Goal: Task Accomplishment & Management: Manage account settings

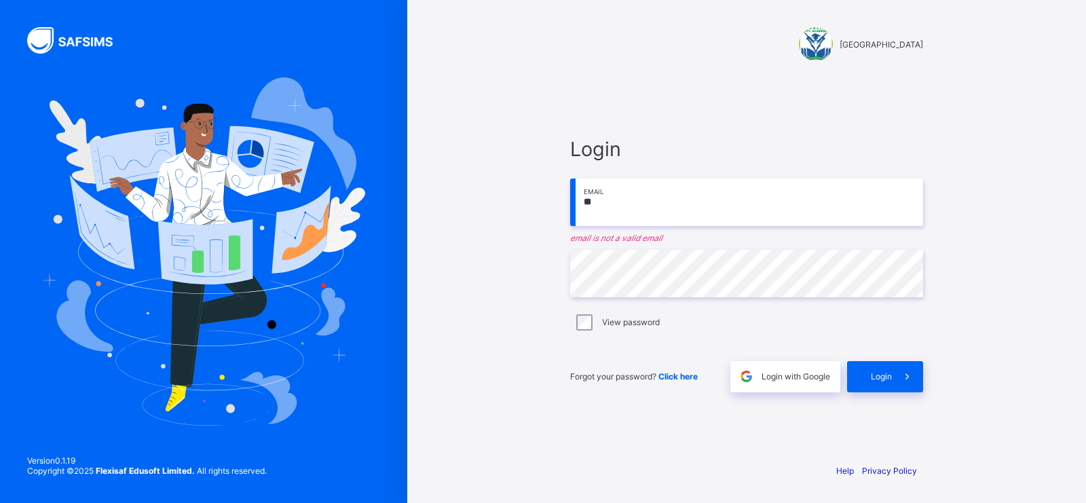
type input "*"
type input "**********"
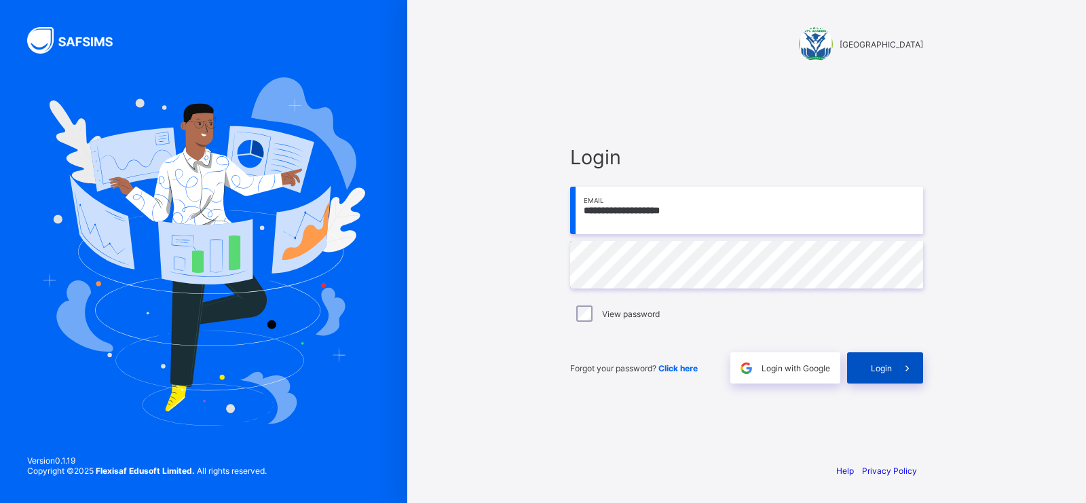
click at [889, 372] on span "Login" at bounding box center [881, 368] width 21 height 10
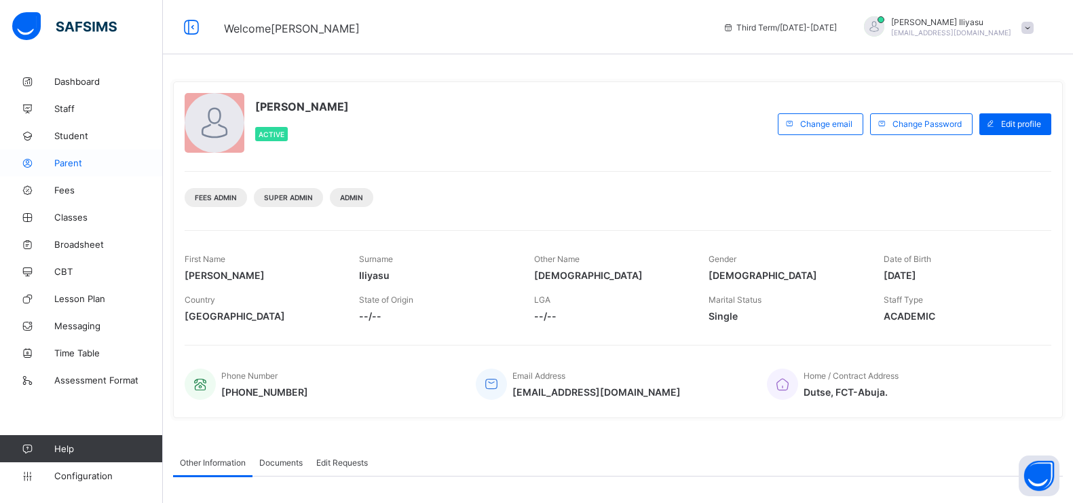
click at [94, 162] on span "Parent" at bounding box center [108, 163] width 109 height 11
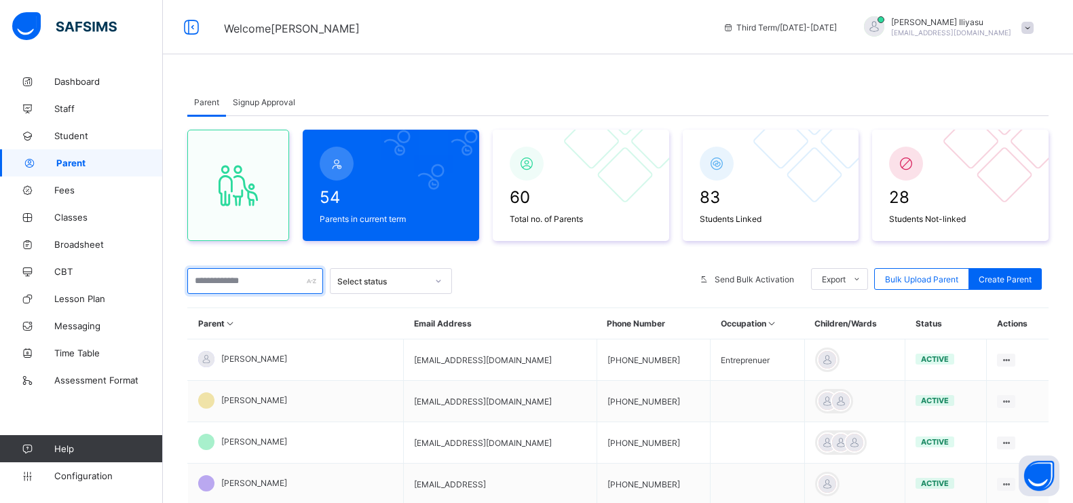
click at [251, 278] on input "text" at bounding box center [255, 281] width 136 height 26
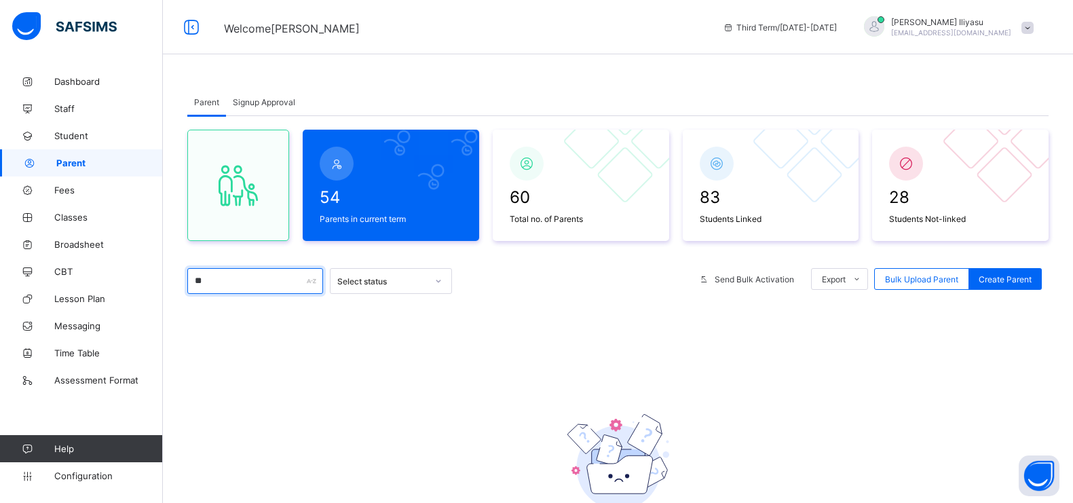
type input "**********"
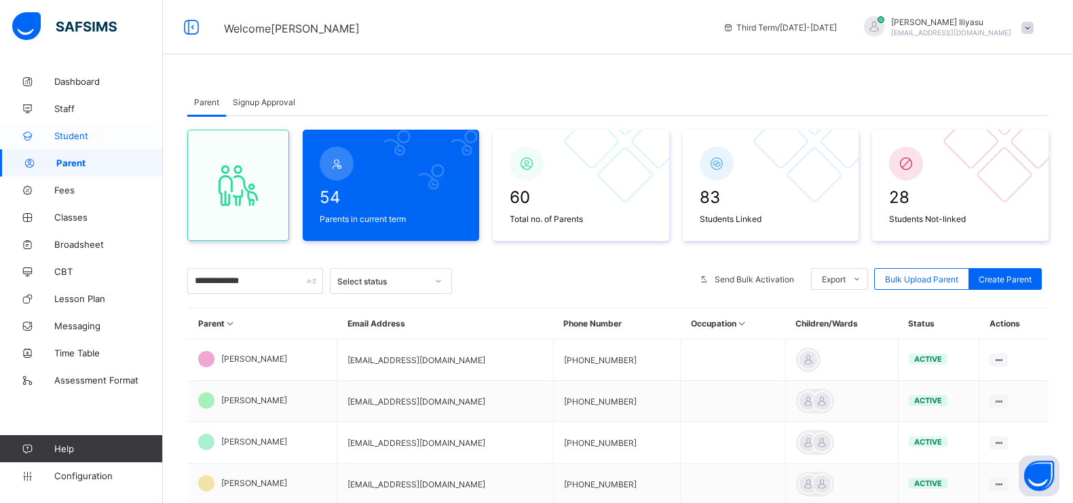
click at [102, 141] on link "Student" at bounding box center [81, 135] width 163 height 27
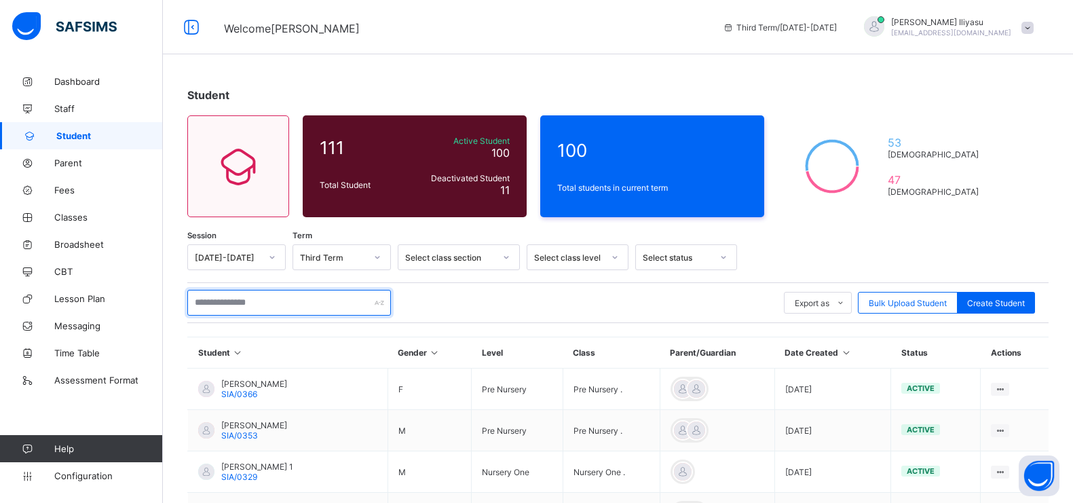
click at [320, 306] on input "text" at bounding box center [289, 303] width 204 height 26
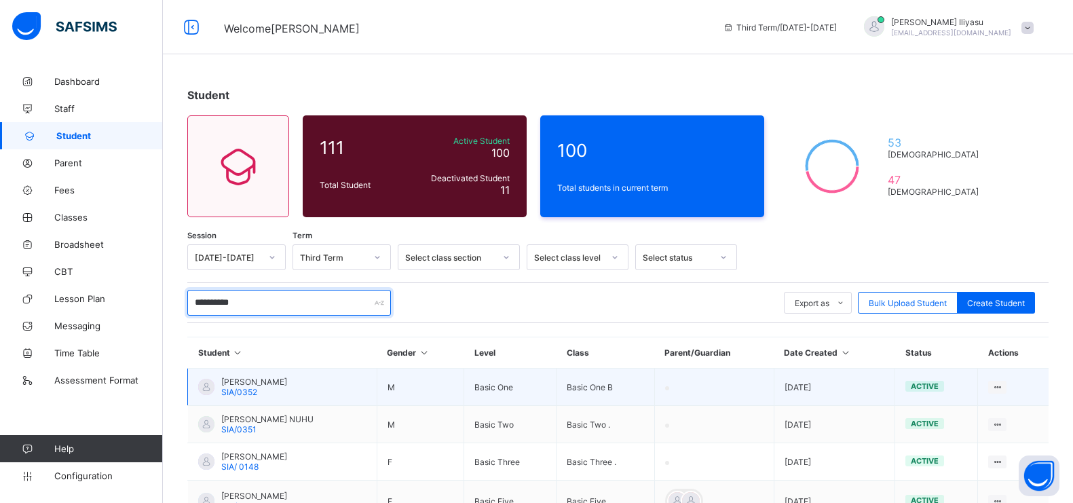
type input "**********"
click at [287, 392] on div "ABDULLAH MUSTAPHA NUHU SIA/0352" at bounding box center [254, 387] width 66 height 20
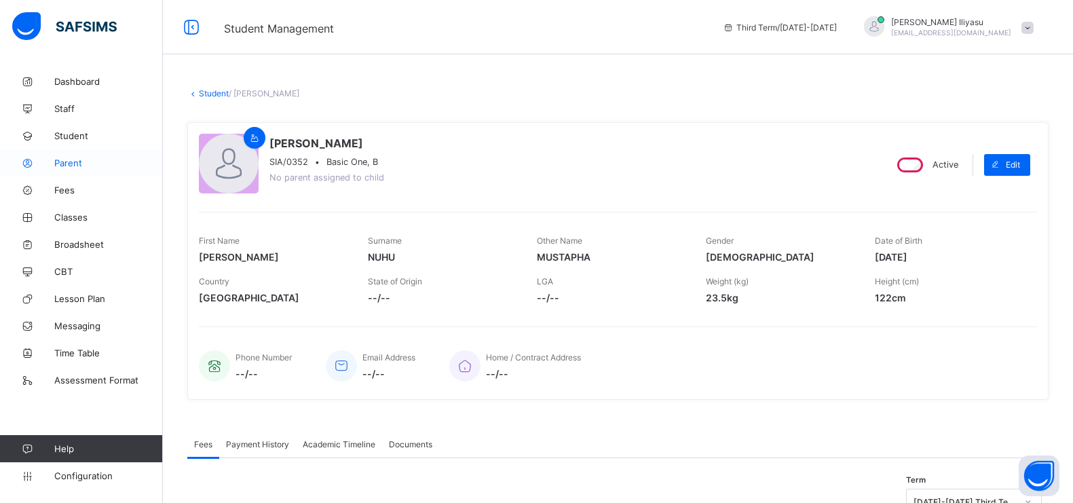
click at [92, 160] on span "Parent" at bounding box center [108, 163] width 109 height 11
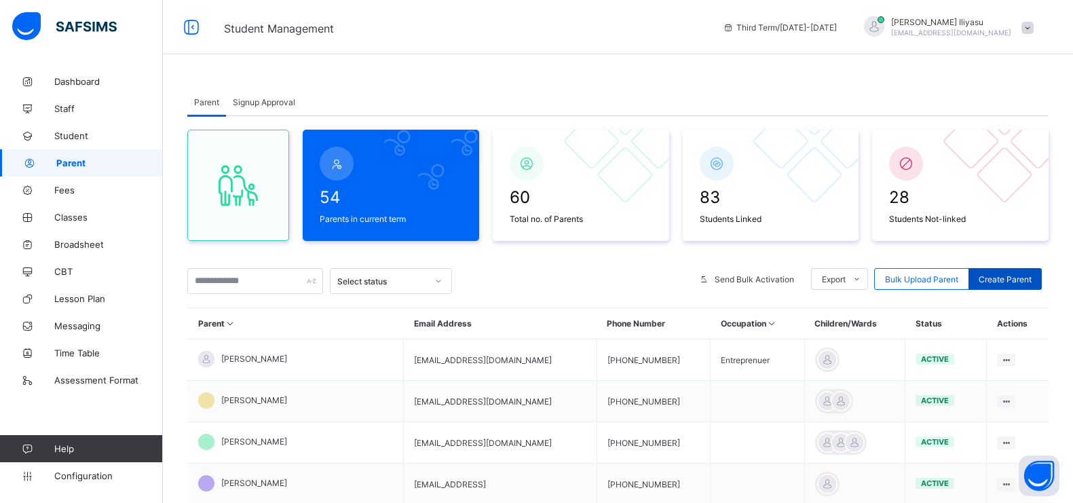
click at [1011, 274] on span "Create Parent" at bounding box center [1005, 279] width 53 height 10
select select "**"
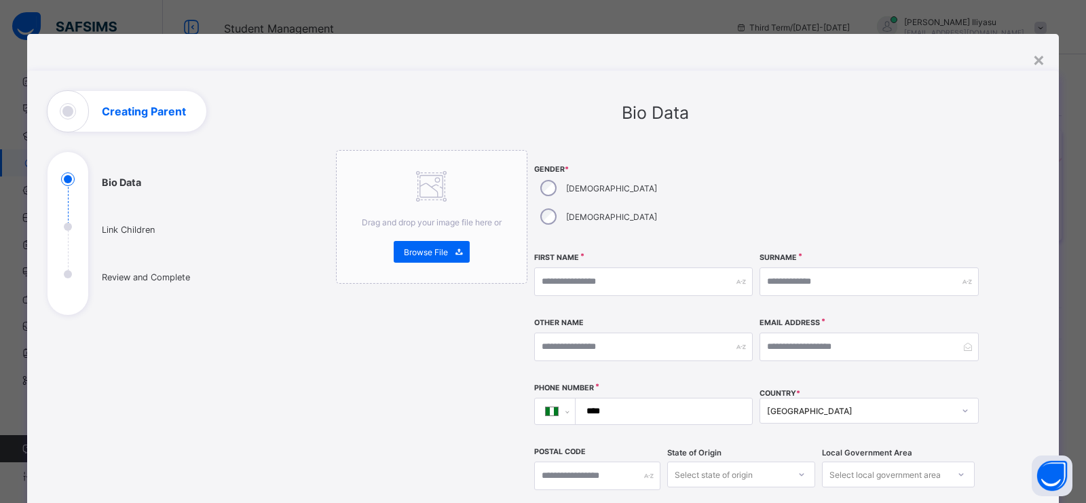
click at [545, 191] on div "Gender * Male Female" at bounding box center [643, 198] width 219 height 96
click at [563, 268] on input "text" at bounding box center [643, 282] width 219 height 29
type input "*"
type input "****"
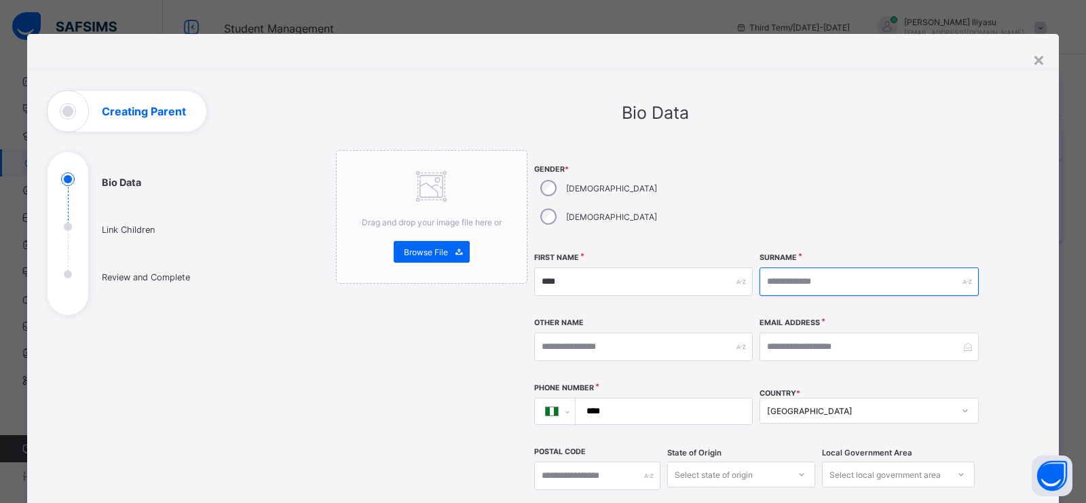
click at [778, 268] on input "text" at bounding box center [869, 282] width 219 height 29
type input "********"
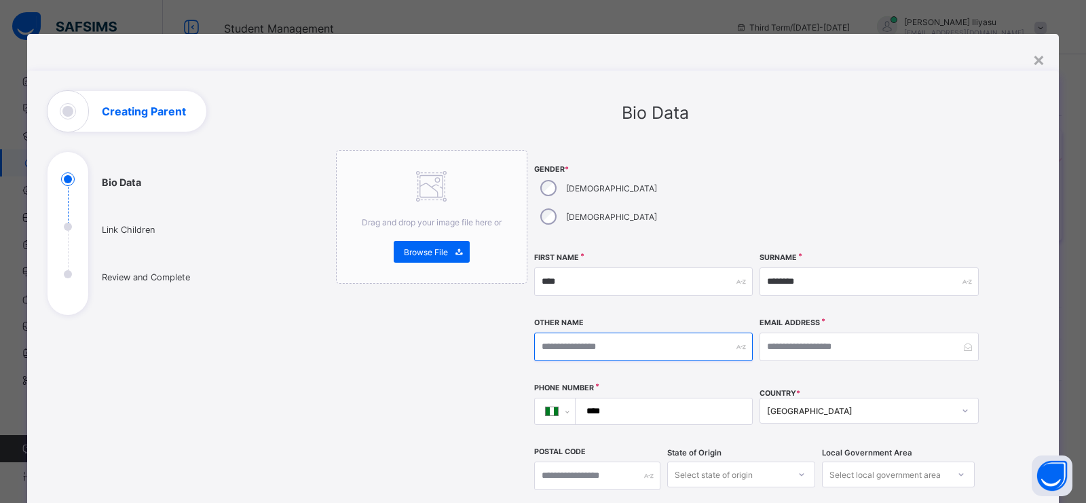
click at [650, 333] on input "text" at bounding box center [643, 347] width 219 height 29
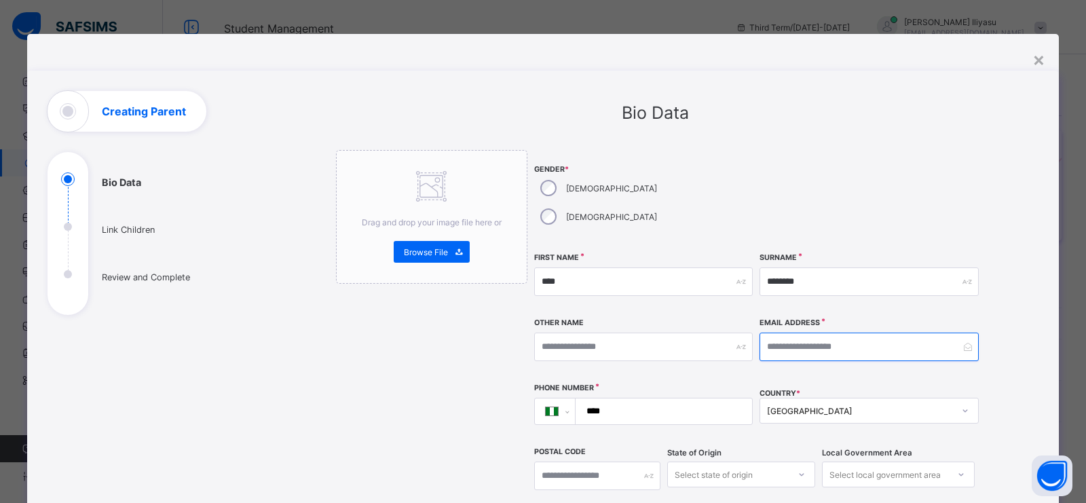
click at [777, 333] on input "email" at bounding box center [869, 347] width 219 height 29
click at [796, 333] on input "email" at bounding box center [869, 347] width 219 height 29
paste input "**********"
type input "**********"
click at [613, 399] on input "****" at bounding box center [661, 412] width 166 height 26
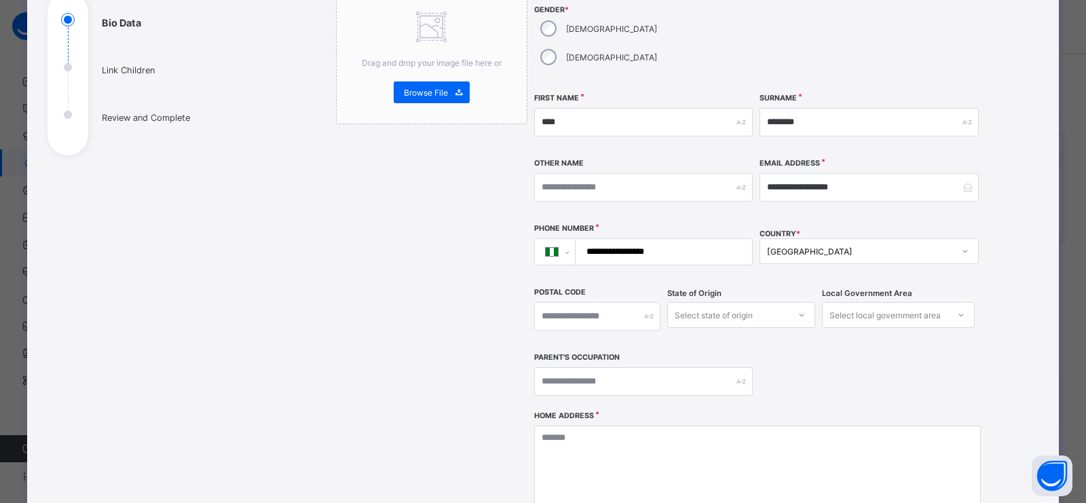
scroll to position [163, 0]
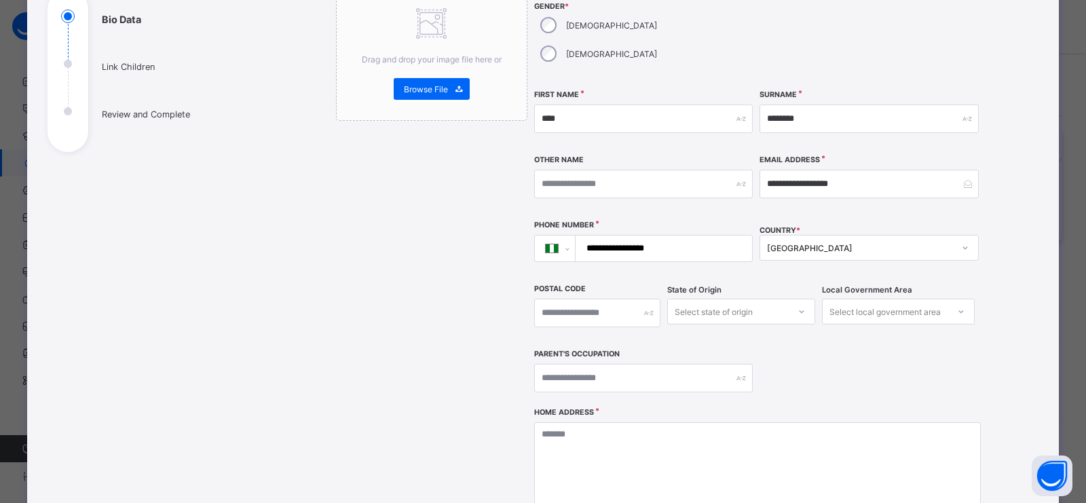
type input "**********"
click at [648, 433] on textarea at bounding box center [757, 490] width 447 height 136
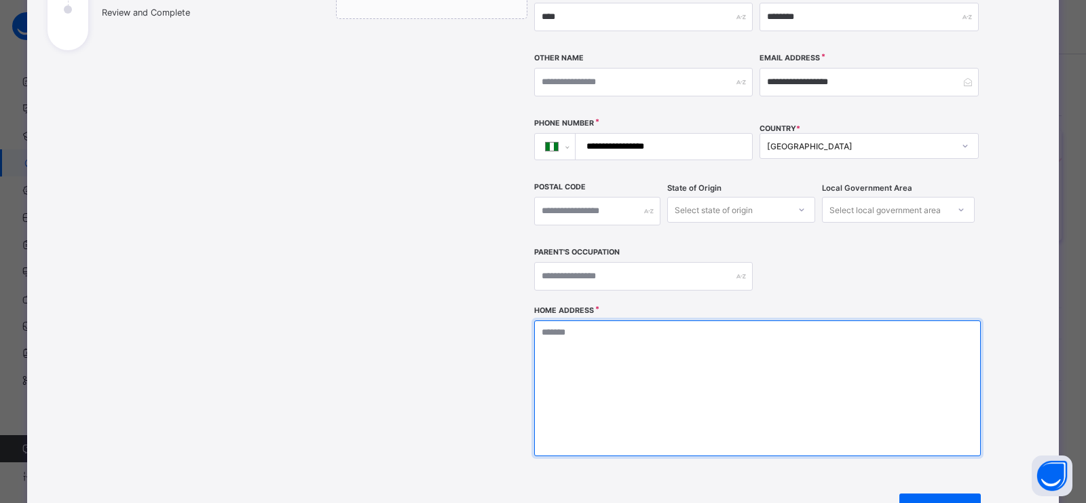
scroll to position [268, 0]
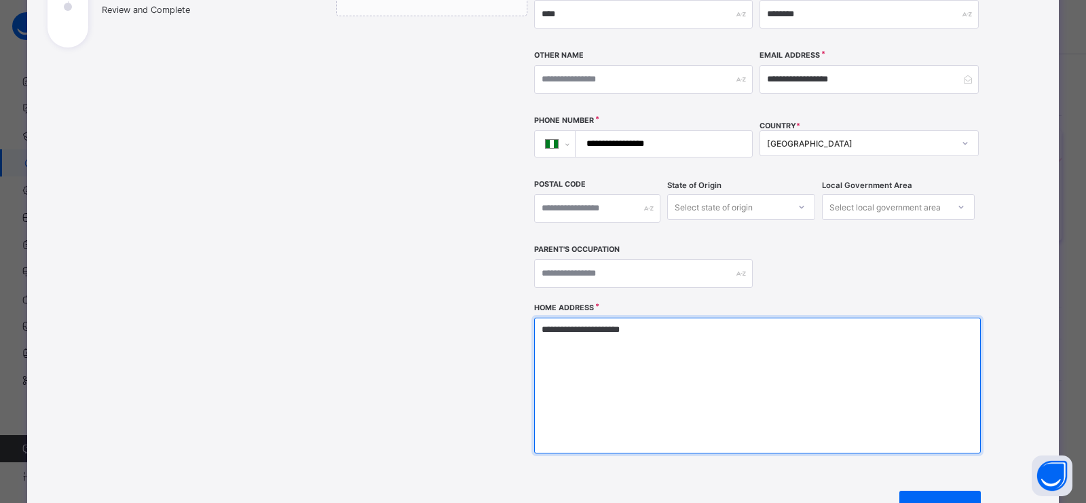
click at [921, 384] on textarea "**********" at bounding box center [757, 386] width 447 height 136
click at [652, 318] on textarea "**********" at bounding box center [757, 386] width 447 height 136
type textarea "**********"
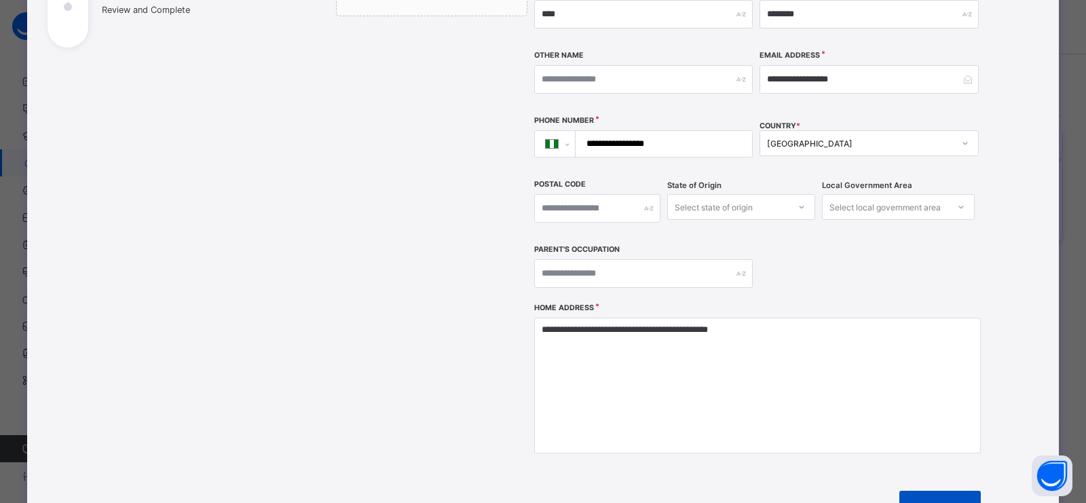
click at [904, 491] on div "Next" at bounding box center [940, 507] width 81 height 33
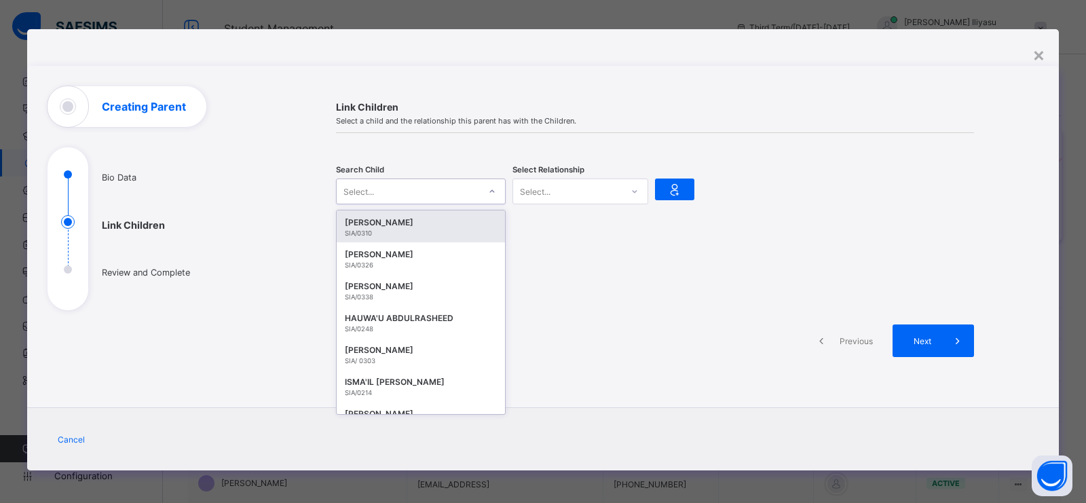
click at [435, 193] on div "Select..." at bounding box center [408, 191] width 143 height 19
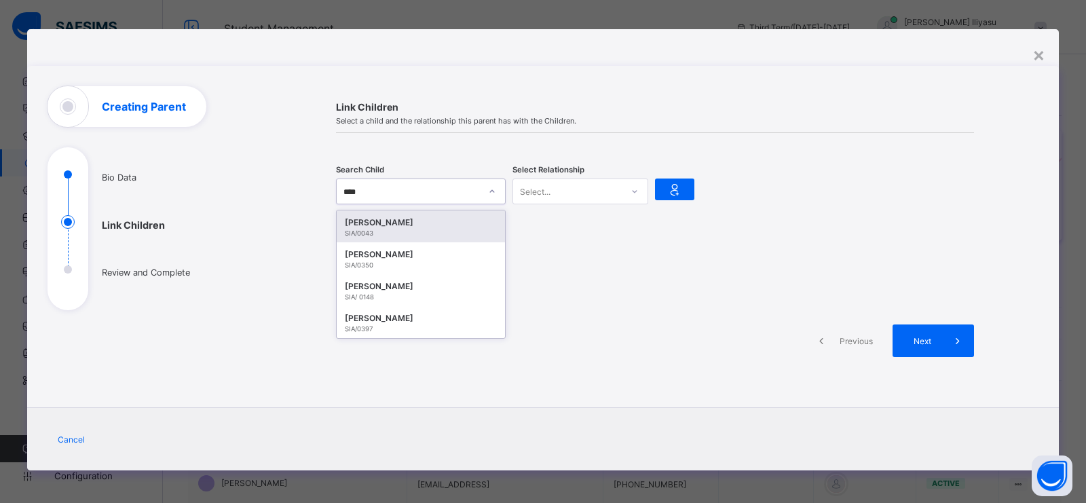
type input "*****"
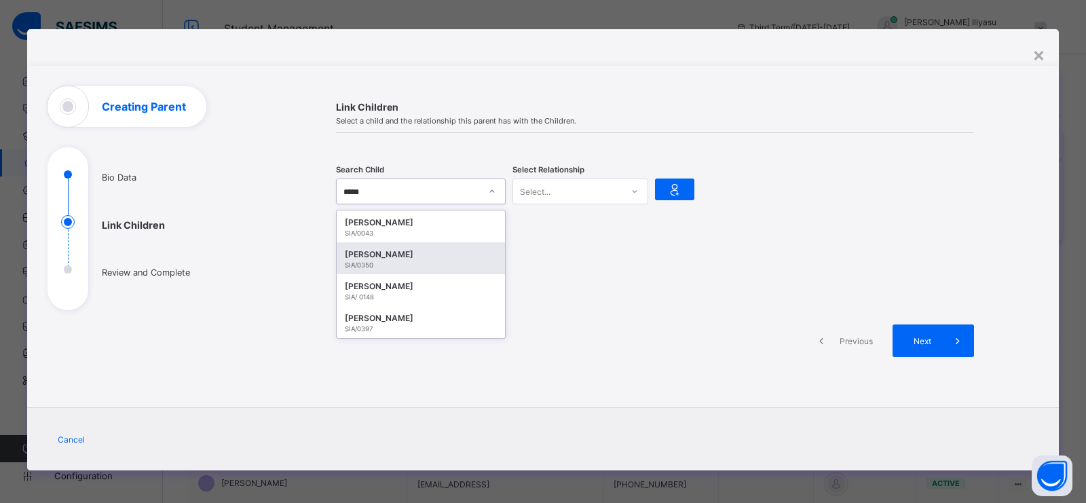
click at [418, 251] on div "[PERSON_NAME]" at bounding box center [421, 255] width 152 height 14
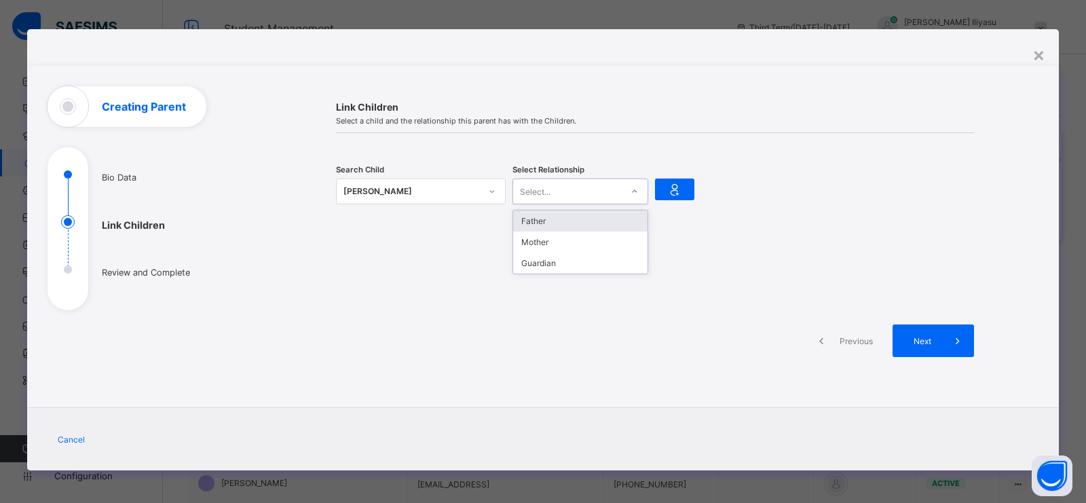
click at [622, 182] on div at bounding box center [635, 191] width 26 height 24
click at [587, 219] on div "Father" at bounding box center [580, 220] width 134 height 21
click at [676, 191] on icon at bounding box center [674, 189] width 19 height 16
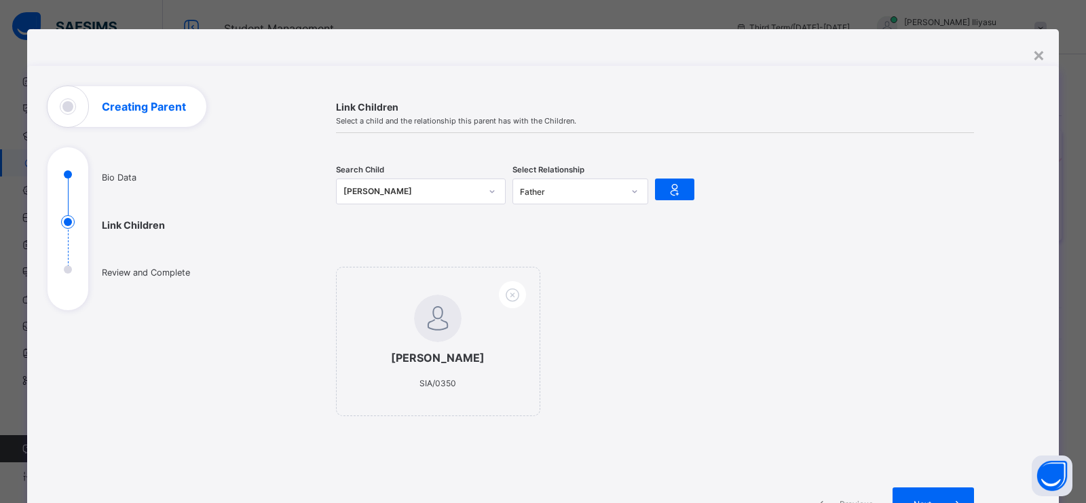
click at [462, 195] on div "[PERSON_NAME]" at bounding box center [412, 192] width 137 height 14
click at [475, 186] on div "[PERSON_NAME]" at bounding box center [412, 192] width 137 height 14
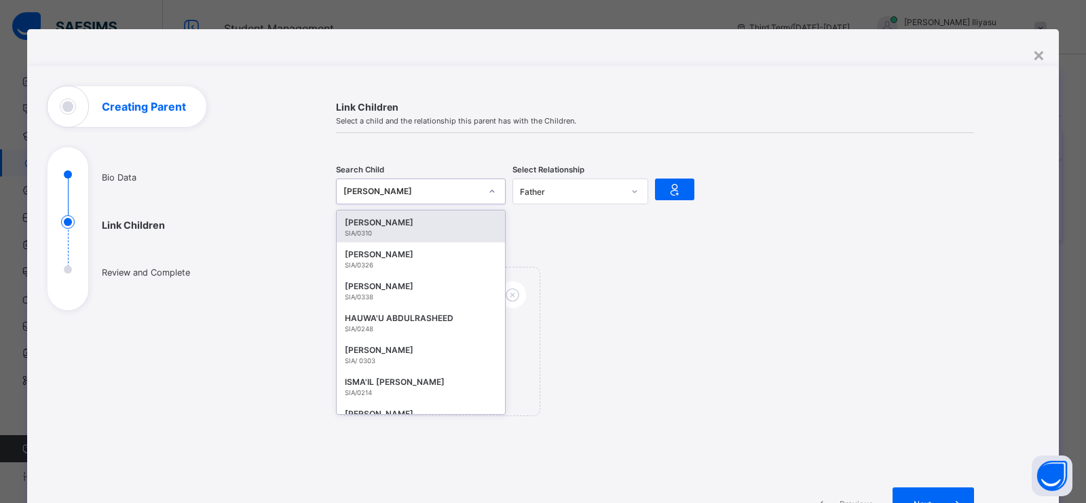
click at [475, 186] on div "[PERSON_NAME]" at bounding box center [412, 192] width 137 height 14
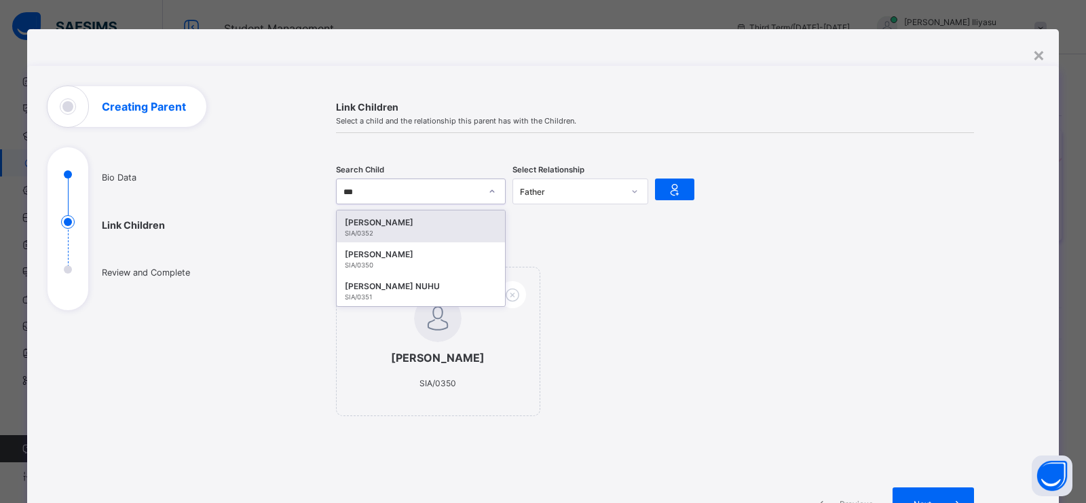
type input "****"
click at [463, 225] on div "[PERSON_NAME]" at bounding box center [421, 223] width 152 height 14
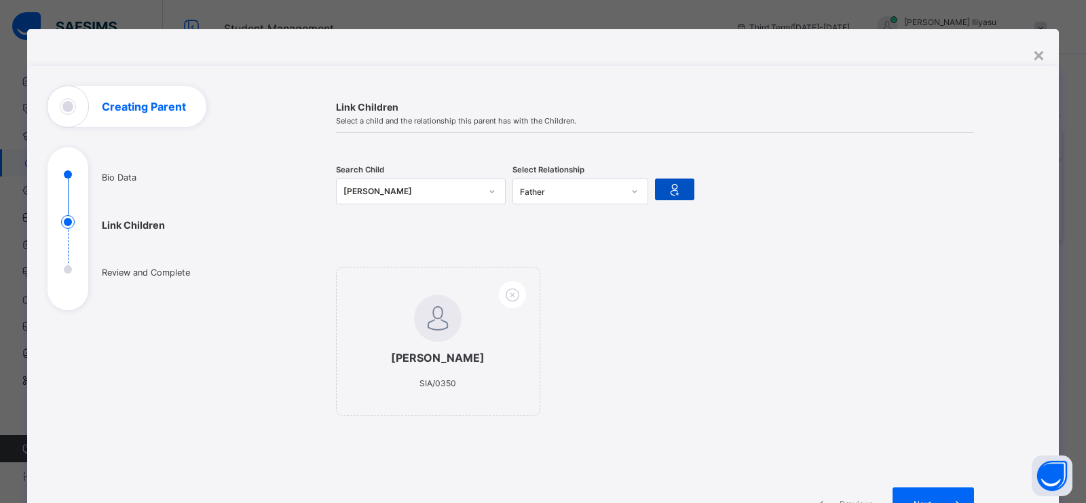
click at [681, 183] on div at bounding box center [674, 190] width 39 height 22
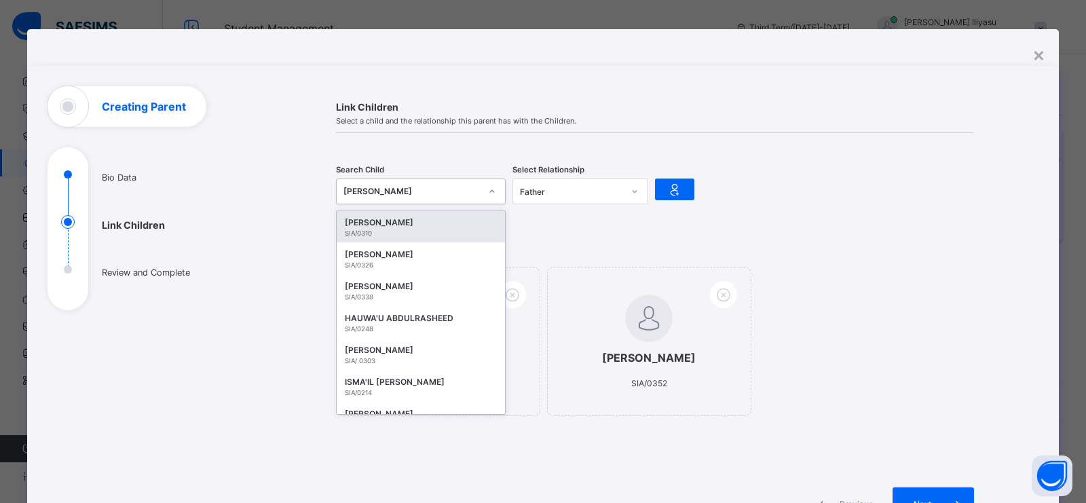
click at [469, 193] on div "[PERSON_NAME]" at bounding box center [412, 192] width 137 height 14
type input "****"
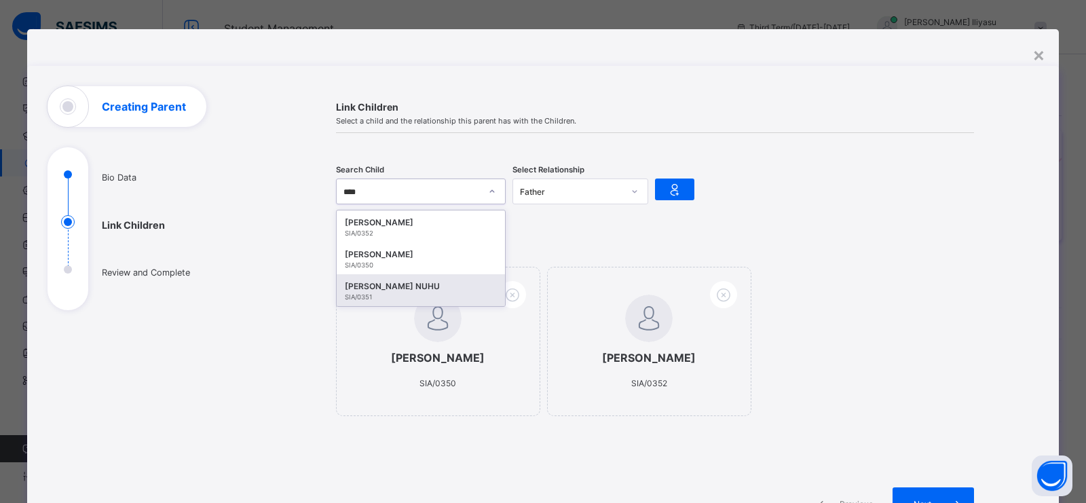
click at [428, 282] on div "[PERSON_NAME] NUHU" at bounding box center [421, 287] width 152 height 14
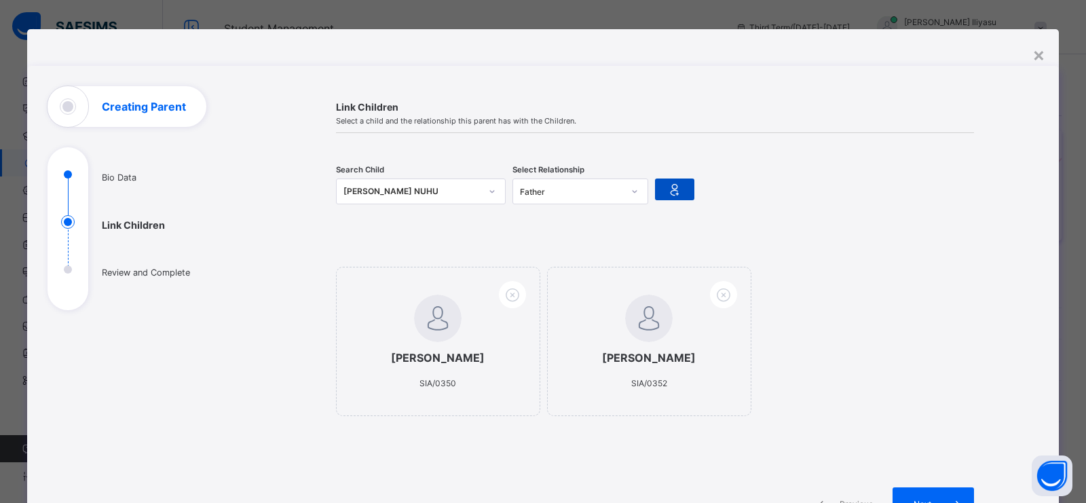
click at [673, 192] on icon at bounding box center [674, 189] width 19 height 16
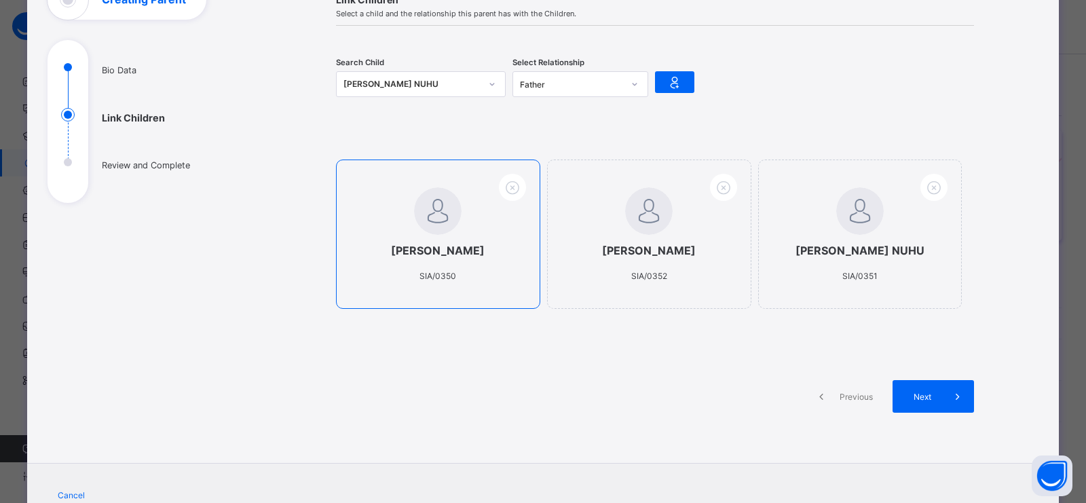
scroll to position [181, 0]
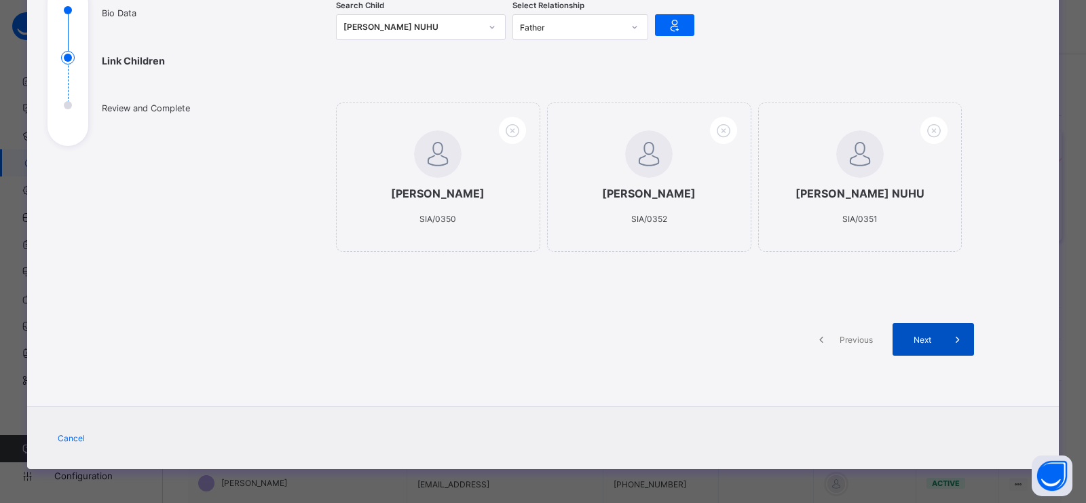
click at [906, 336] on span "Next" at bounding box center [922, 340] width 39 height 10
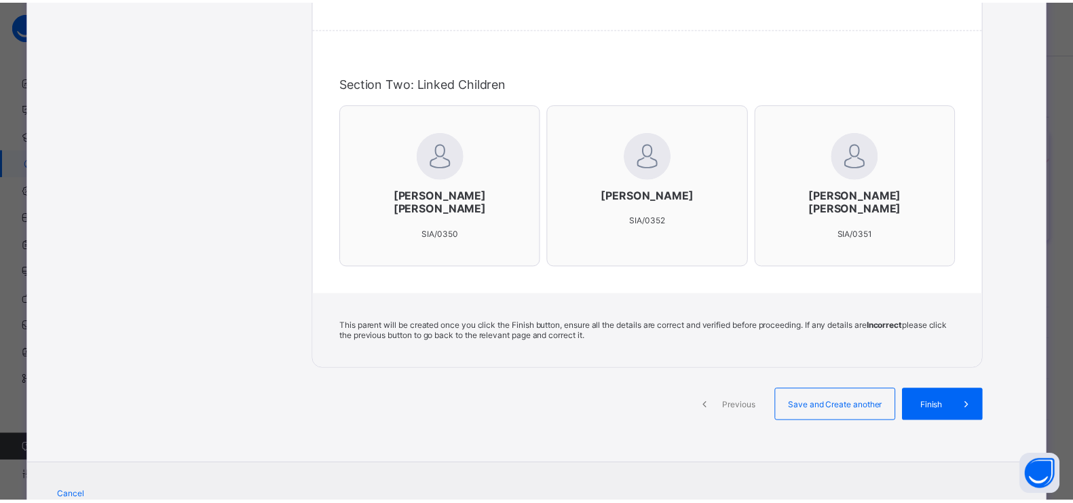
scroll to position [344, 0]
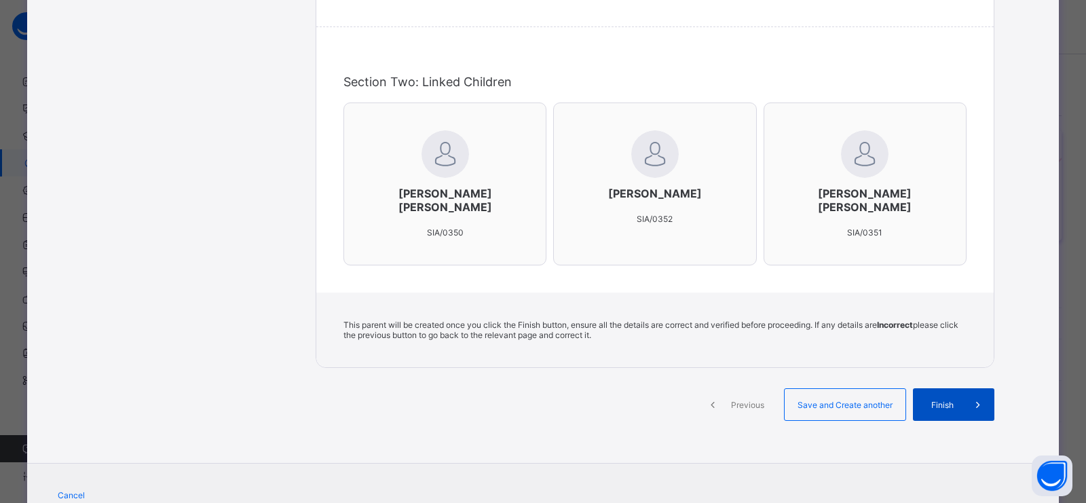
click at [929, 410] on div "Finish" at bounding box center [953, 404] width 81 height 33
click at [725, 452] on div "**********" at bounding box center [543, 95] width 1032 height 739
click at [1016, 339] on div "**********" at bounding box center [655, 96] width 767 height 698
click at [966, 405] on span at bounding box center [978, 404] width 33 height 33
click at [675, 350] on div "This parent will be created once you click the Finish button, ensure all the de…" at bounding box center [655, 330] width 678 height 75
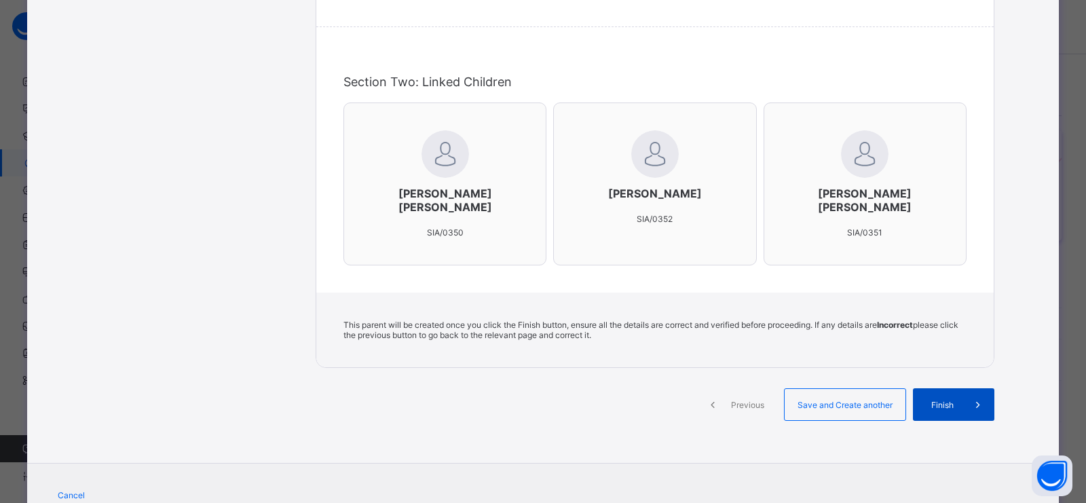
click at [970, 410] on span at bounding box center [978, 404] width 33 height 33
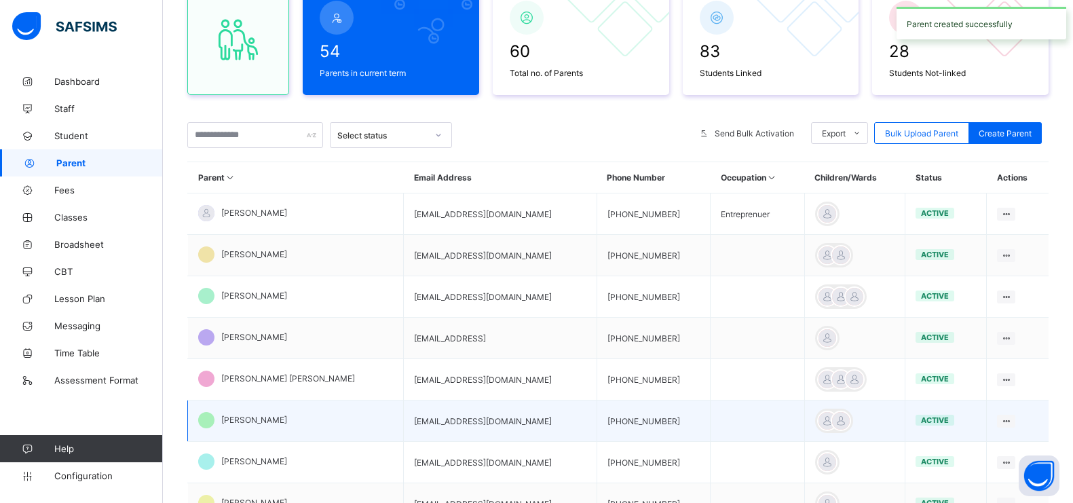
scroll to position [154, 0]
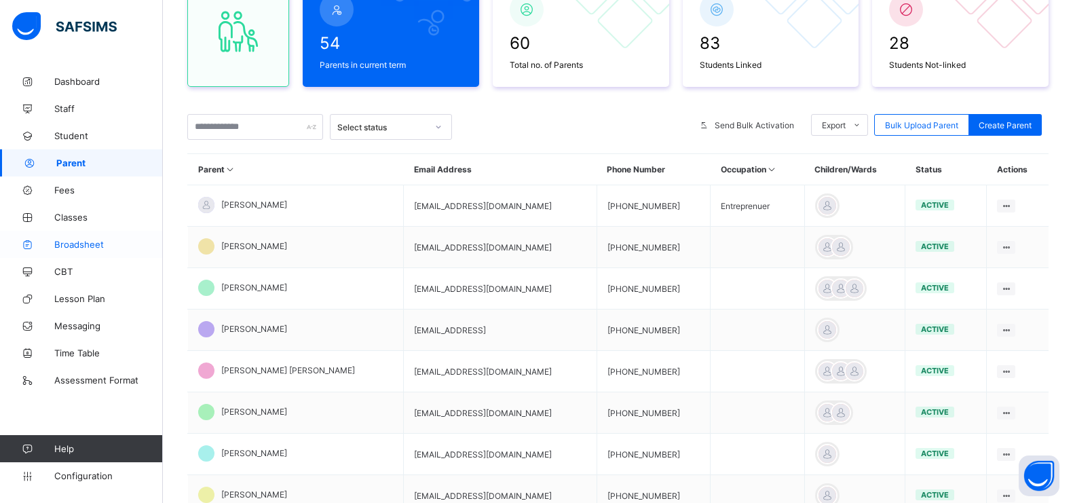
click at [106, 243] on span "Broadsheet" at bounding box center [108, 244] width 109 height 11
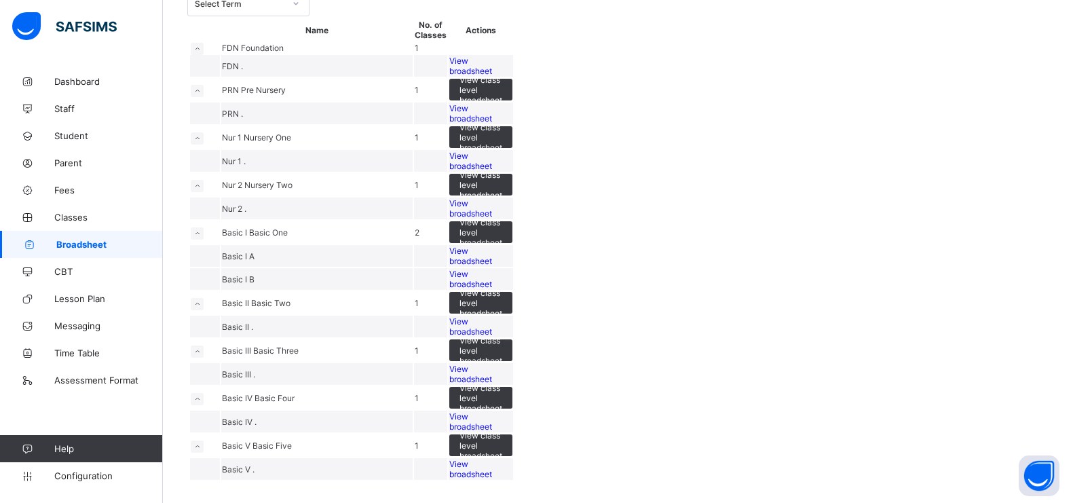
scroll to position [409, 0]
click at [492, 459] on span "View broadsheet" at bounding box center [470, 469] width 43 height 20
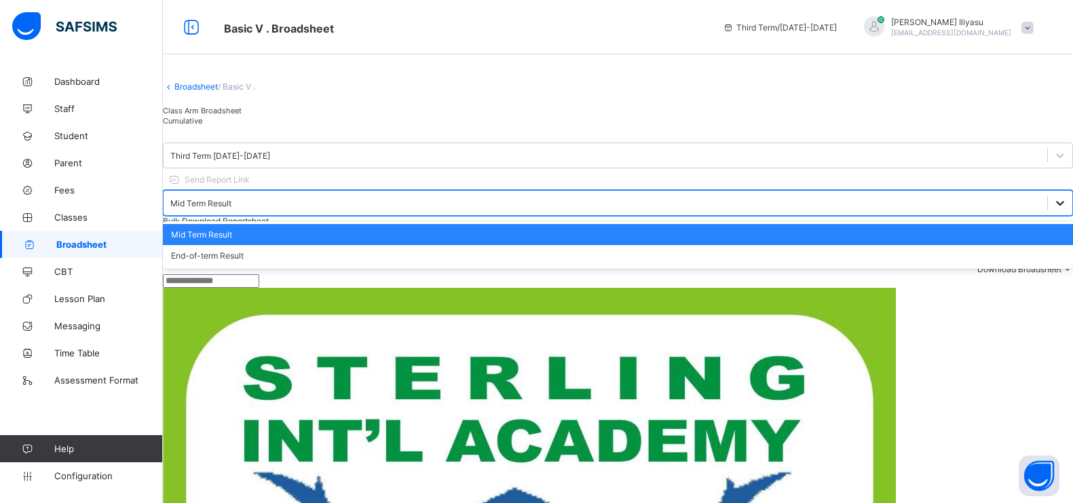
click at [1048, 196] on div at bounding box center [1060, 203] width 24 height 24
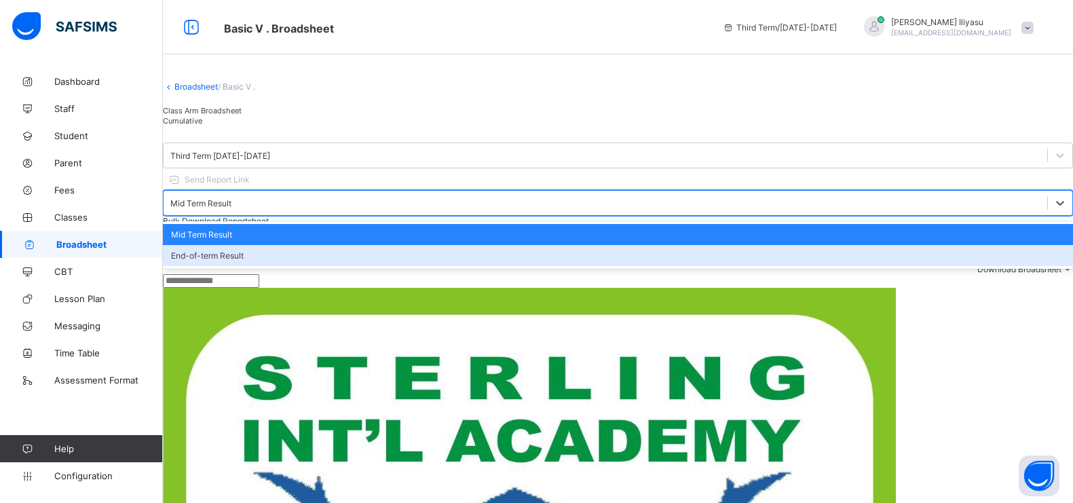
click at [892, 245] on div "End-of-term Result" at bounding box center [618, 255] width 910 height 21
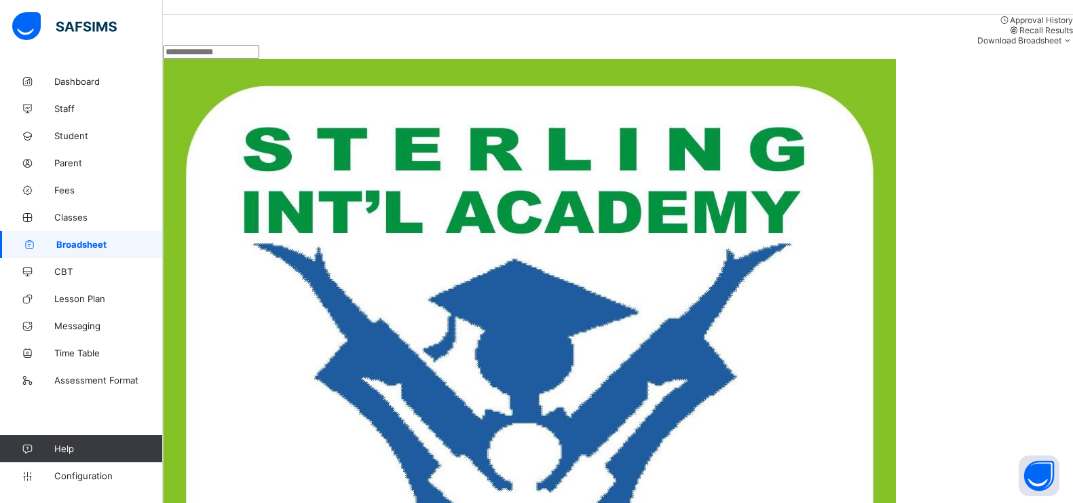
scroll to position [504, 0]
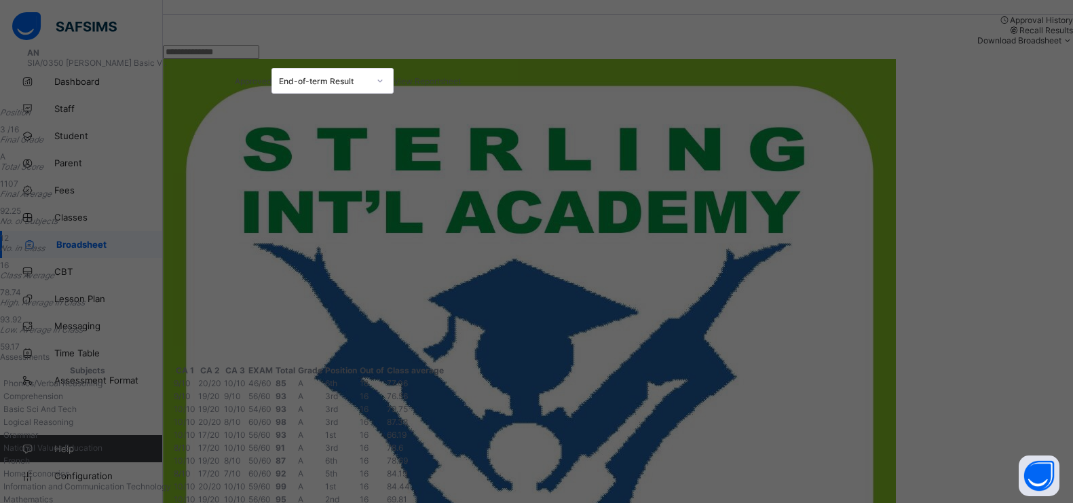
click at [461, 76] on div "View Reportsheet" at bounding box center [427, 81] width 67 height 10
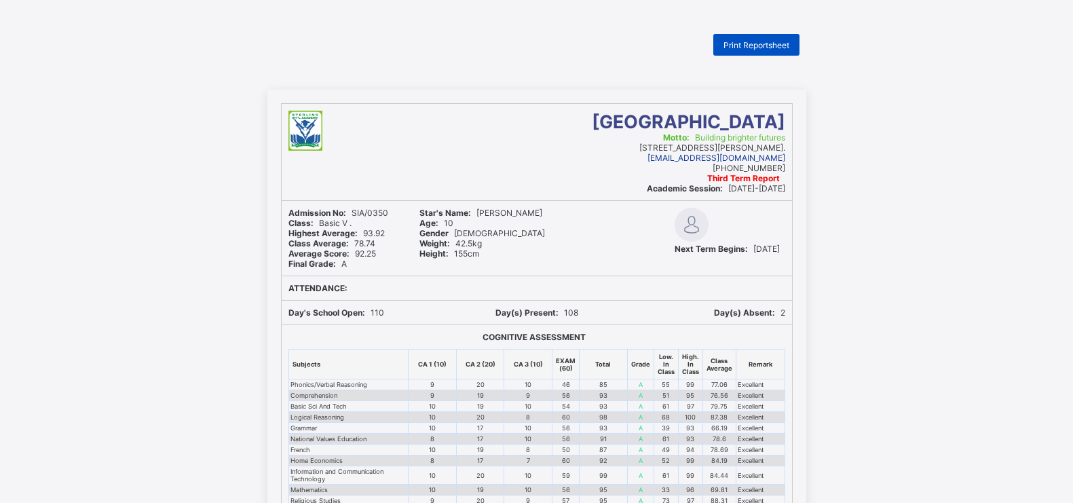
click at [756, 37] on div "Print Reportsheet" at bounding box center [757, 45] width 86 height 22
click at [771, 54] on div "Print Reportsheet" at bounding box center [757, 45] width 86 height 22
click at [750, 49] on span "Print Reportsheet" at bounding box center [757, 45] width 66 height 10
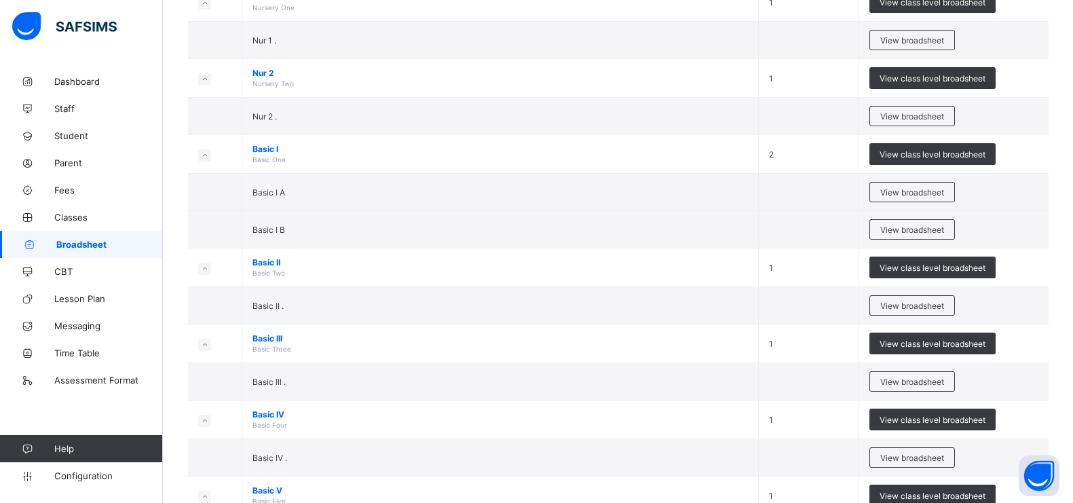
scroll to position [328, 0]
click at [891, 308] on span "View broadsheet" at bounding box center [913, 305] width 64 height 10
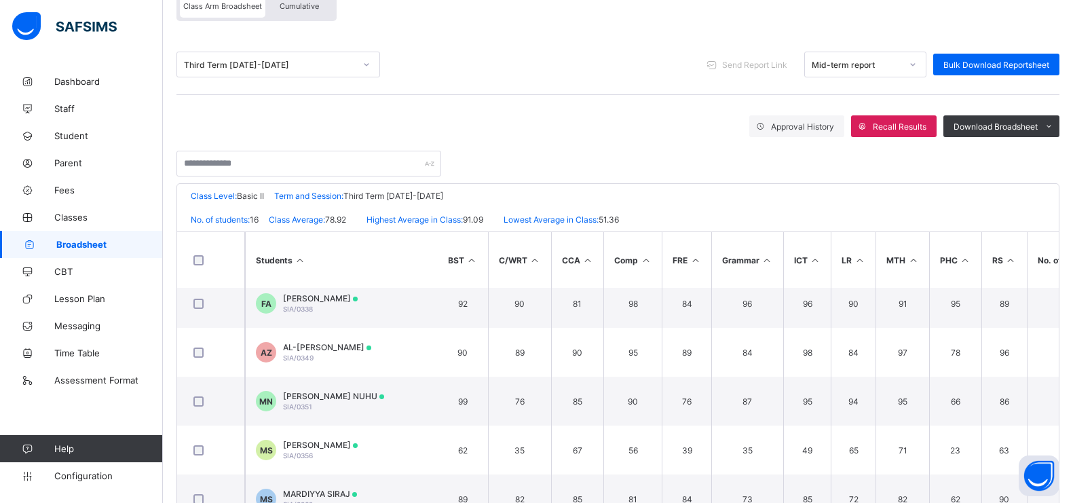
scroll to position [401, 12]
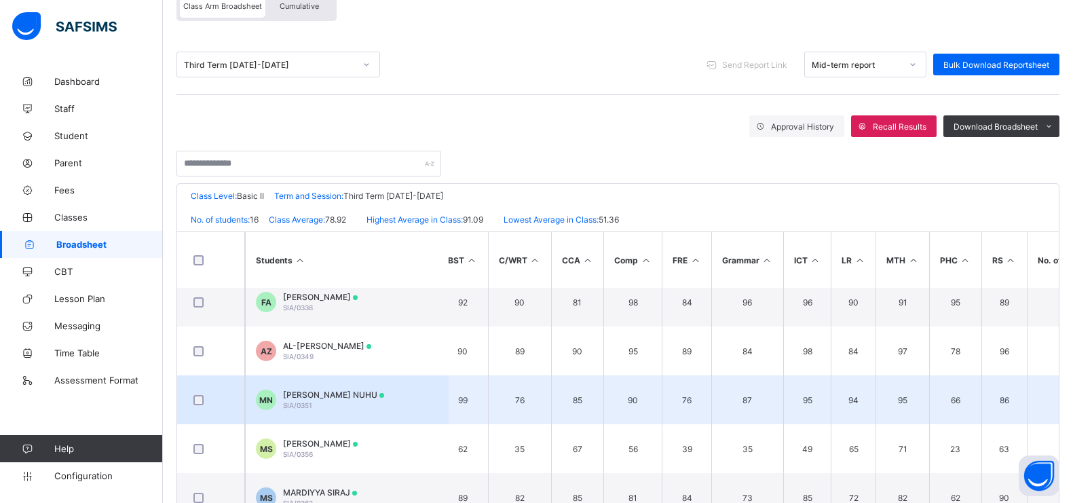
click at [373, 399] on div "MUSTAPHA MUSTAPHA NUHU SIA/0351" at bounding box center [333, 400] width 101 height 20
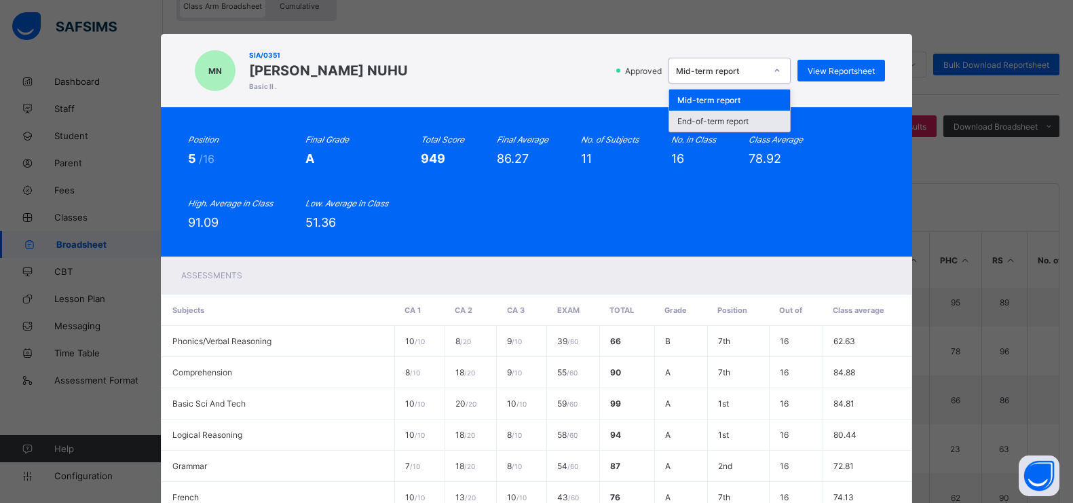
drag, startPoint x: 770, startPoint y: 71, endPoint x: 752, endPoint y: 120, distance: 52.8
click at [752, 84] on div "option End-of-term report focused, 2 of 2. 2 results available. Use Up and Down…" at bounding box center [730, 71] width 122 height 26
click at [752, 120] on div "End-of-term report" at bounding box center [729, 121] width 121 height 21
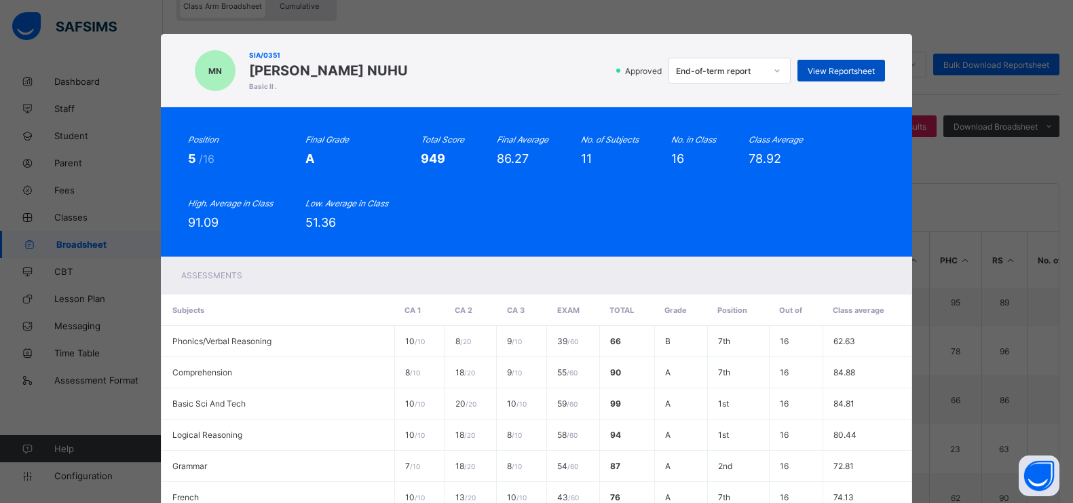
click at [841, 65] on div "View Reportsheet" at bounding box center [842, 71] width 88 height 22
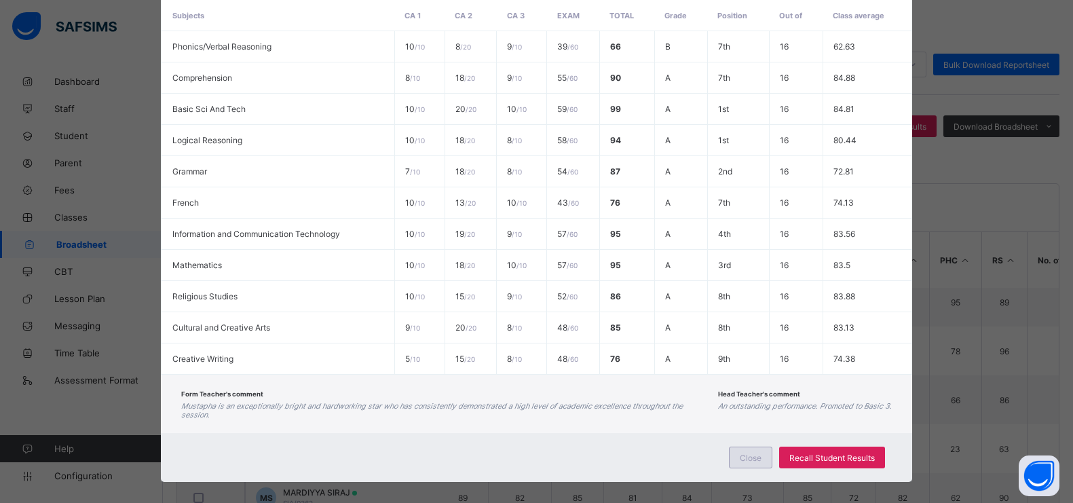
click at [754, 447] on div "Close" at bounding box center [750, 458] width 43 height 22
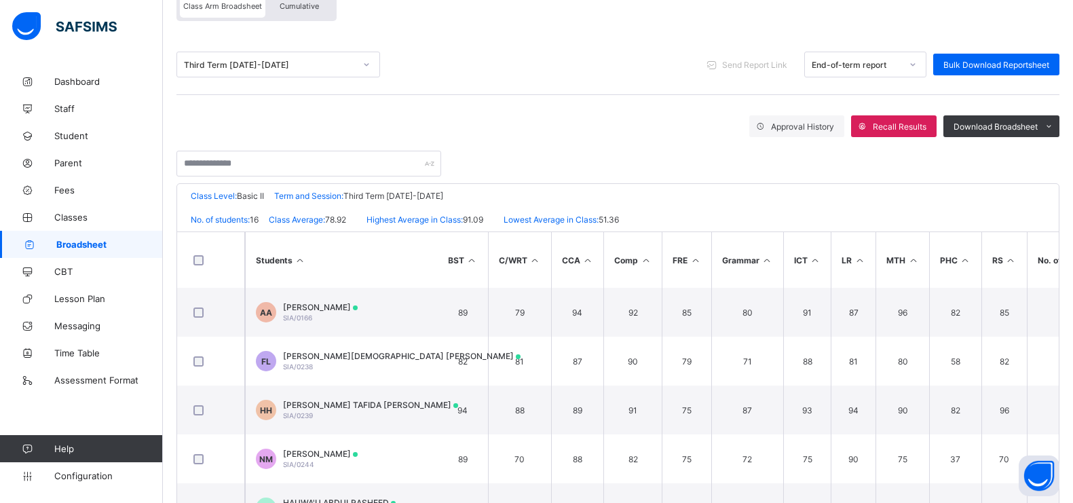
scroll to position [0, 0]
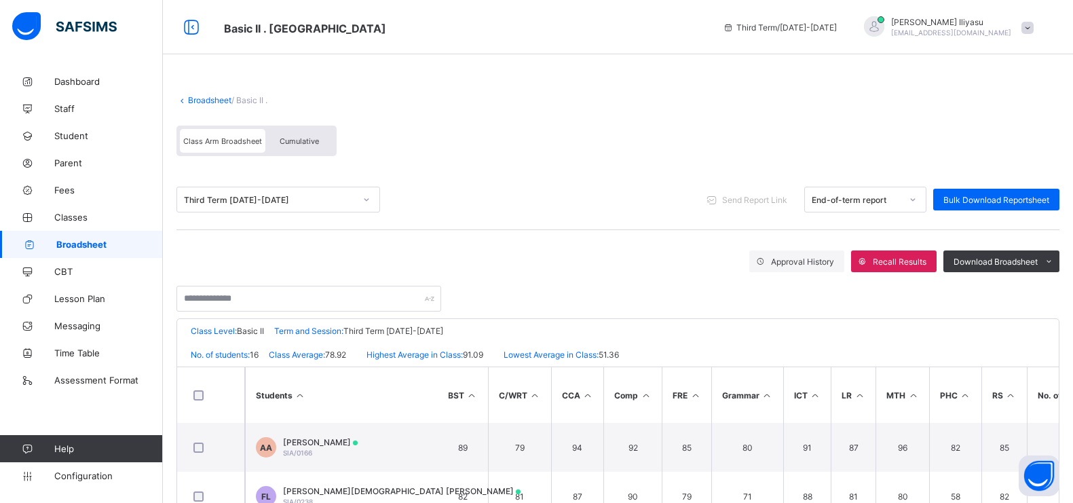
click at [113, 245] on span "Broadsheet" at bounding box center [109, 244] width 107 height 11
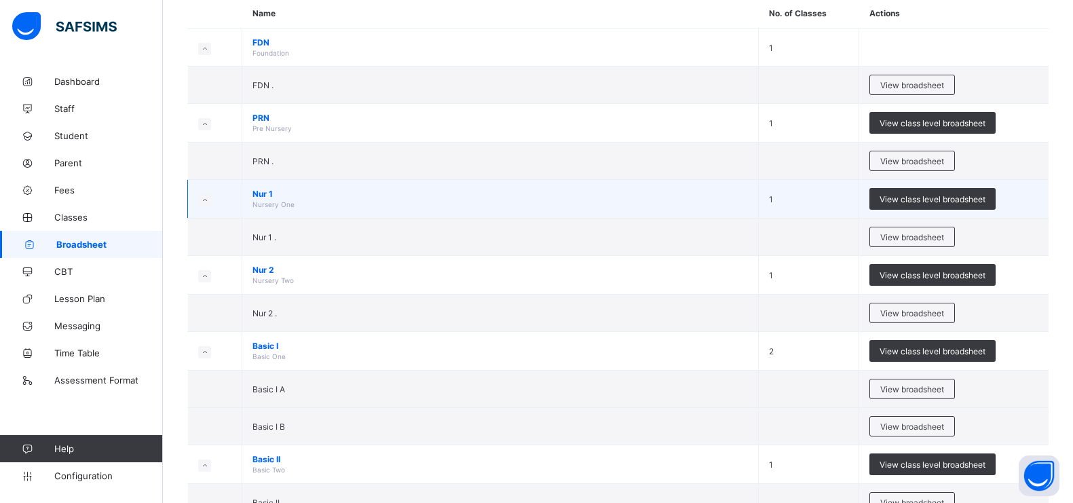
scroll to position [132, 0]
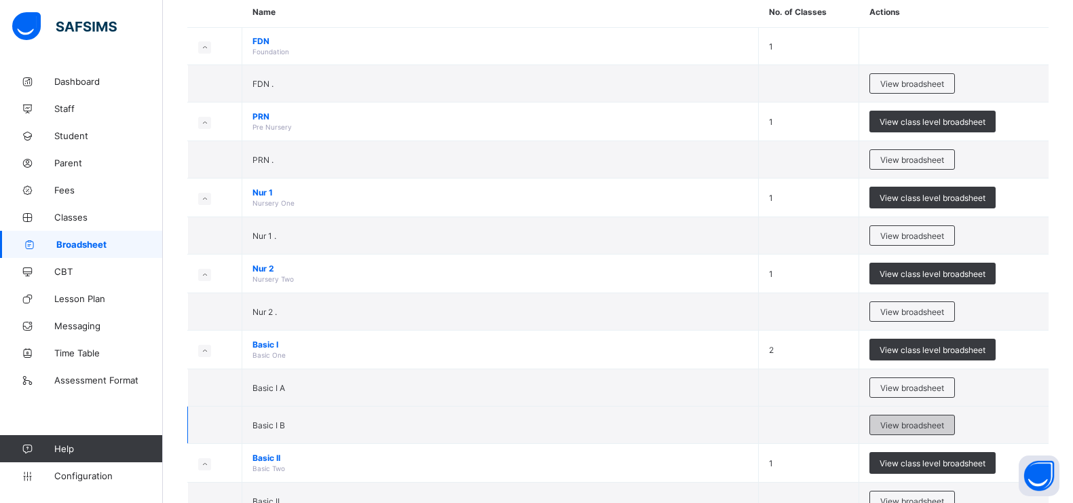
click at [880, 426] on div "View broadsheet" at bounding box center [913, 425] width 86 height 20
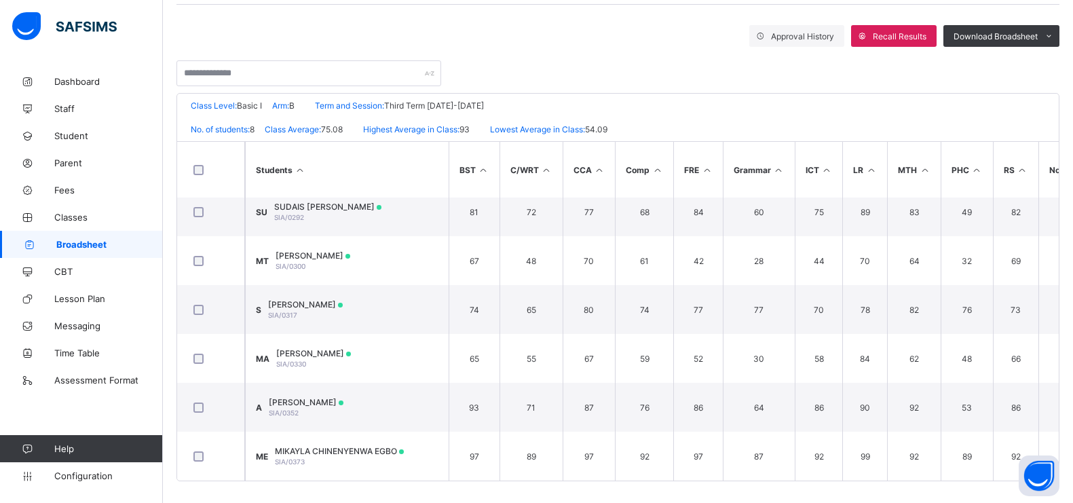
scroll to position [229, 0]
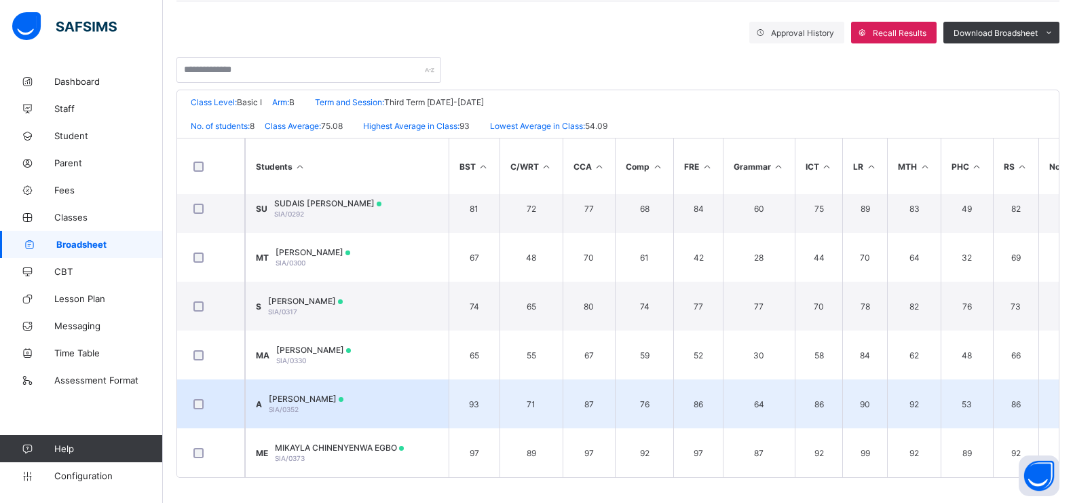
click at [344, 403] on div "ABDULLAH MUSTAPHA NUHU SIA/0352" at bounding box center [306, 404] width 75 height 20
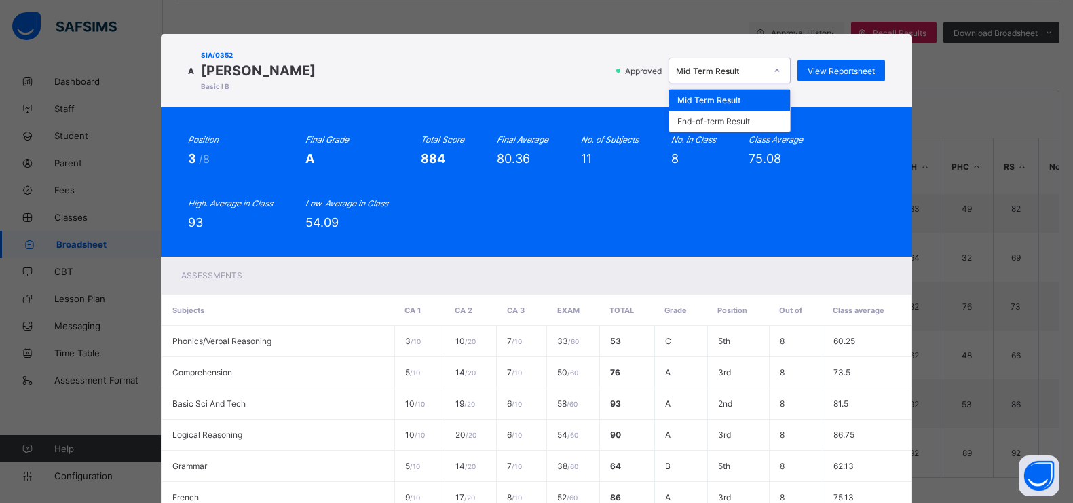
click at [765, 67] on div at bounding box center [778, 70] width 26 height 24
click at [754, 122] on div "End-of-term Result" at bounding box center [729, 121] width 121 height 21
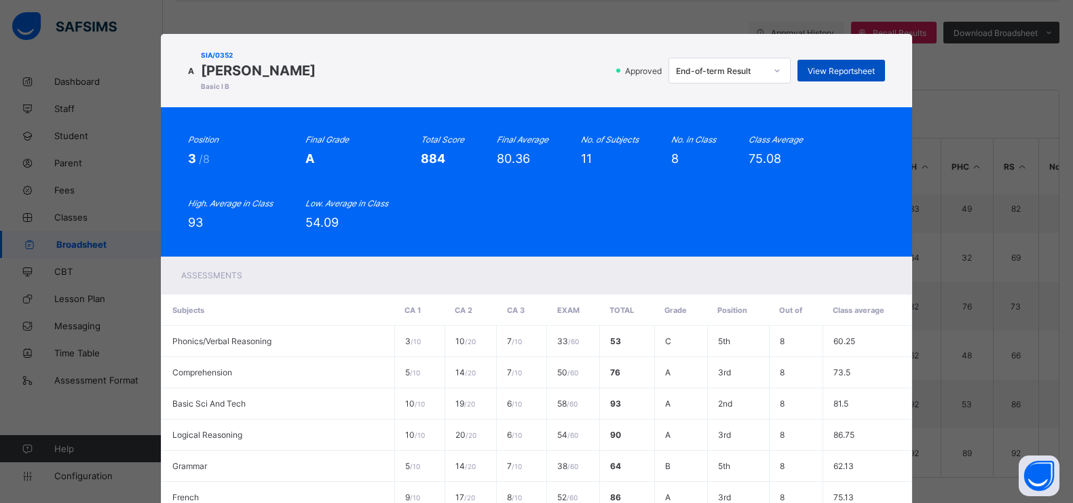
click at [833, 62] on div "View Reportsheet" at bounding box center [842, 71] width 88 height 22
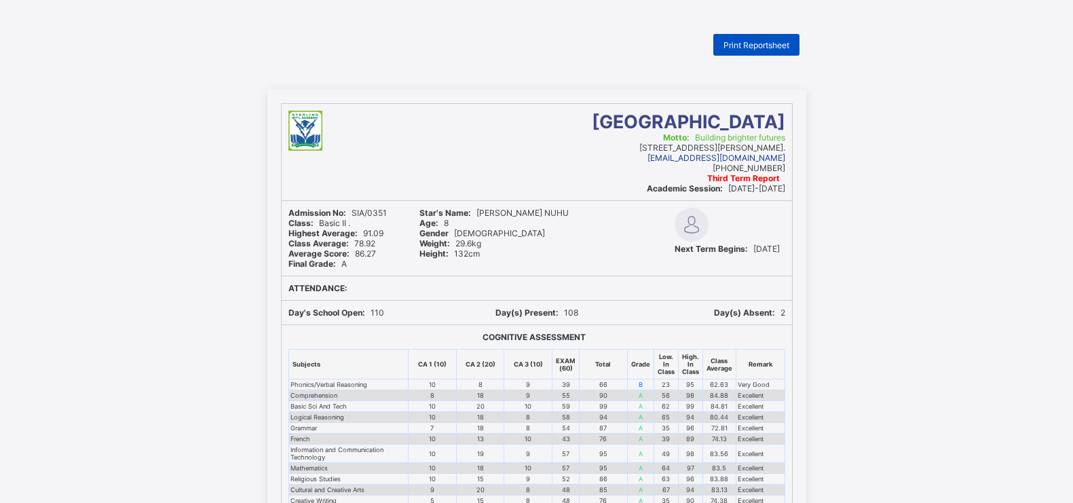
click at [746, 37] on div "Print Reportsheet" at bounding box center [757, 45] width 86 height 22
click at [749, 50] on div "Print Reportsheet" at bounding box center [757, 45] width 86 height 22
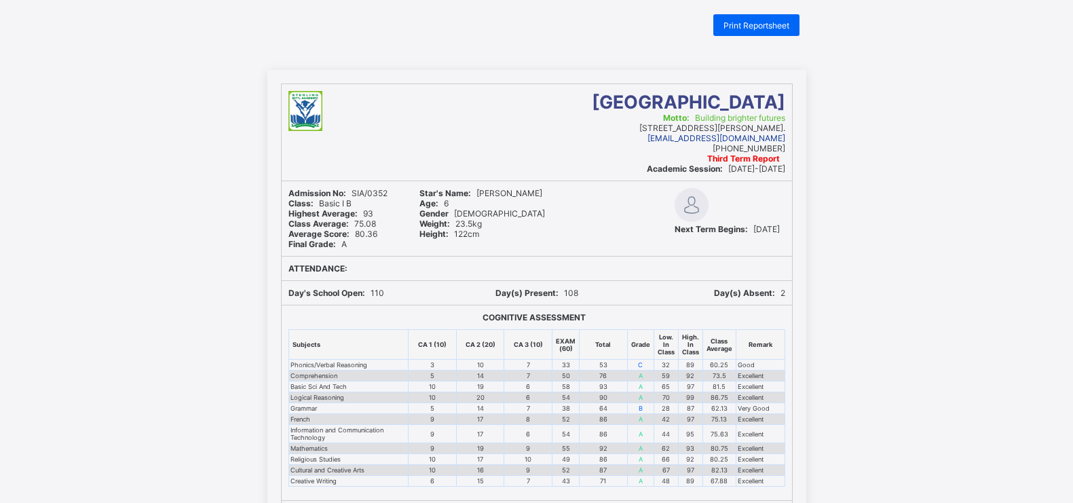
click at [626, 155] on div "Third Term Report" at bounding box center [624, 158] width 323 height 10
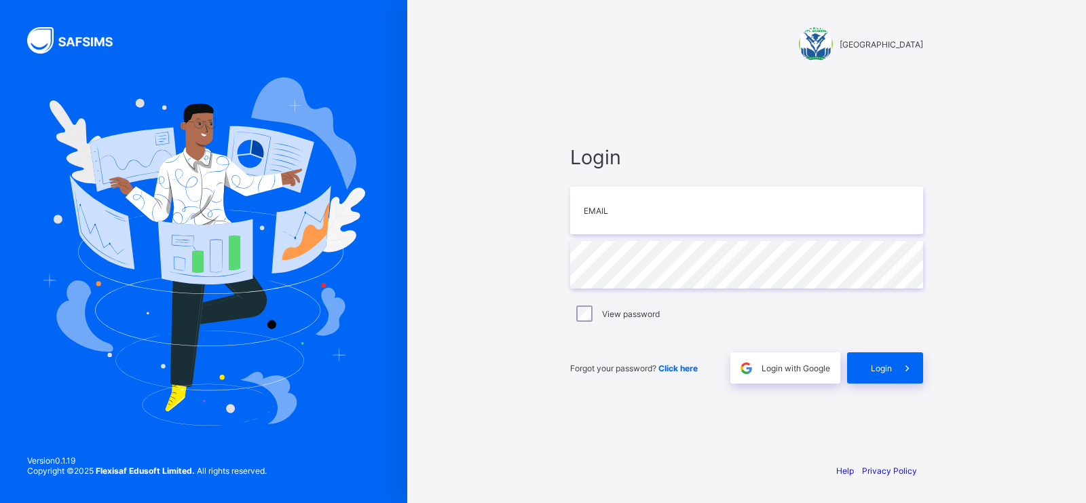
click at [644, 131] on div "Login Email Password View password Forgot your password? Click here Login with …" at bounding box center [747, 264] width 380 height 375
click at [714, 221] on input "email" at bounding box center [746, 211] width 353 height 48
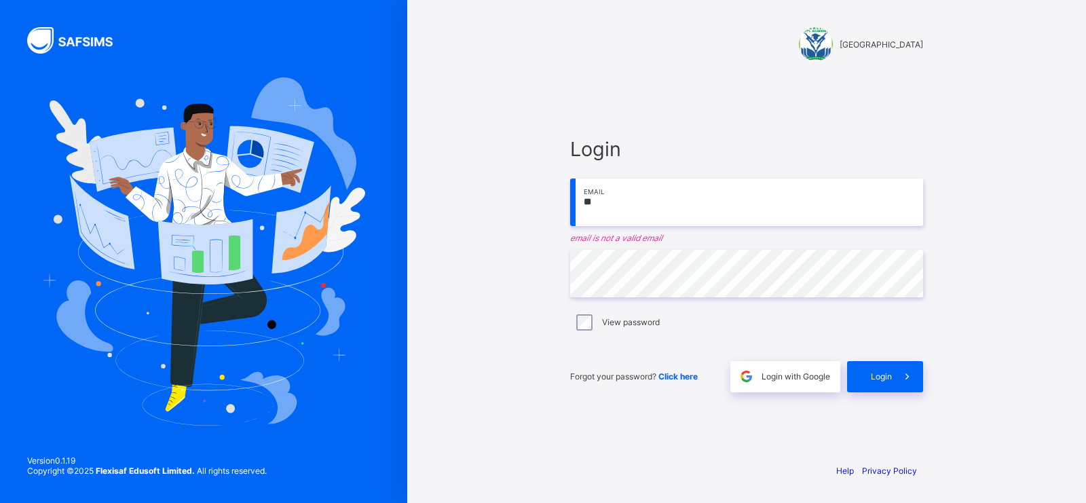
type input "**********"
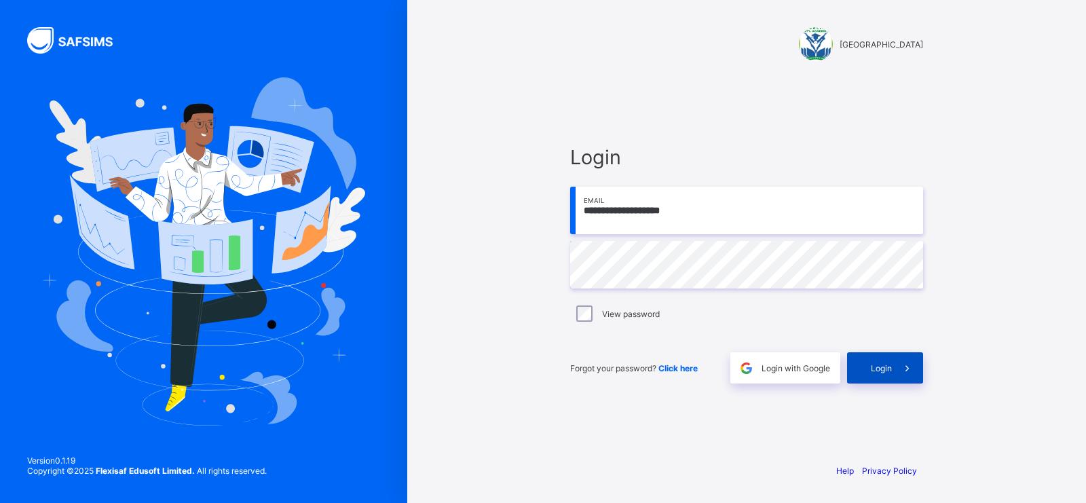
click at [874, 362] on div "Login" at bounding box center [885, 367] width 76 height 31
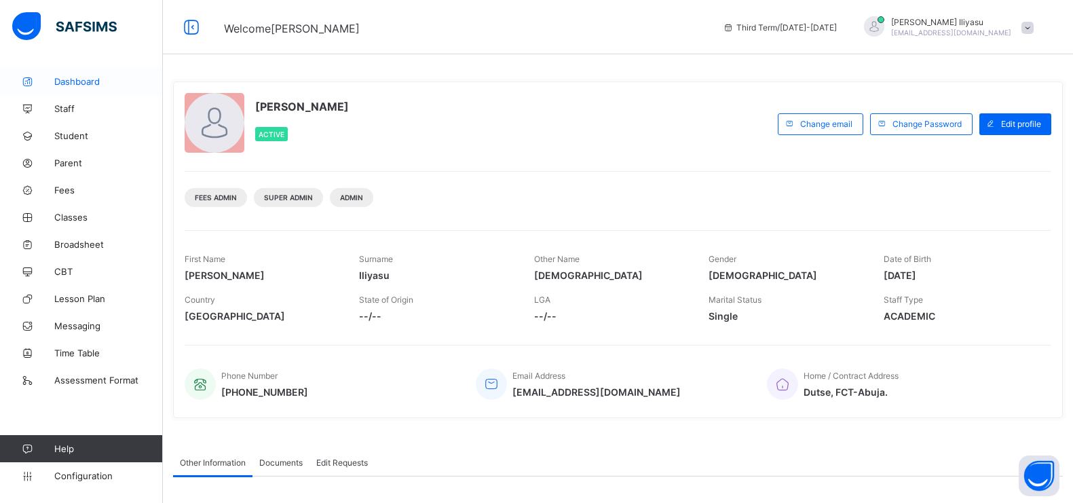
click at [86, 86] on span "Dashboard" at bounding box center [108, 81] width 109 height 11
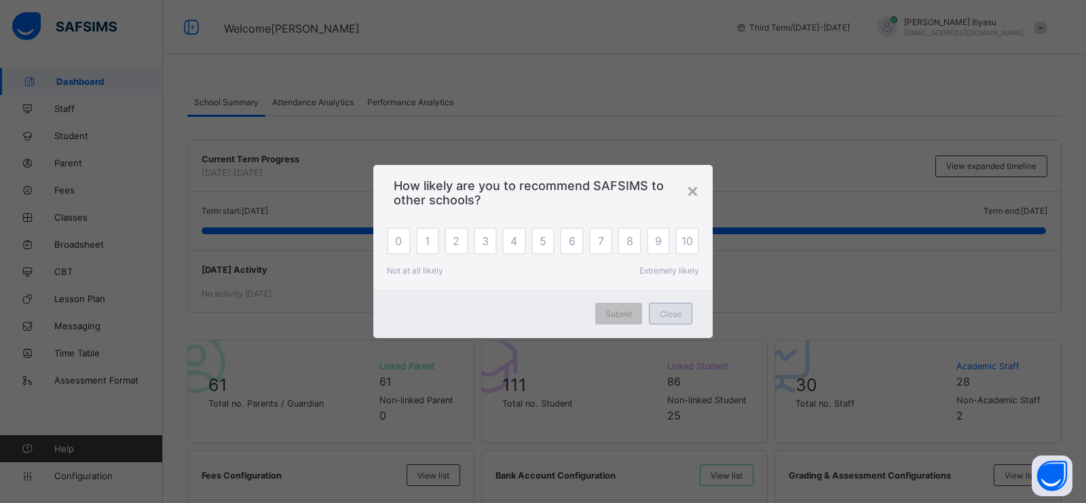
click at [683, 323] on div "Close" at bounding box center [670, 314] width 43 height 22
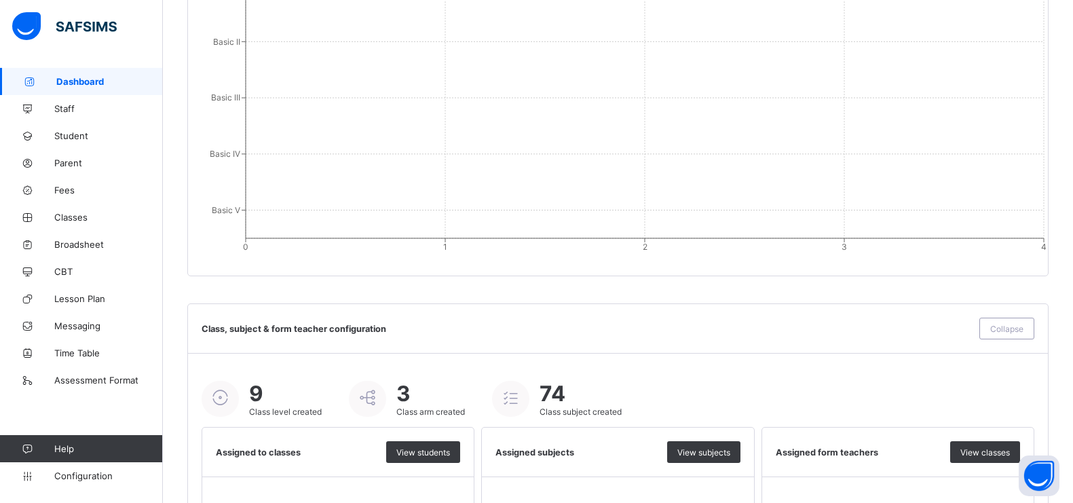
scroll to position [1312, 0]
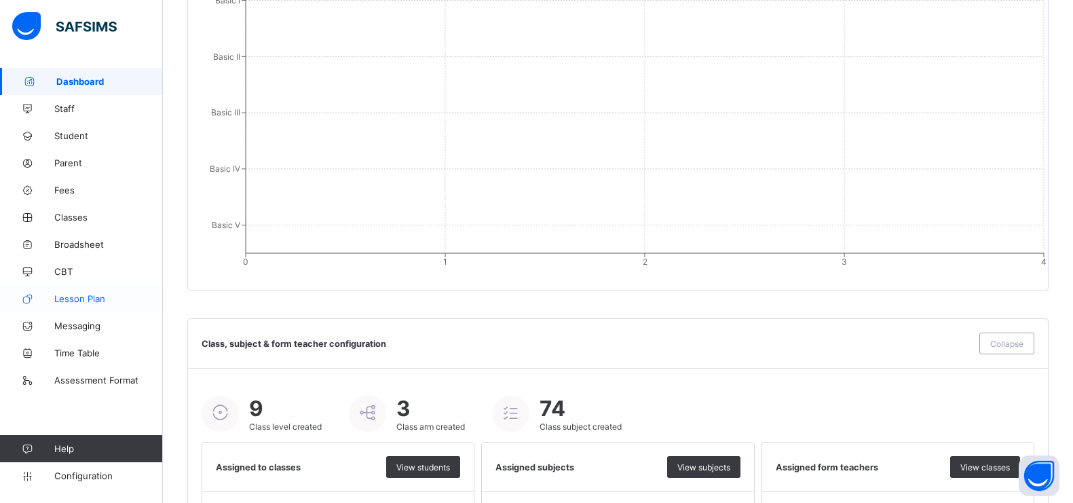
click at [106, 306] on link "Lesson Plan" at bounding box center [81, 298] width 163 height 27
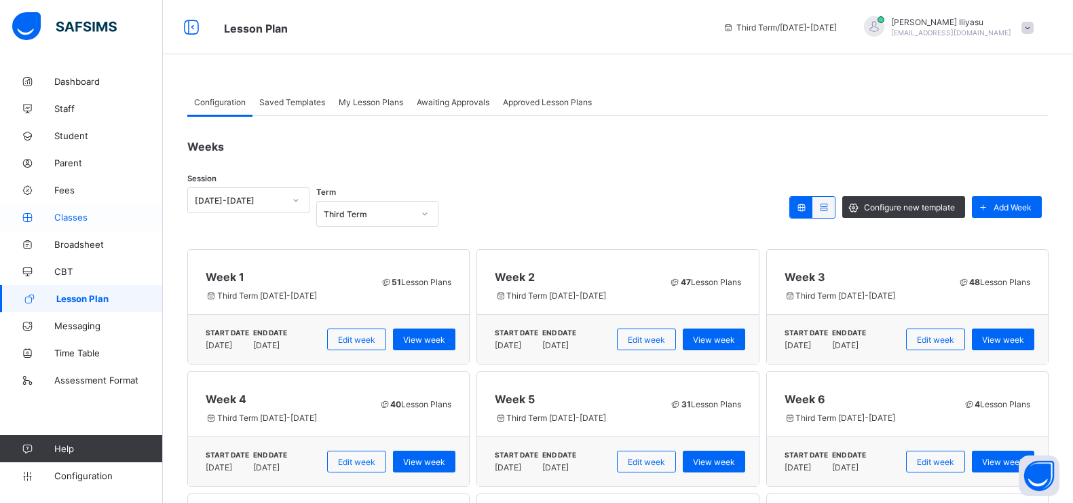
click at [94, 214] on span "Classes" at bounding box center [108, 217] width 109 height 11
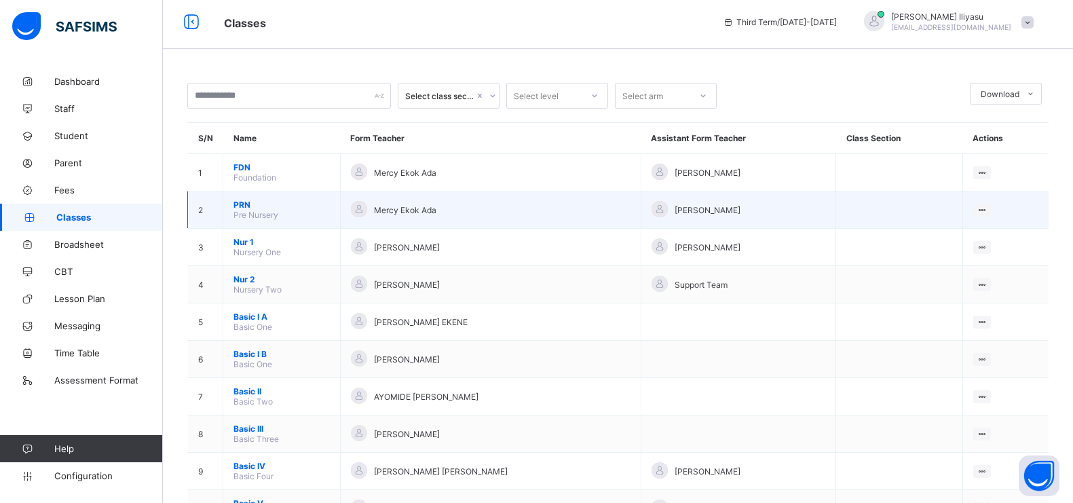
scroll to position [5, 0]
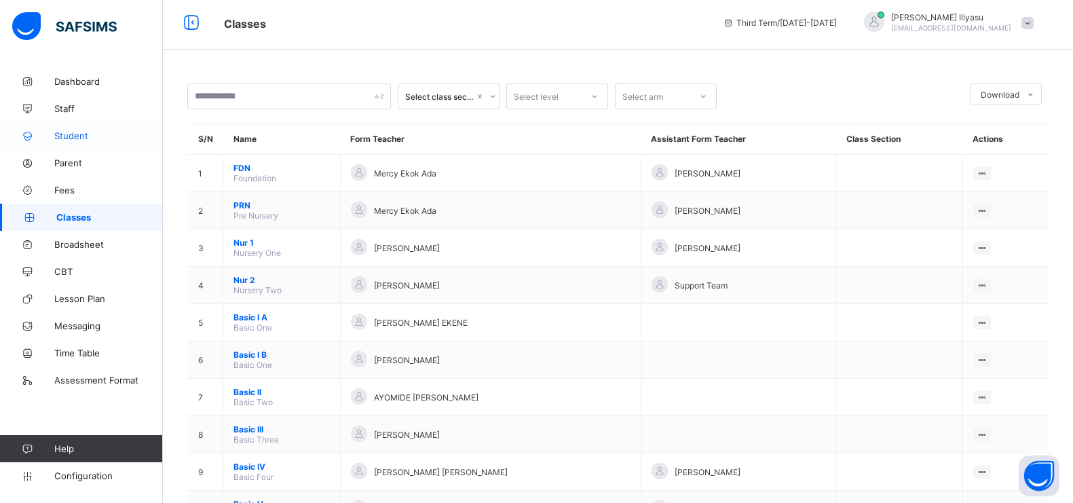
click at [91, 136] on span "Student" at bounding box center [108, 135] width 109 height 11
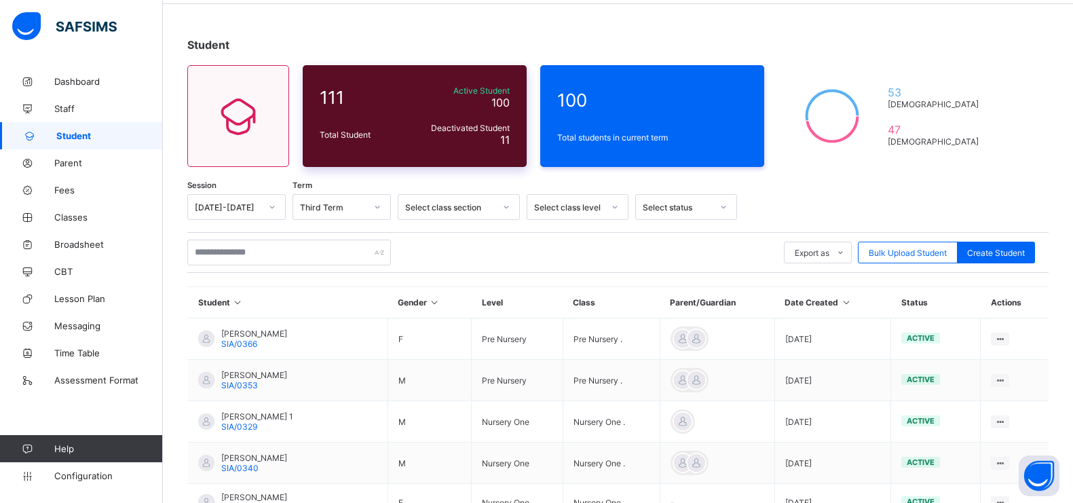
scroll to position [54, 0]
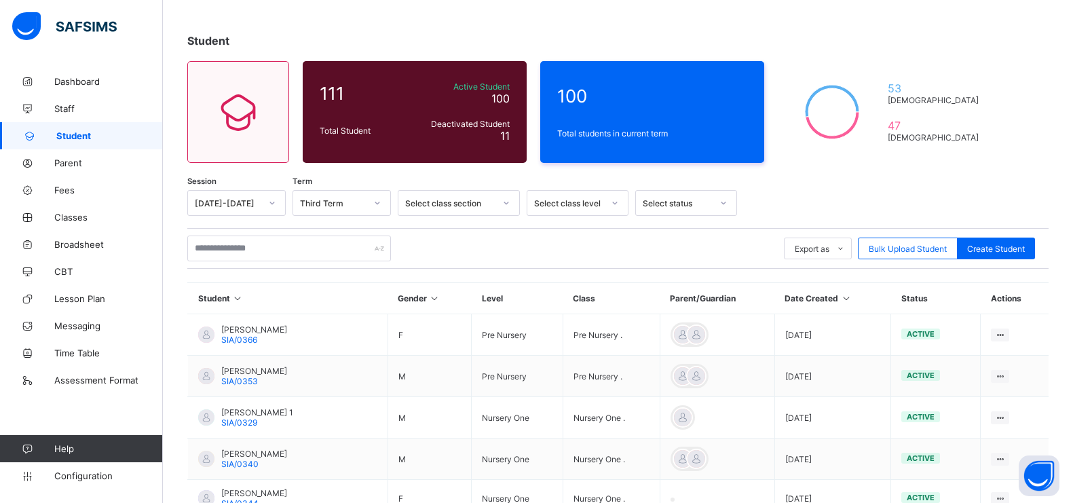
click at [593, 257] on div "Export as Pdf Report Excel Report Excel Report (LMS) Bulk Upload Student Create…" at bounding box center [618, 249] width 862 height 26
click at [114, 380] on span "Assessment Format" at bounding box center [108, 380] width 109 height 11
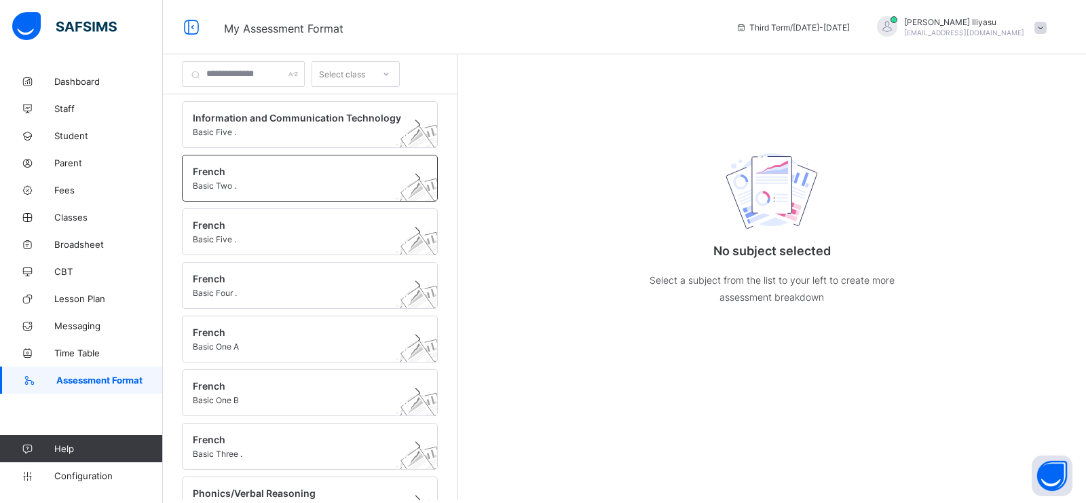
click at [282, 186] on span "Basic Two ." at bounding box center [297, 186] width 208 height 10
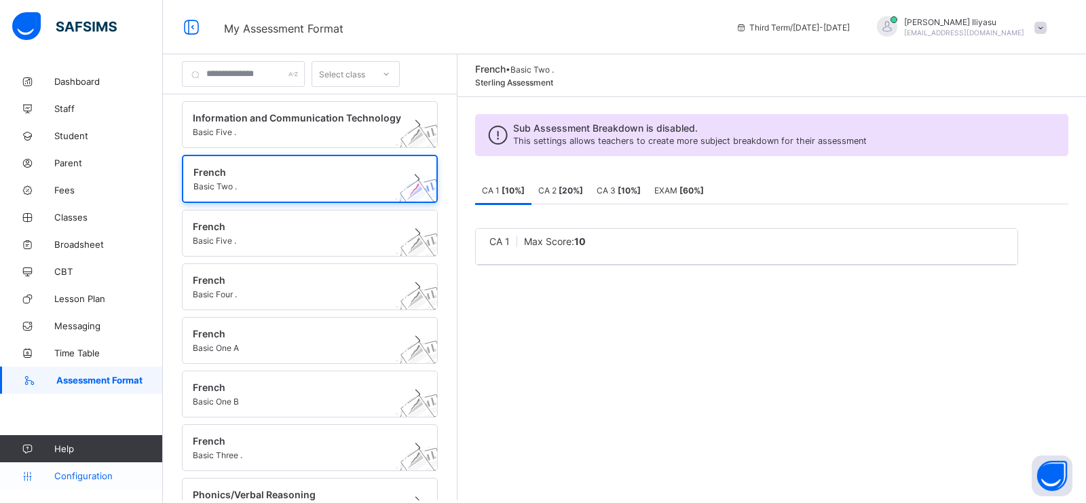
click at [83, 477] on span "Configuration" at bounding box center [108, 476] width 108 height 11
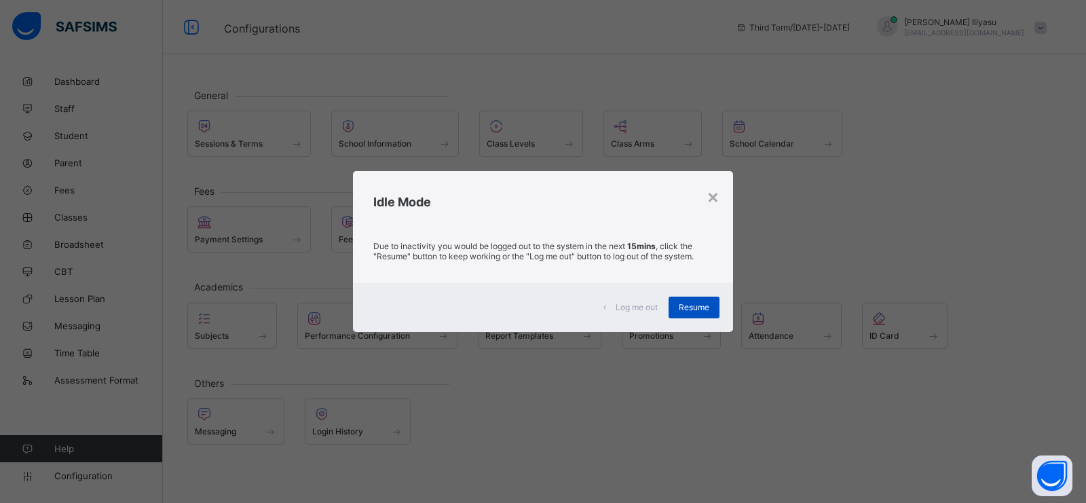
click at [688, 316] on div "Resume" at bounding box center [694, 308] width 51 height 22
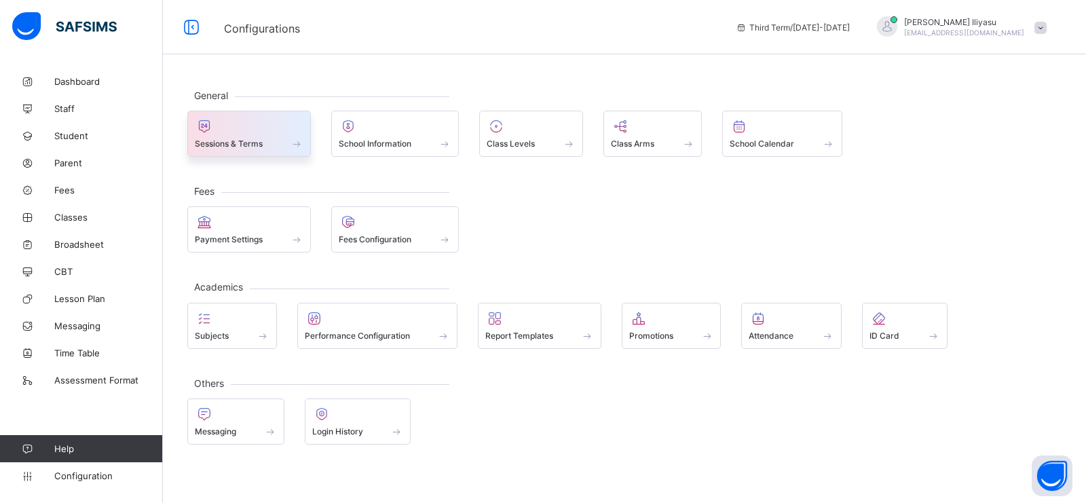
click at [292, 139] on span at bounding box center [297, 144] width 14 height 12
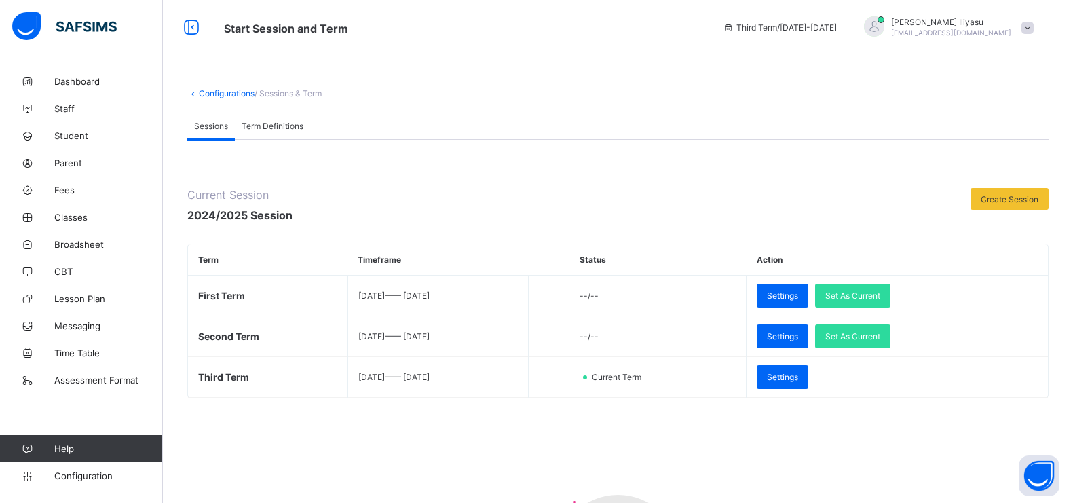
click at [299, 122] on span "Term Definitions" at bounding box center [273, 126] width 62 height 10
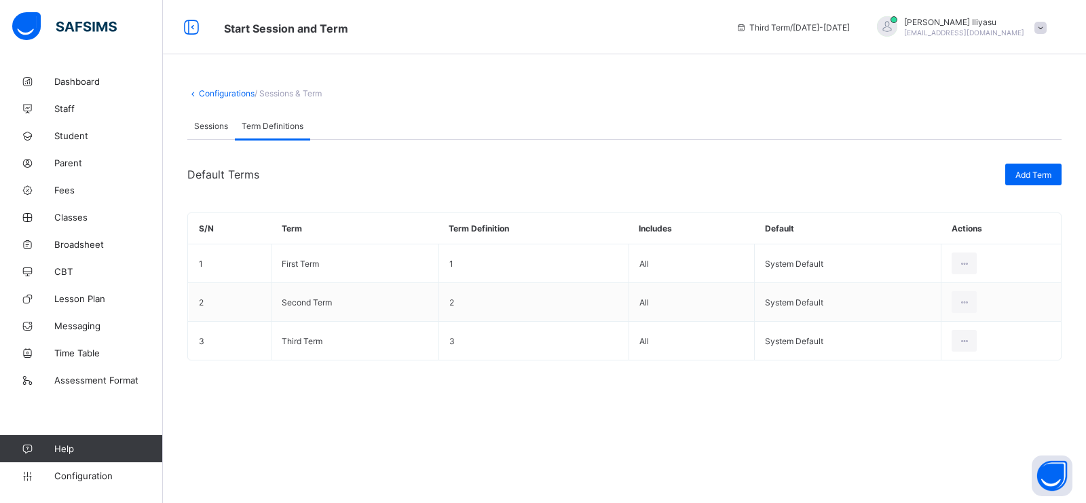
click at [215, 123] on span "Sessions" at bounding box center [211, 126] width 34 height 10
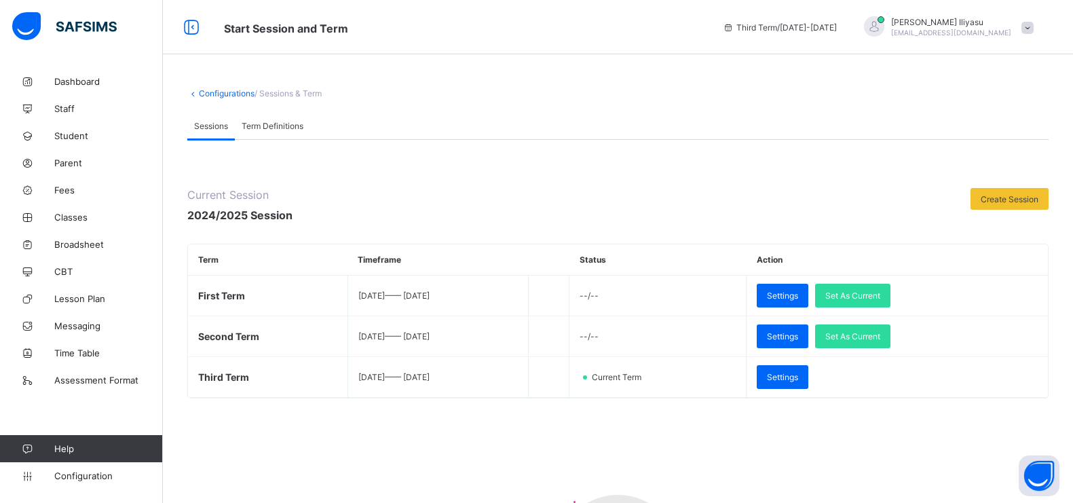
click at [198, 96] on icon at bounding box center [193, 93] width 12 height 10
click at [206, 96] on link "Configurations" at bounding box center [227, 93] width 56 height 10
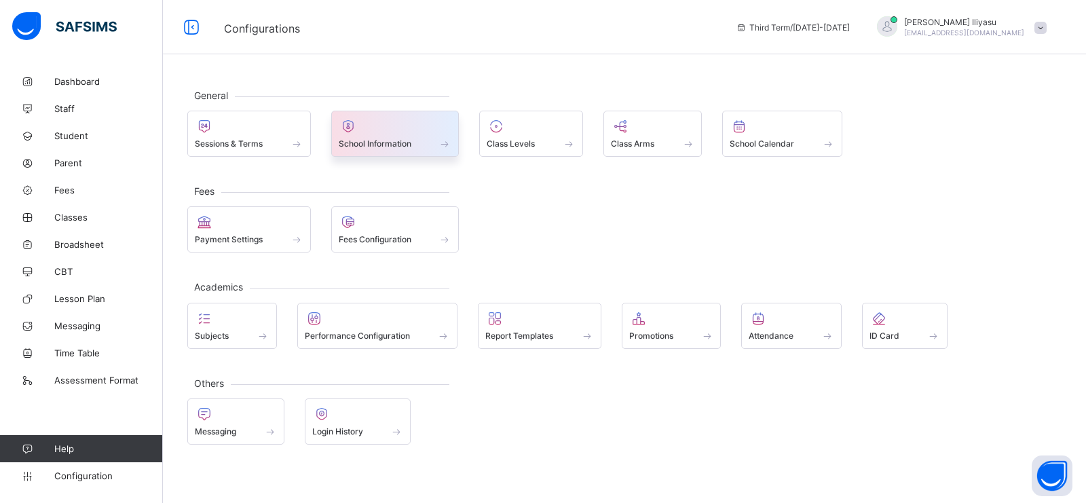
click at [392, 128] on div at bounding box center [395, 126] width 113 height 16
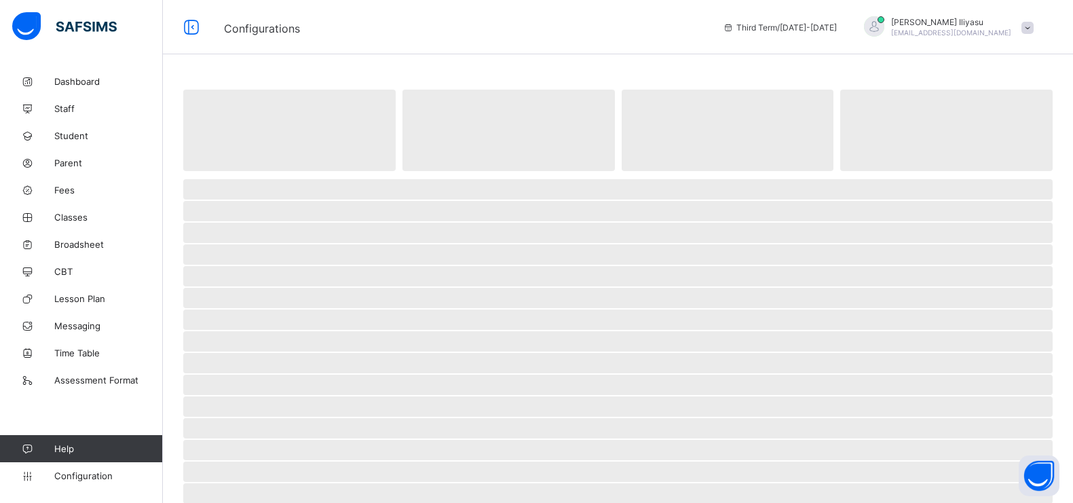
select select "**"
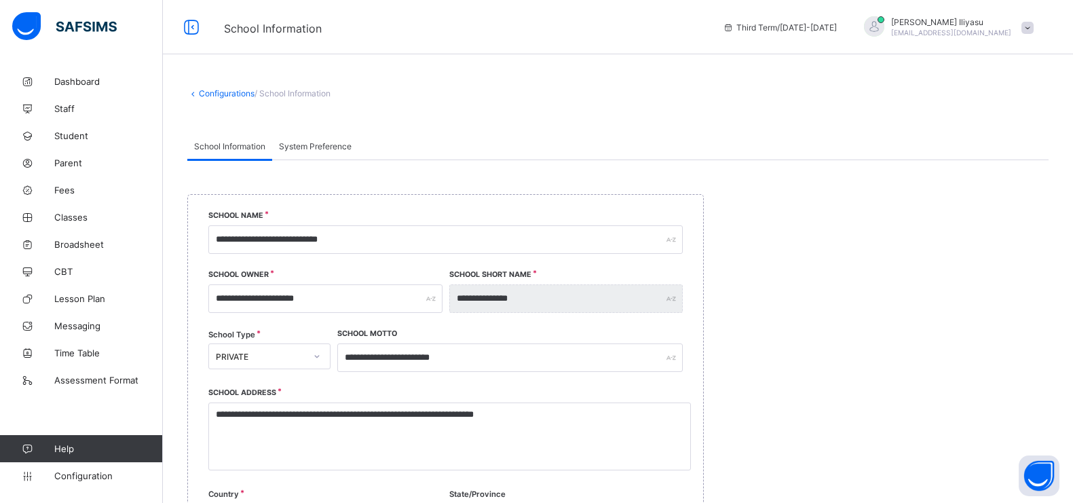
click at [198, 90] on icon at bounding box center [193, 93] width 12 height 10
click at [216, 89] on link "Configurations" at bounding box center [227, 93] width 56 height 10
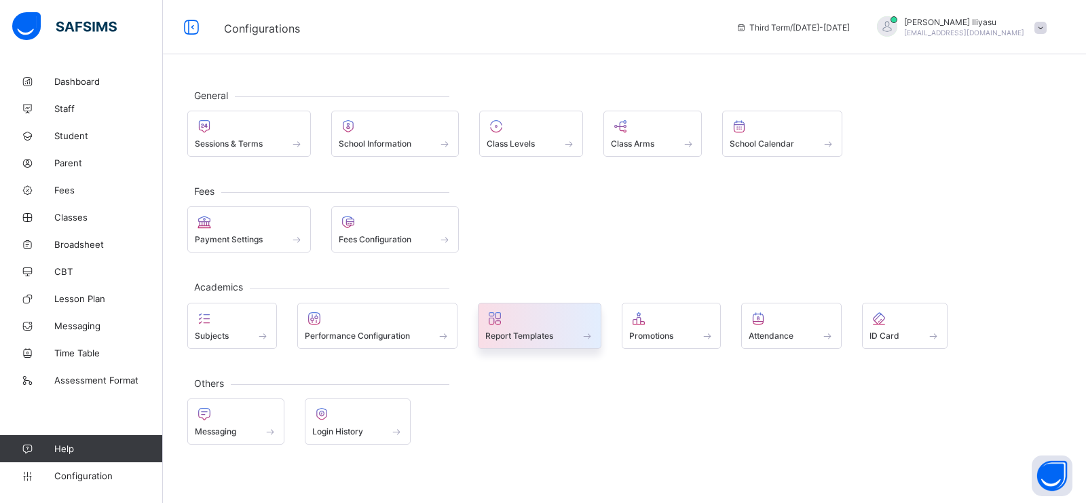
click at [521, 335] on span "Report Templates" at bounding box center [519, 336] width 68 height 10
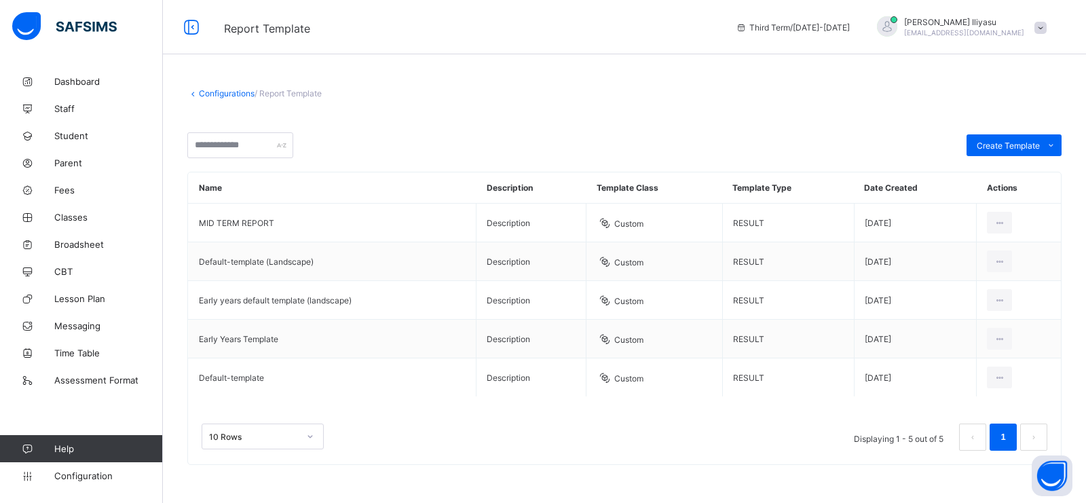
click at [210, 93] on link "Configurations" at bounding box center [227, 93] width 56 height 10
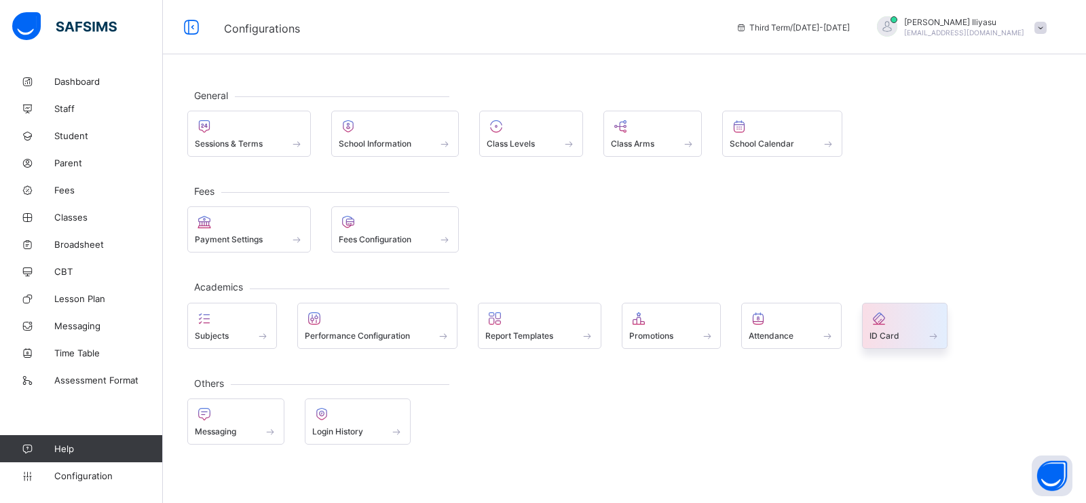
click at [877, 325] on icon at bounding box center [879, 318] width 19 height 16
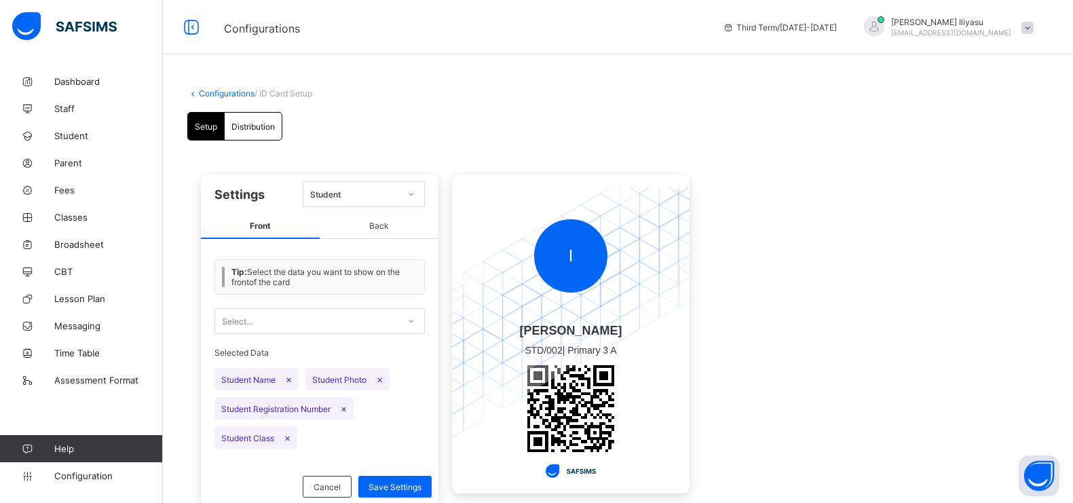
scroll to position [39, 0]
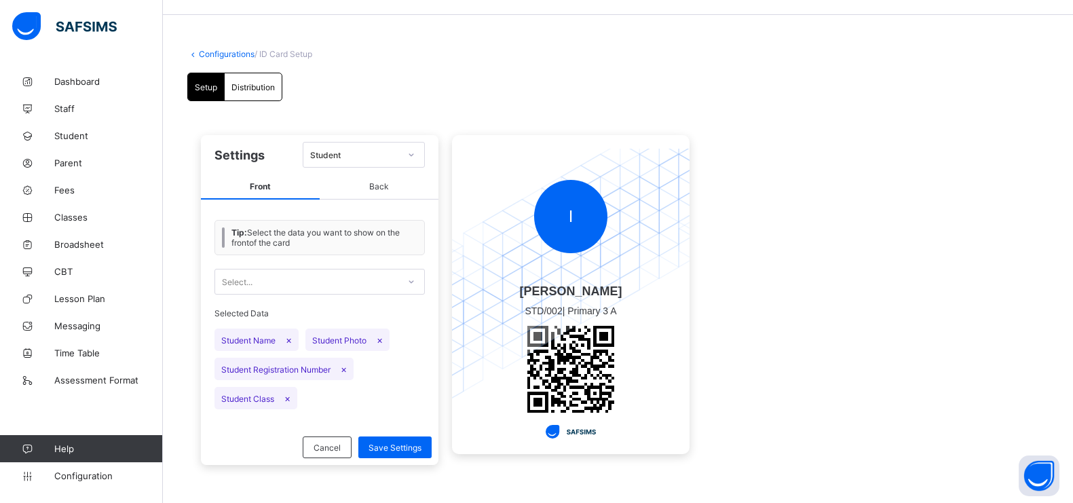
click at [272, 336] on span "Student Name ×" at bounding box center [257, 340] width 84 height 22
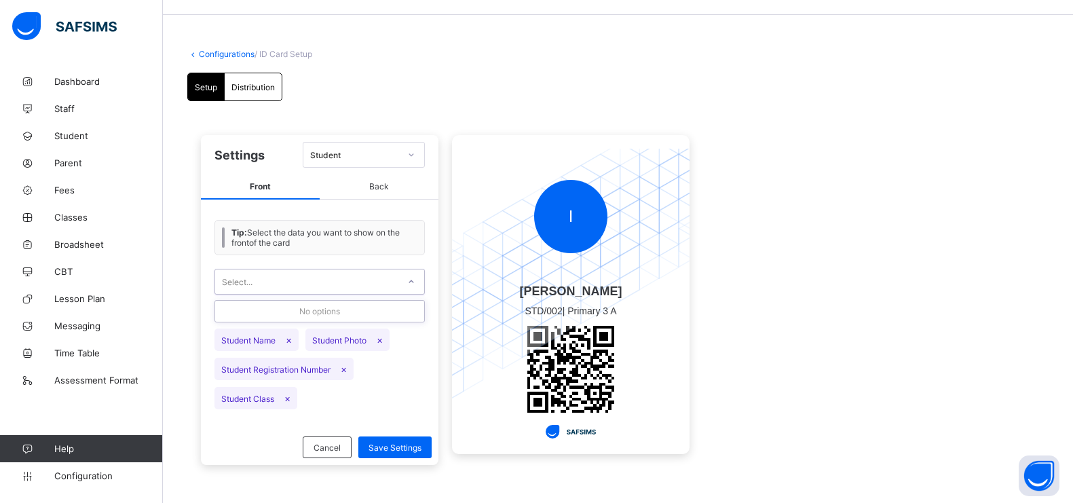
click at [299, 280] on div "Select..." at bounding box center [306, 281] width 183 height 19
click at [306, 312] on div "No options" at bounding box center [319, 311] width 209 height 21
click at [382, 259] on div "Tip: Select the data you want to show on the front of the card Select... Select…" at bounding box center [320, 315] width 238 height 230
click at [402, 220] on div "Tip: Select the data you want to show on the front of the card" at bounding box center [320, 237] width 210 height 35
click at [380, 336] on span "×" at bounding box center [380, 340] width 6 height 12
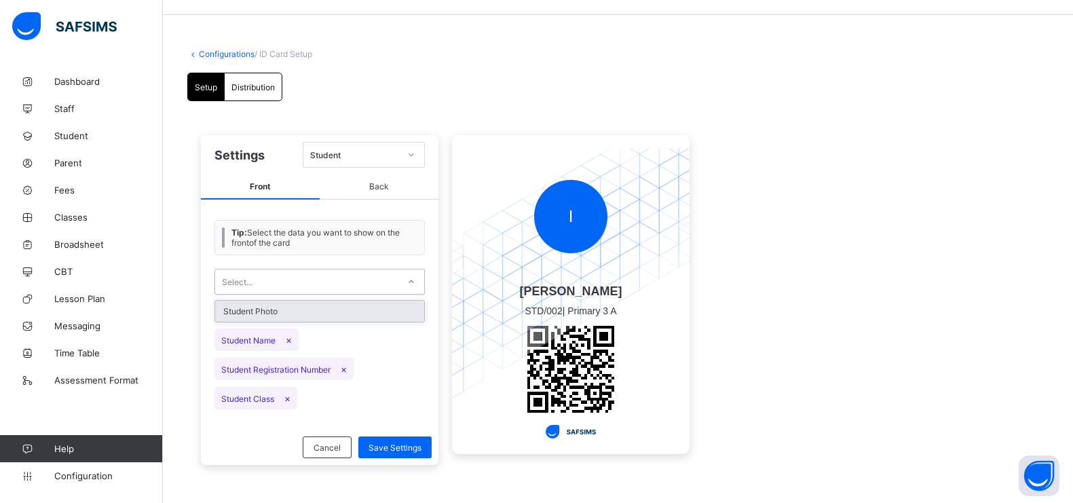
click at [360, 286] on div "Select..." at bounding box center [306, 281] width 183 height 19
click at [348, 307] on div "Student Photo" at bounding box center [319, 311] width 209 height 21
click at [371, 286] on div "Select..." at bounding box center [306, 281] width 183 height 19
click at [298, 278] on div "Select..." at bounding box center [306, 281] width 183 height 19
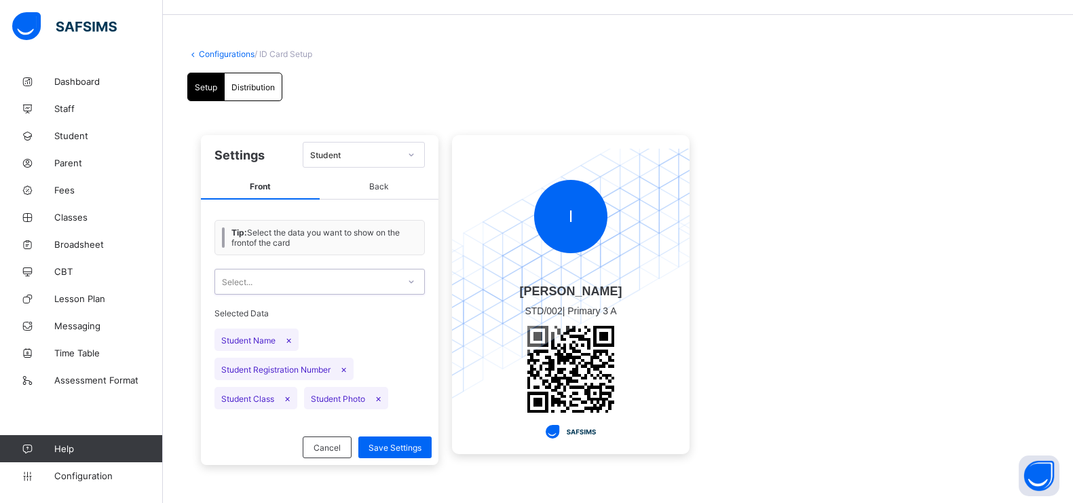
click at [298, 278] on div "Select..." at bounding box center [306, 281] width 183 height 19
click at [392, 445] on span "Save Settings" at bounding box center [395, 448] width 53 height 10
click at [374, 194] on span "Back" at bounding box center [379, 186] width 119 height 25
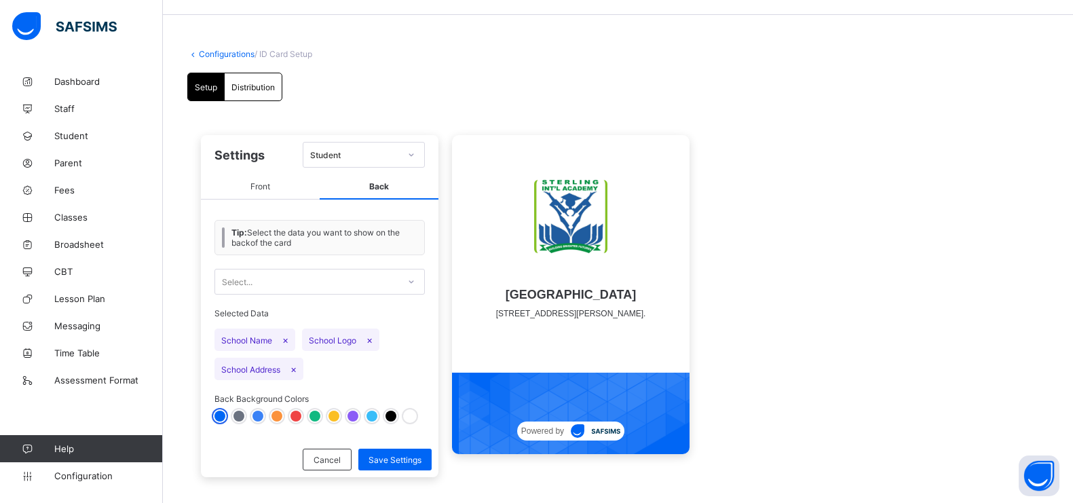
click at [350, 264] on div "Select..." at bounding box center [320, 281] width 210 height 39
click at [350, 276] on div "Select..." at bounding box center [306, 281] width 183 height 19
click at [316, 314] on div "School contact" at bounding box center [319, 311] width 209 height 21
click at [382, 160] on div "Student" at bounding box center [350, 154] width 95 height 19
click at [382, 163] on div "Student" at bounding box center [364, 155] width 122 height 26
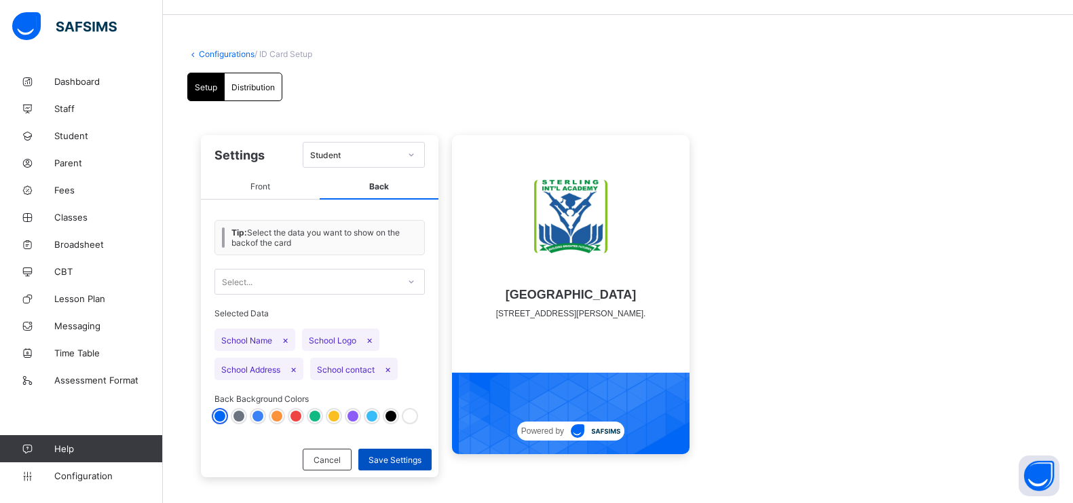
click at [383, 451] on div "Save Settings" at bounding box center [394, 460] width 73 height 22
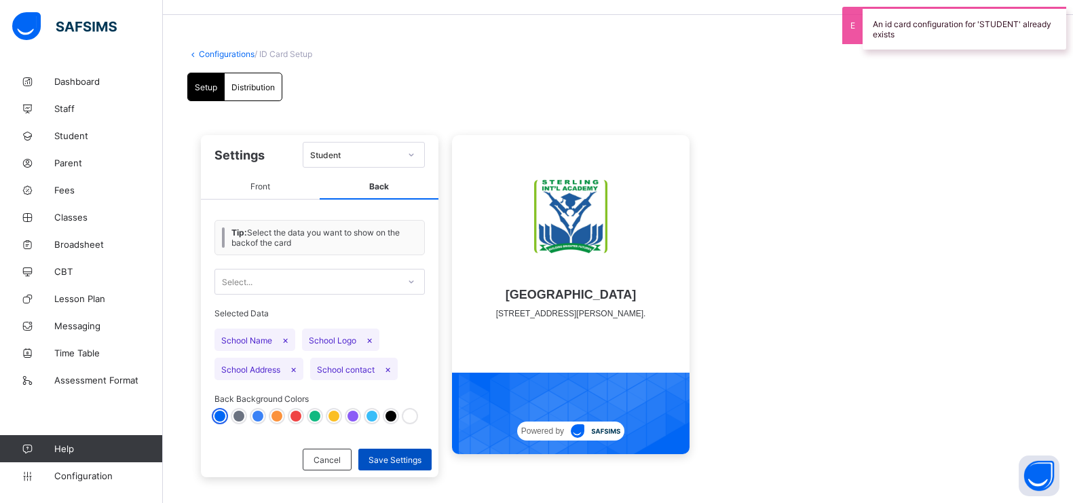
click at [384, 463] on div "Save Settings" at bounding box center [394, 460] width 73 height 22
click at [357, 147] on div "Student" at bounding box center [350, 154] width 95 height 19
click at [279, 178] on span "Front" at bounding box center [260, 186] width 119 height 25
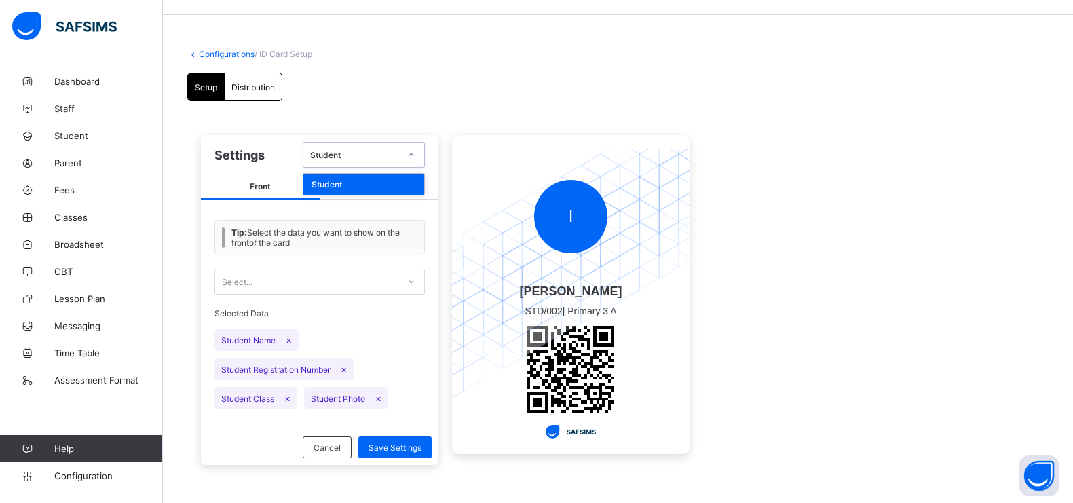
click at [367, 162] on div "Student" at bounding box center [350, 154] width 95 height 19
click at [213, 86] on span "Setup" at bounding box center [206, 87] width 22 height 10
click at [242, 87] on span "Distribution" at bounding box center [253, 87] width 43 height 10
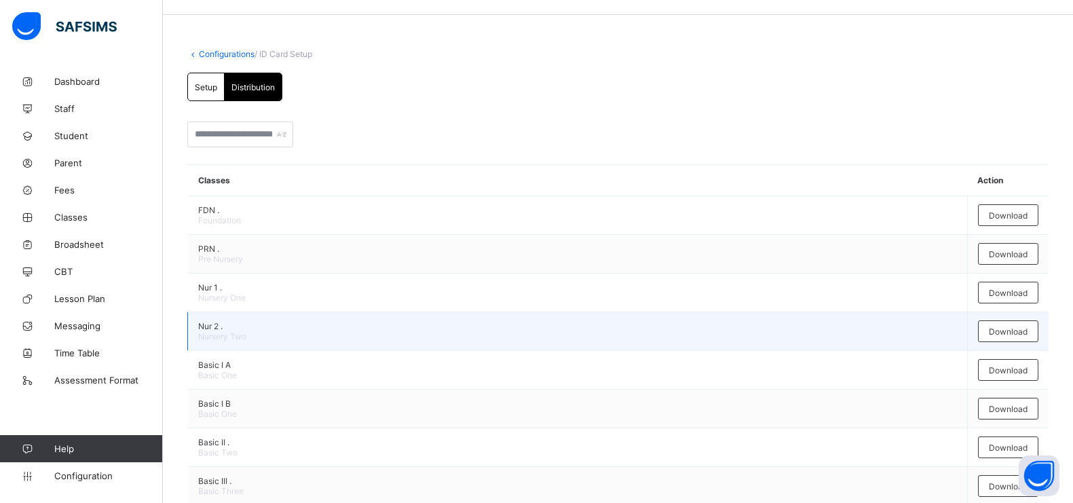
scroll to position [186, 0]
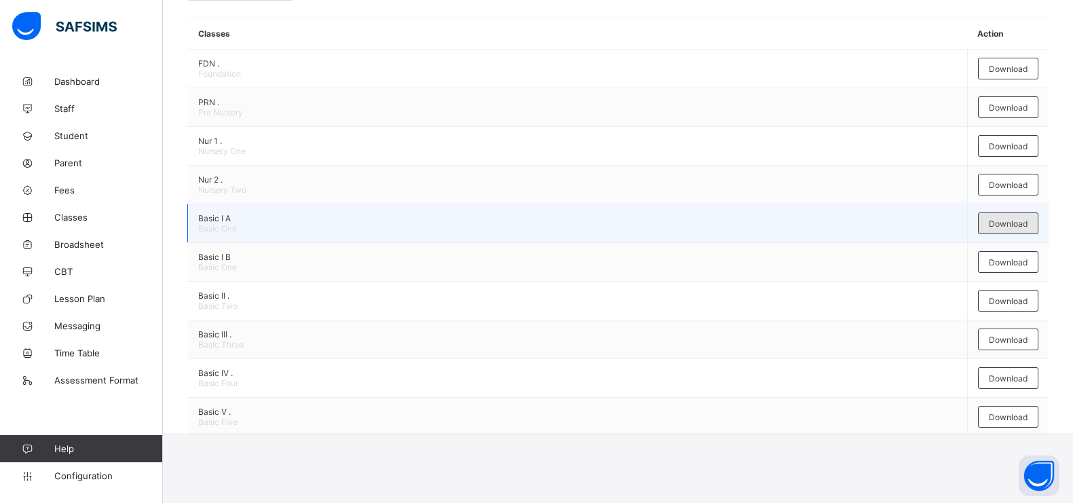
click at [1016, 225] on span "Download" at bounding box center [1008, 224] width 39 height 10
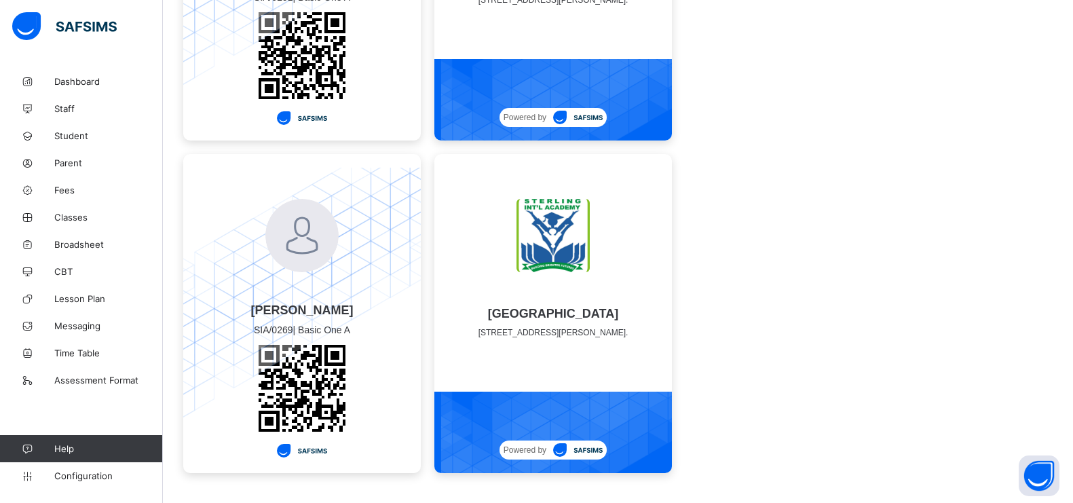
scroll to position [2685, 0]
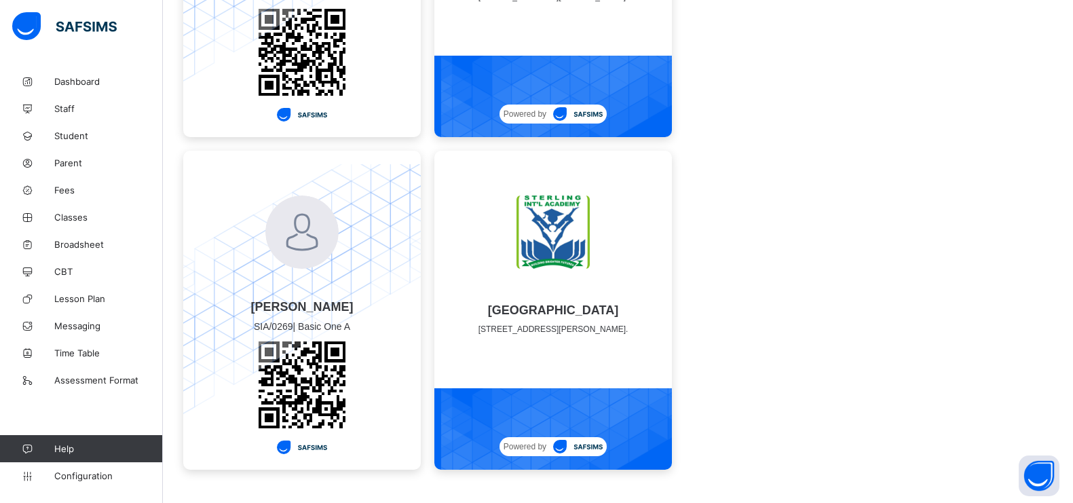
click at [569, 215] on img at bounding box center [553, 232] width 73 height 73
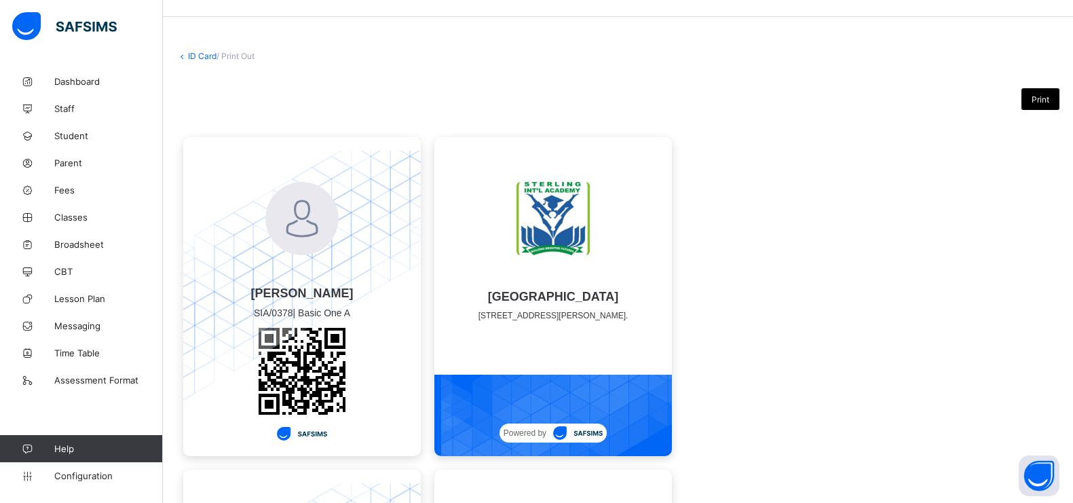
scroll to position [0, 0]
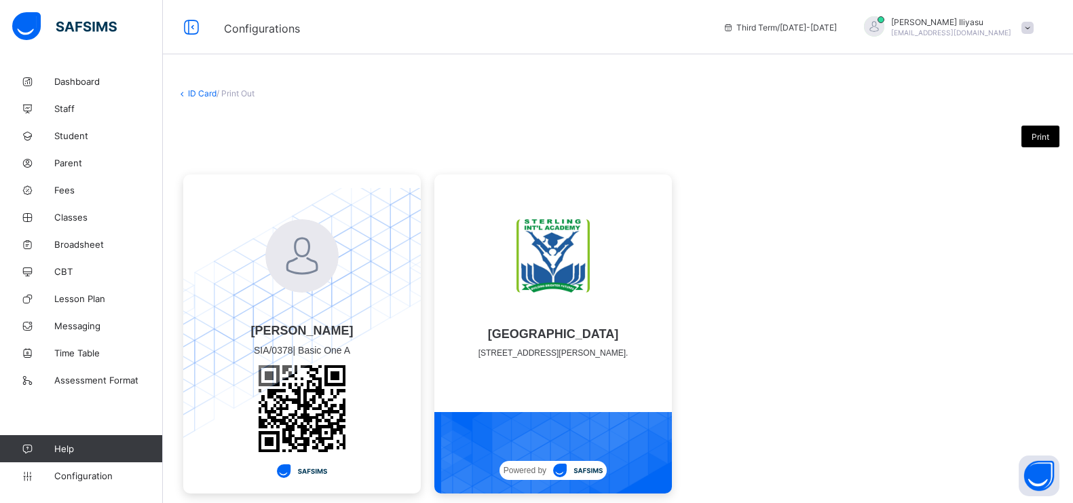
click at [1043, 130] on div "Print" at bounding box center [1041, 137] width 38 height 22
click at [1050, 135] on span "Print" at bounding box center [1041, 137] width 18 height 10
click at [888, 322] on div "[PERSON_NAME] SIA/0378 | Basic One A Sterling International Academy [STREET_ADD…" at bounding box center [618, 334] width 883 height 333
click at [208, 88] on link "ID Card" at bounding box center [202, 93] width 29 height 10
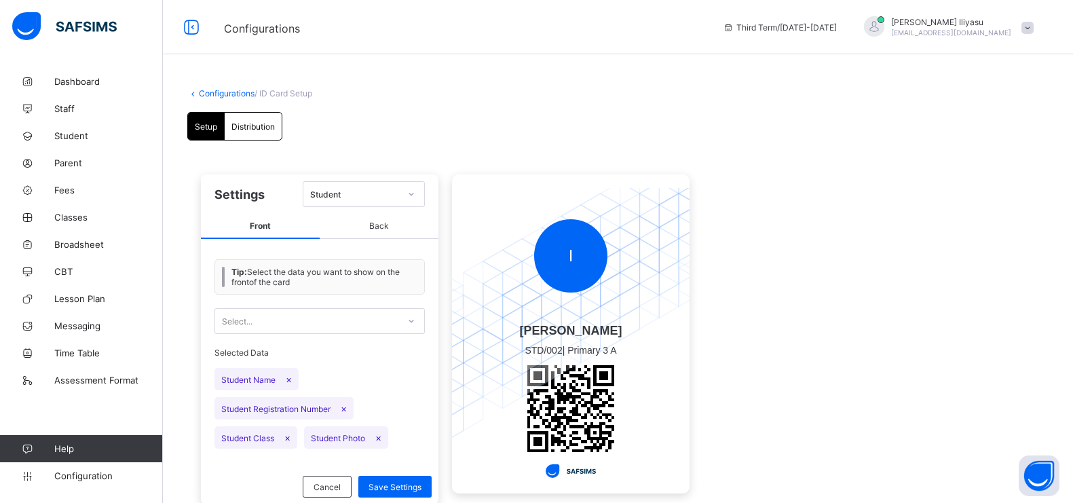
click at [234, 94] on link "Configurations" at bounding box center [227, 93] width 56 height 10
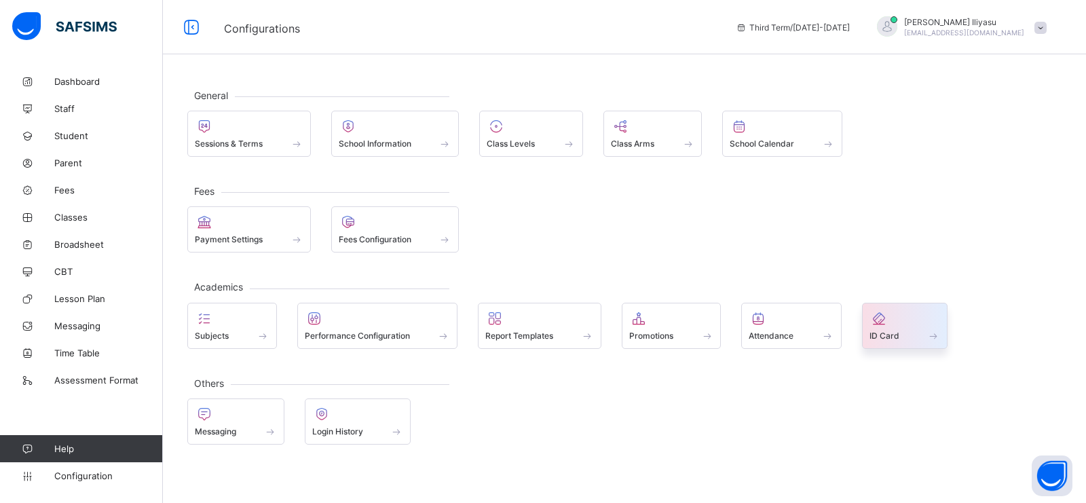
click at [891, 322] on div at bounding box center [905, 318] width 71 height 16
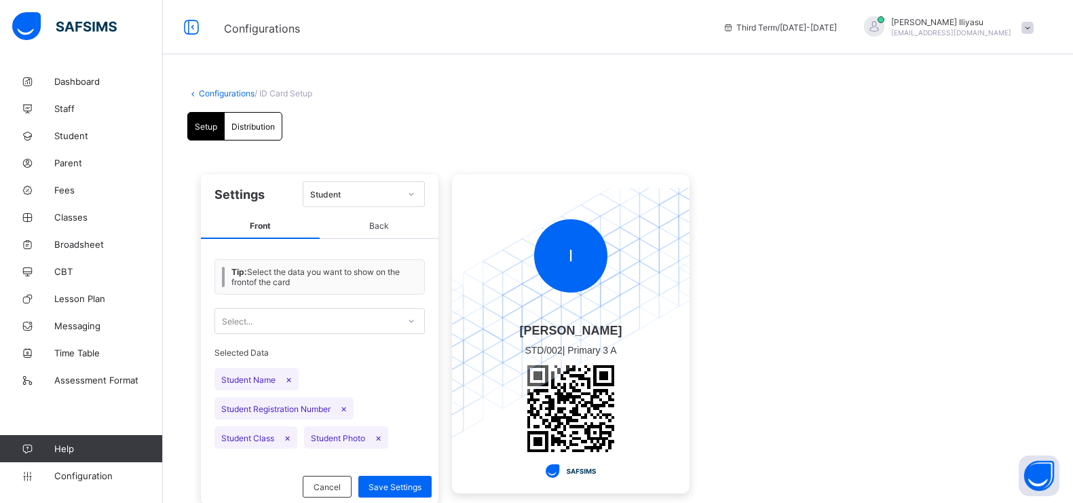
click at [247, 124] on span "Distribution" at bounding box center [253, 127] width 43 height 10
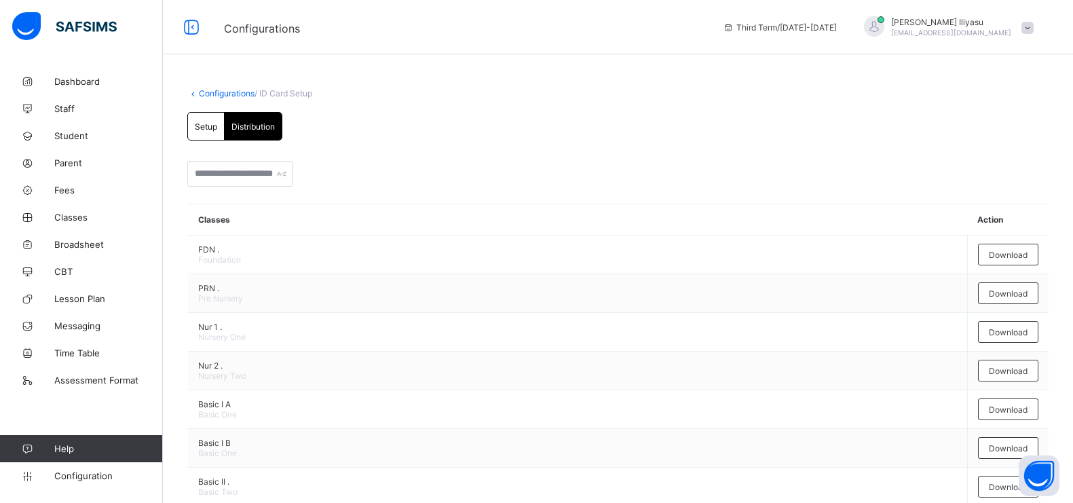
click at [274, 93] on span "/ ID Card Setup" at bounding box center [284, 93] width 58 height 10
click at [227, 94] on link "Configurations" at bounding box center [227, 93] width 56 height 10
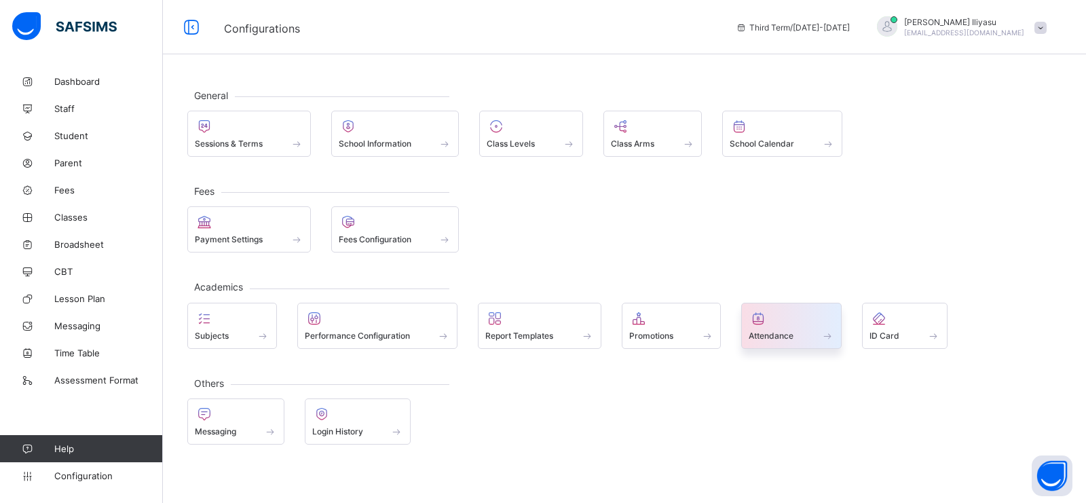
click at [800, 310] on div "Attendance" at bounding box center [791, 326] width 100 height 46
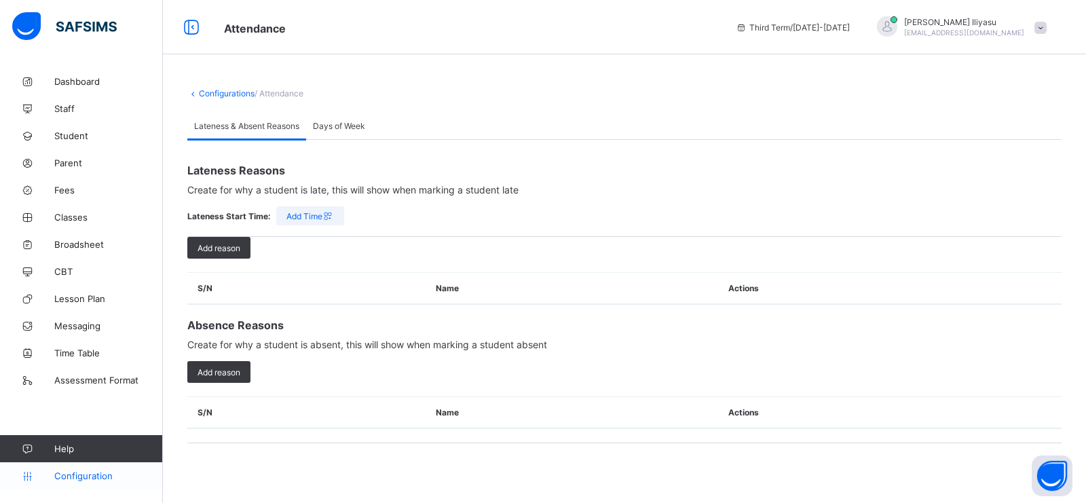
click at [64, 473] on span "Configuration" at bounding box center [108, 476] width 108 height 11
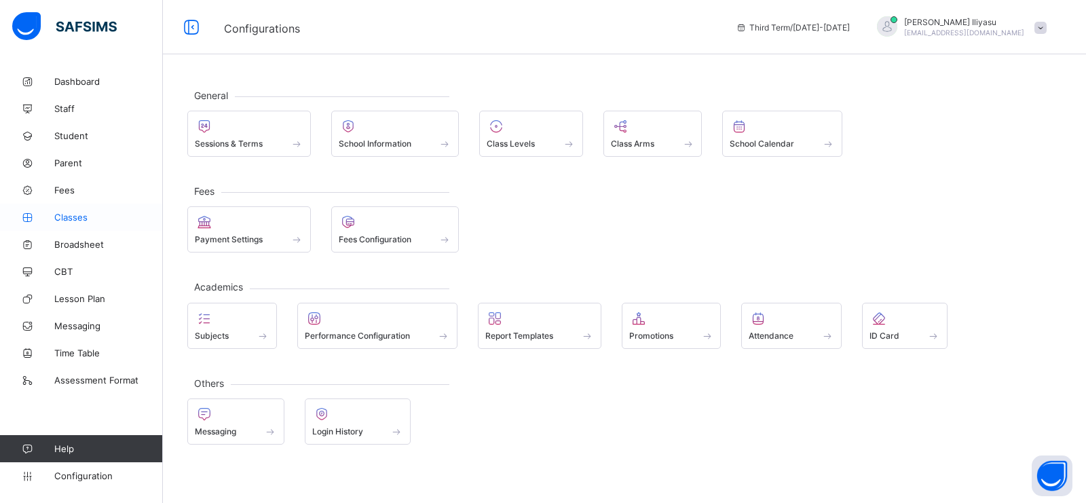
click at [71, 215] on span "Classes" at bounding box center [108, 217] width 109 height 11
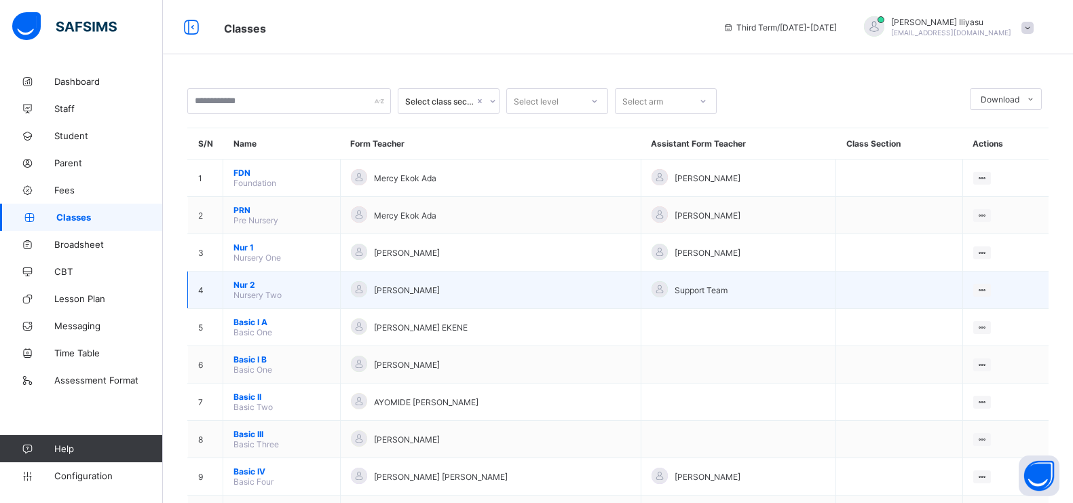
scroll to position [56, 0]
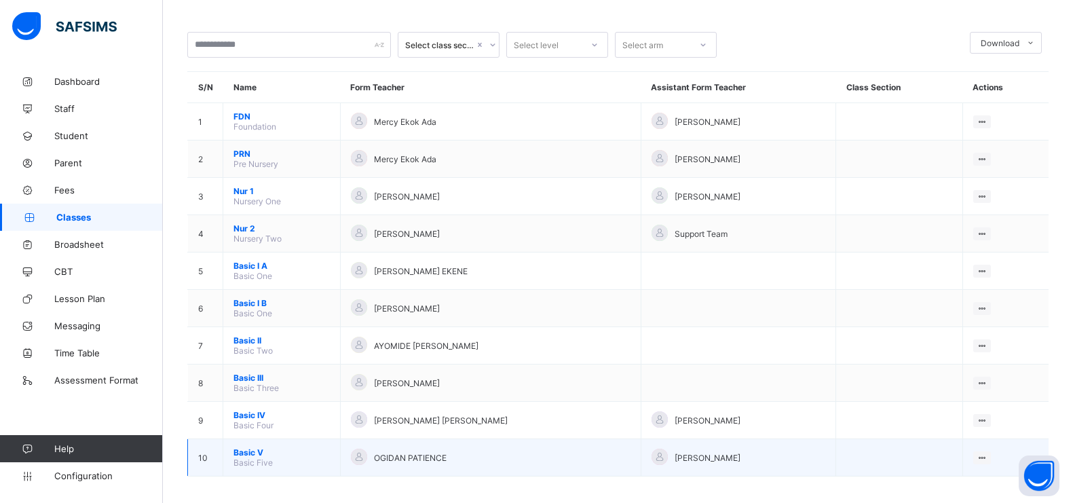
click at [242, 447] on span "Basic V" at bounding box center [282, 452] width 96 height 10
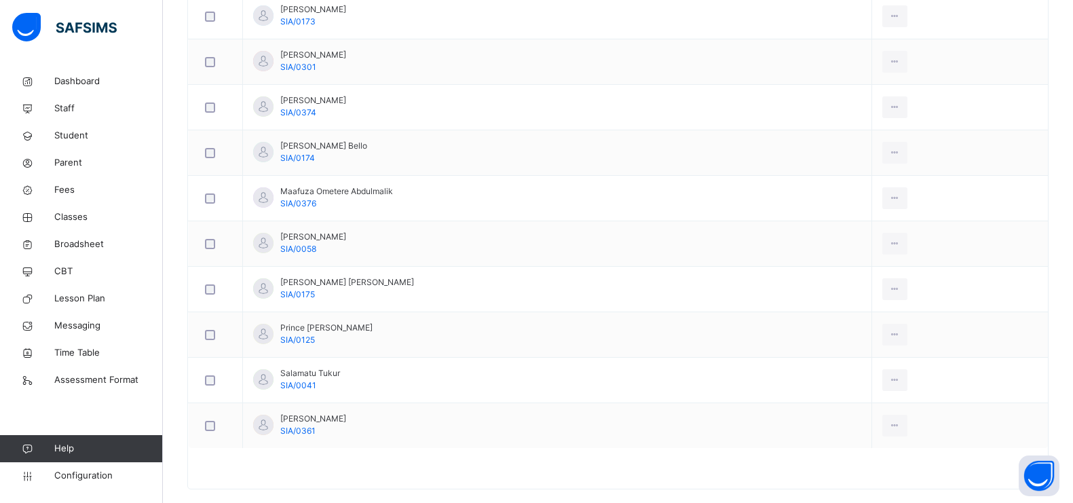
scroll to position [736, 0]
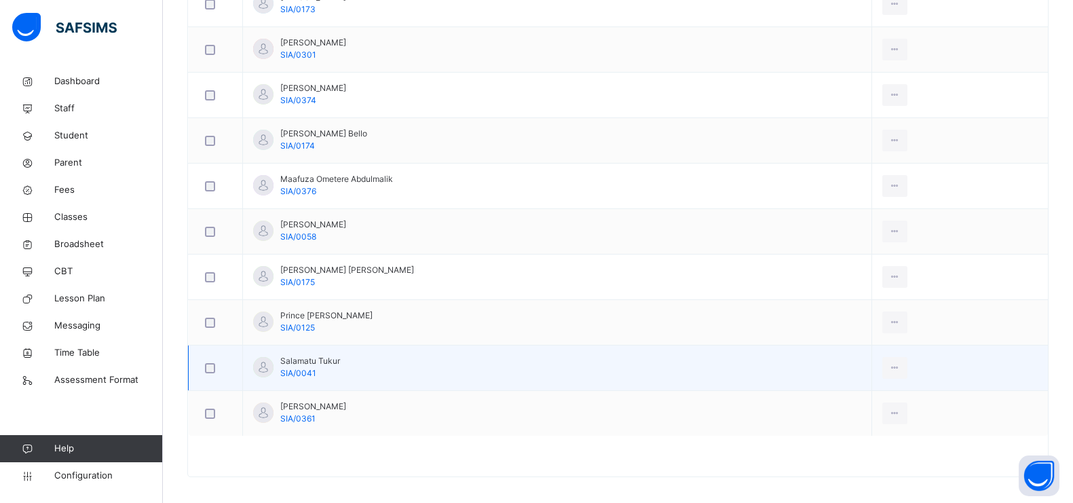
click at [225, 363] on div at bounding box center [215, 368] width 26 height 10
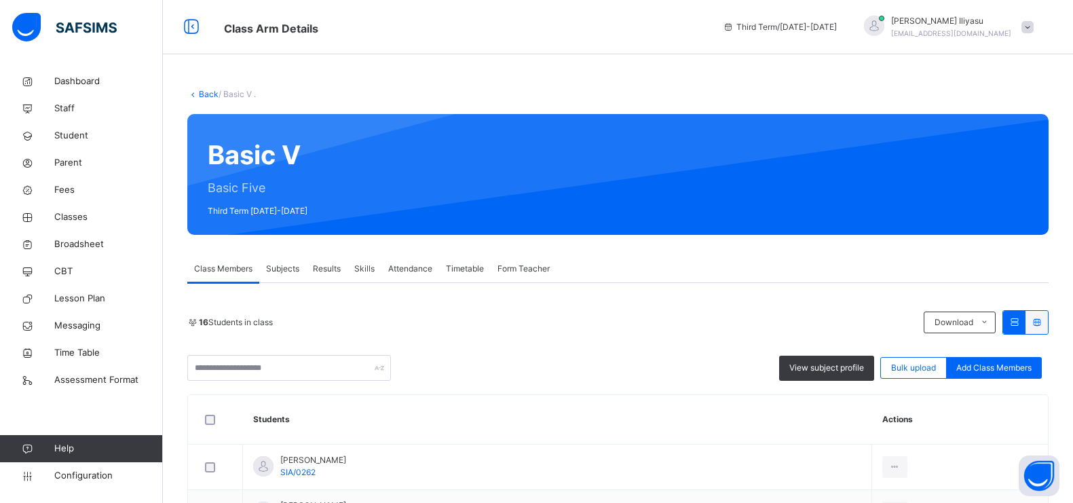
scroll to position [5, 0]
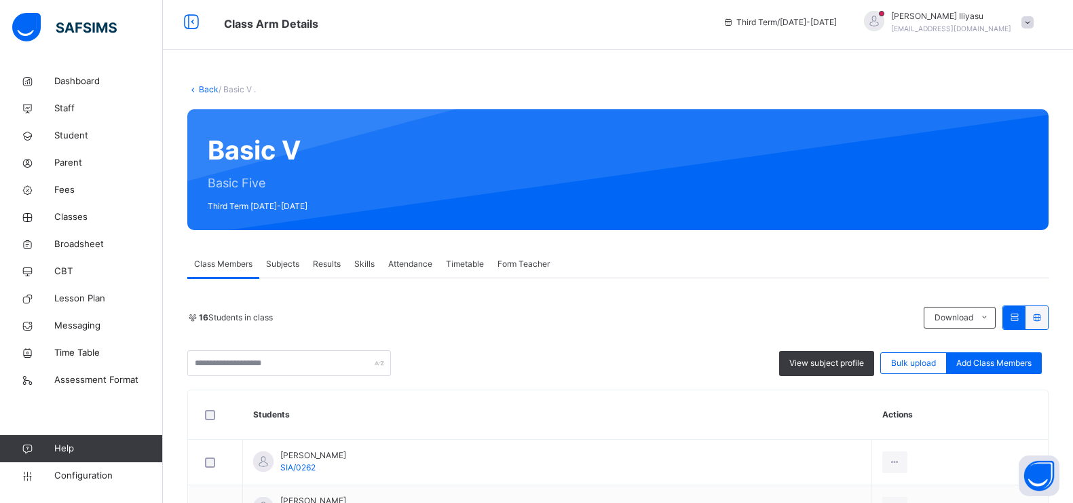
click at [298, 262] on span "Subjects" at bounding box center [282, 264] width 33 height 12
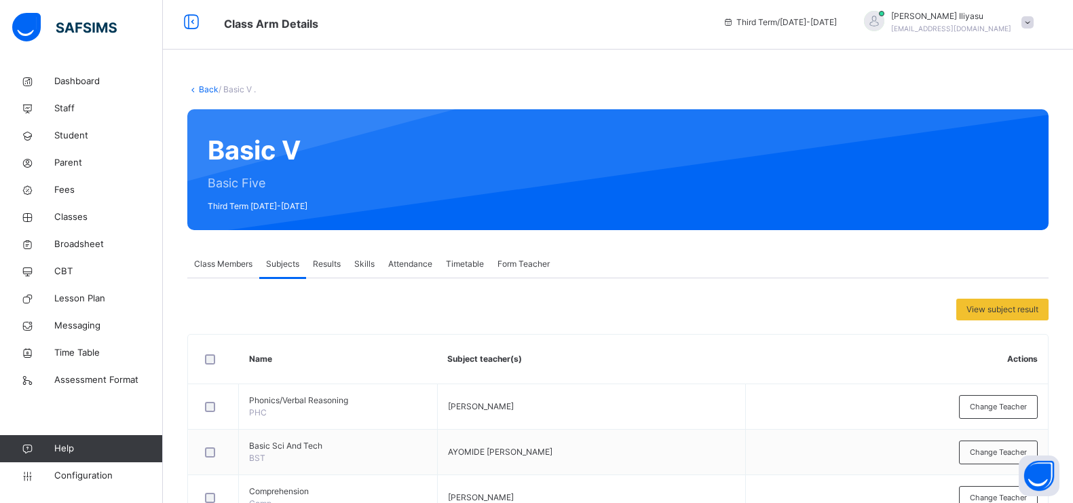
click at [321, 255] on div "Results" at bounding box center [326, 264] width 41 height 27
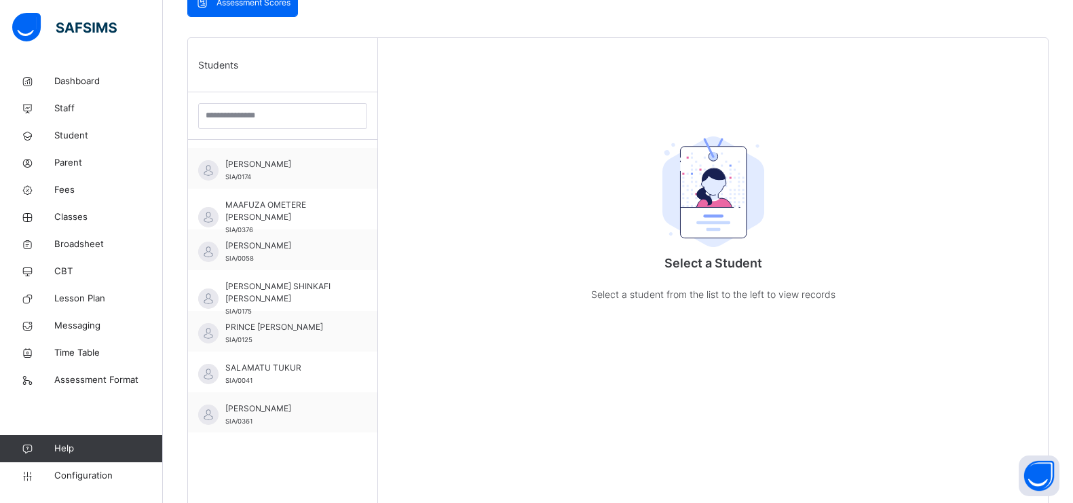
scroll to position [316, 0]
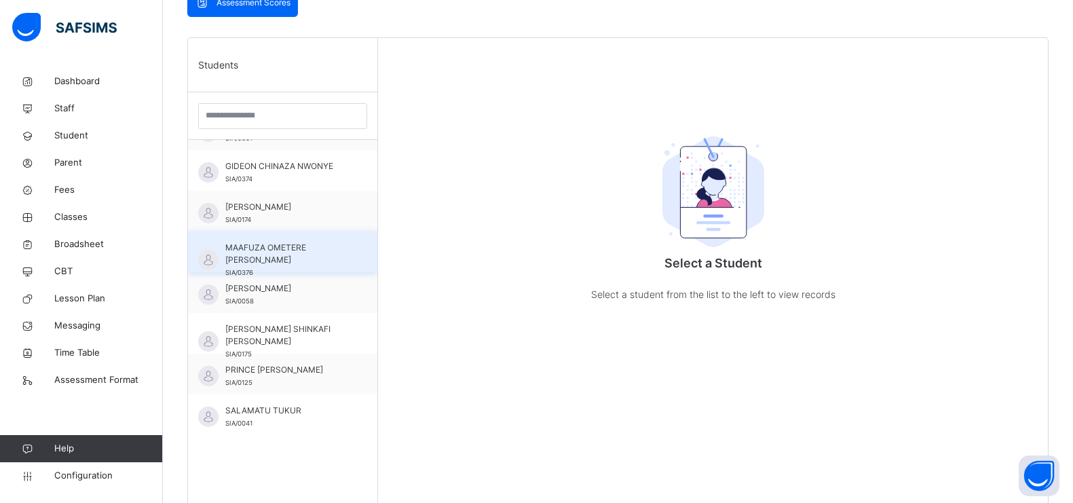
click at [299, 262] on span "MAAFUZA OMETERE [PERSON_NAME]" at bounding box center [286, 254] width 122 height 24
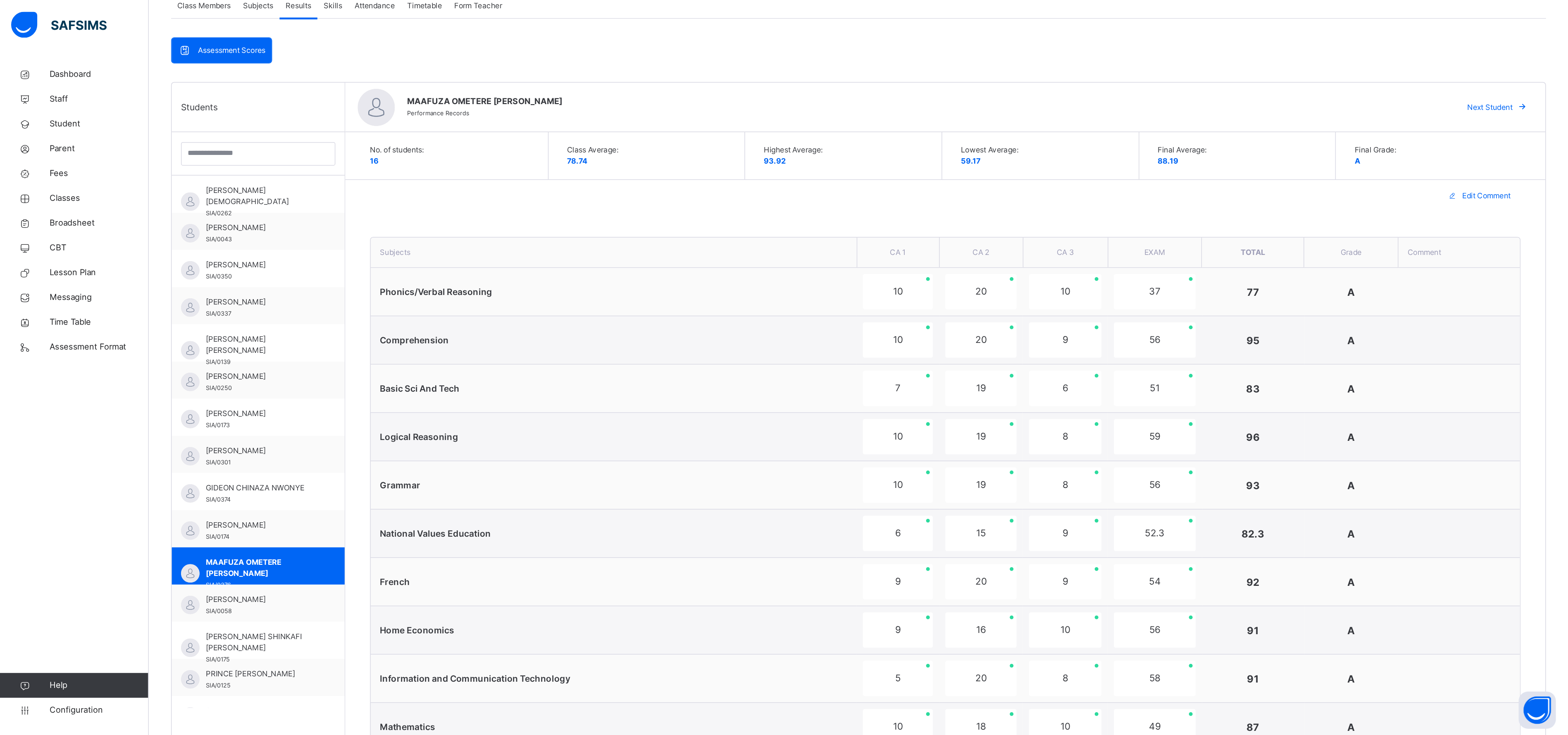
scroll to position [160, 0]
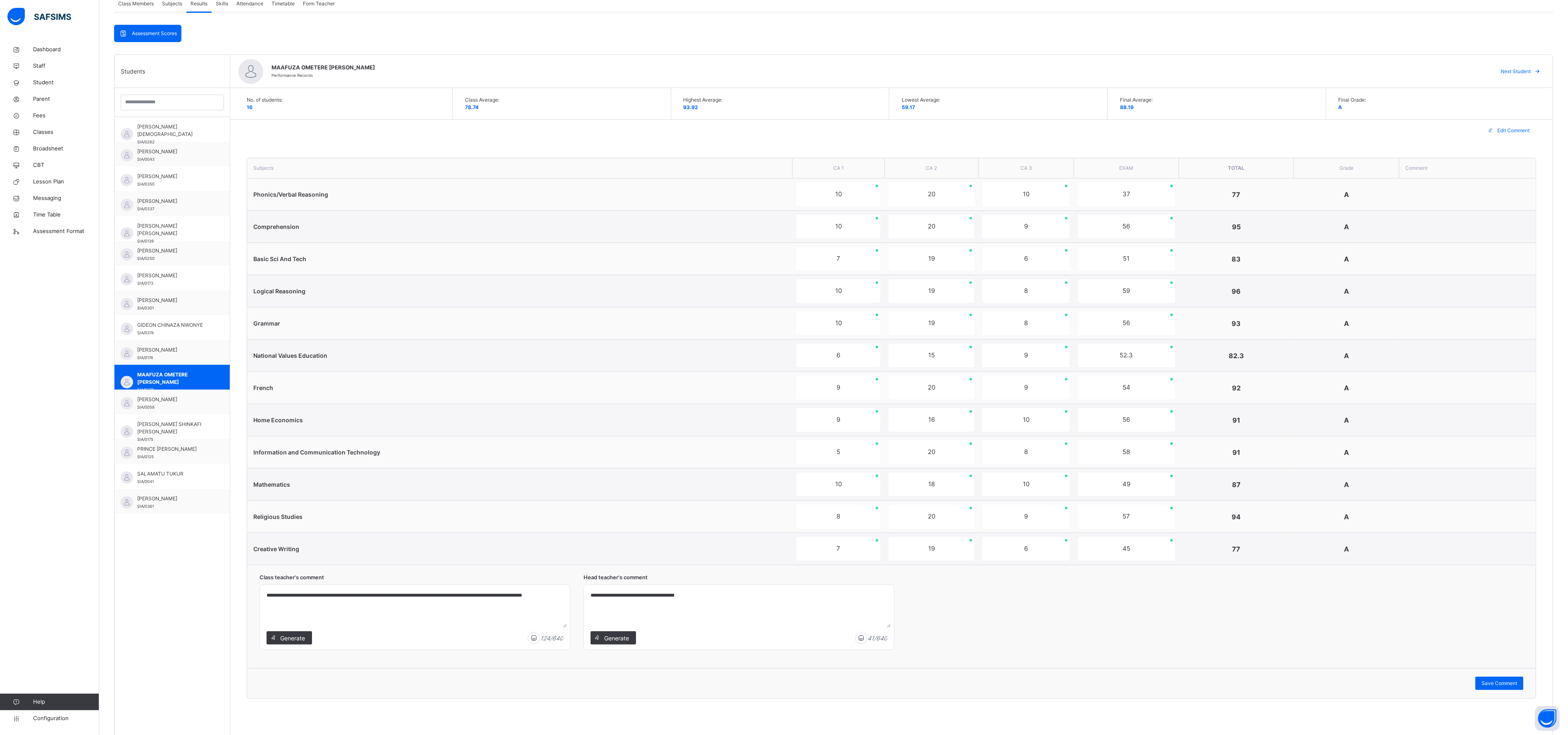
drag, startPoint x: 648, startPoint y: 0, endPoint x: 1095, endPoint y: 621, distance: 765.1
click at [661, 305] on div "**********" at bounding box center [891, 616] width 1289 height 103
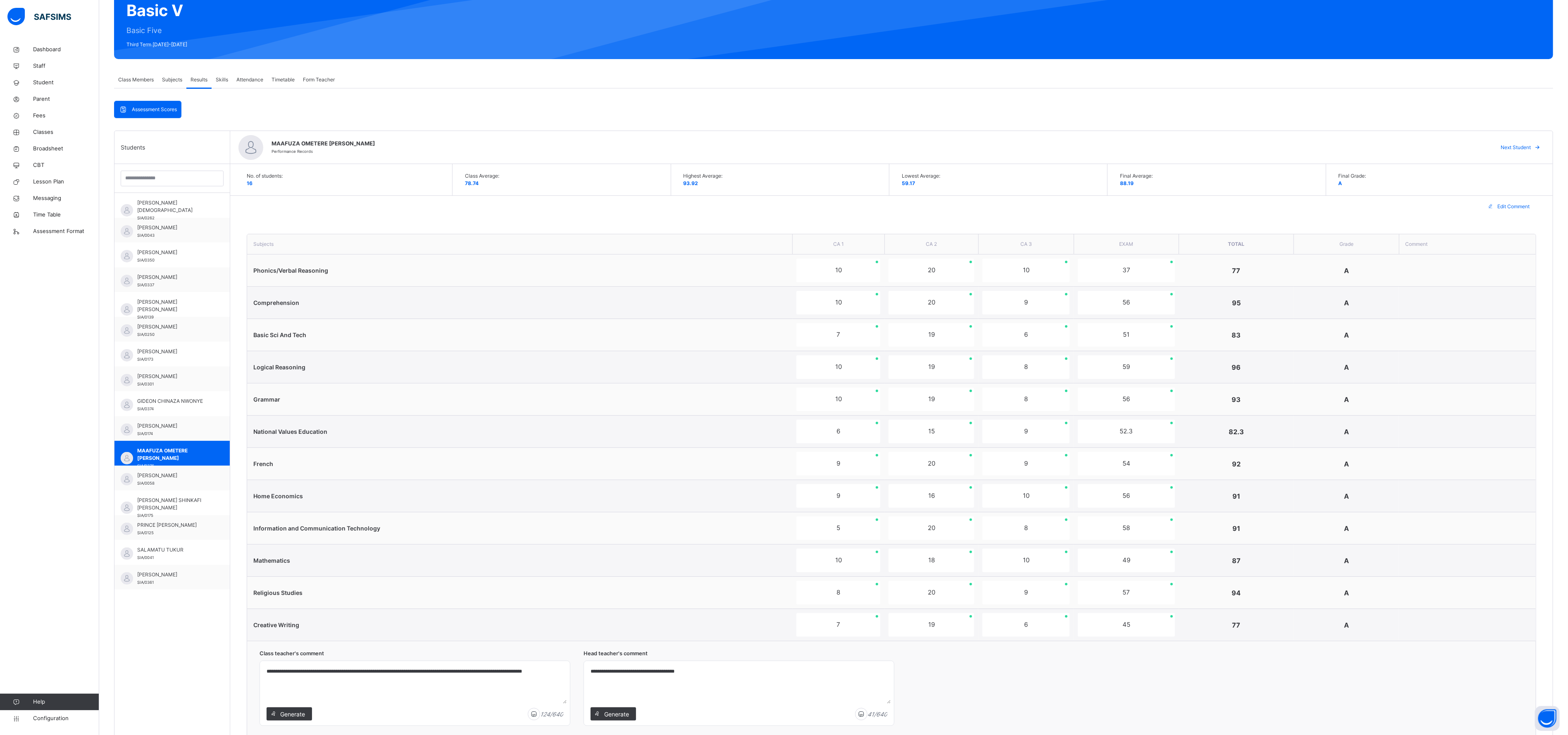
scroll to position [83, 0]
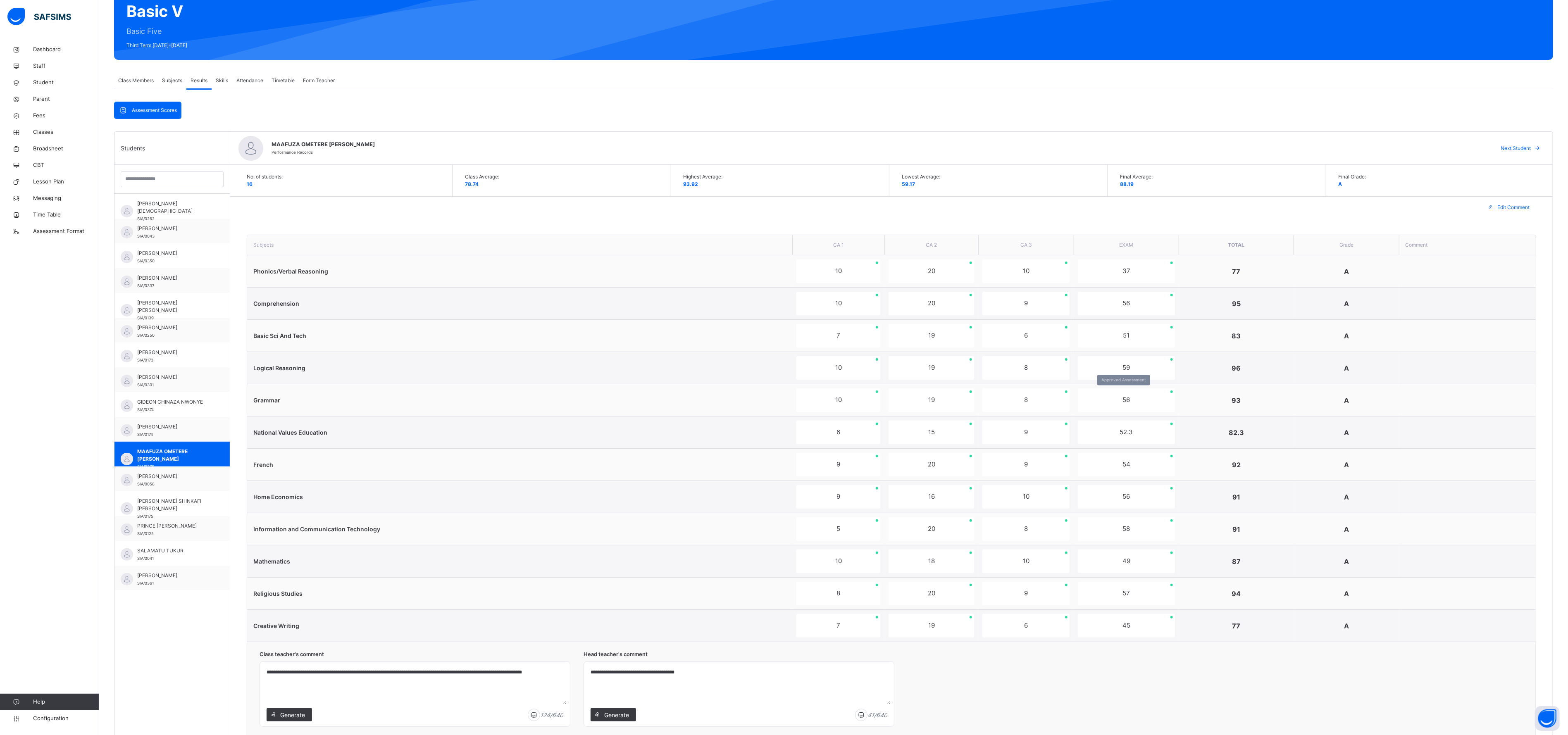
click at [661, 305] on div "56" at bounding box center [1126, 400] width 97 height 24
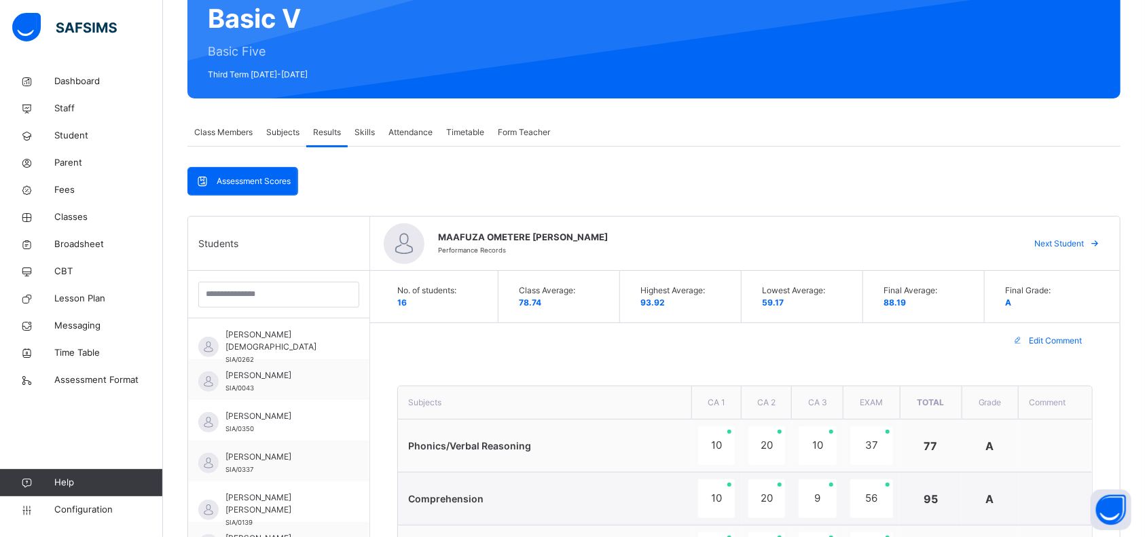
drag, startPoint x: 2414, startPoint y: 1, endPoint x: 639, endPoint y: 354, distance: 1809.7
click at [639, 354] on div "Edit Comment" at bounding box center [745, 340] width 750 height 35
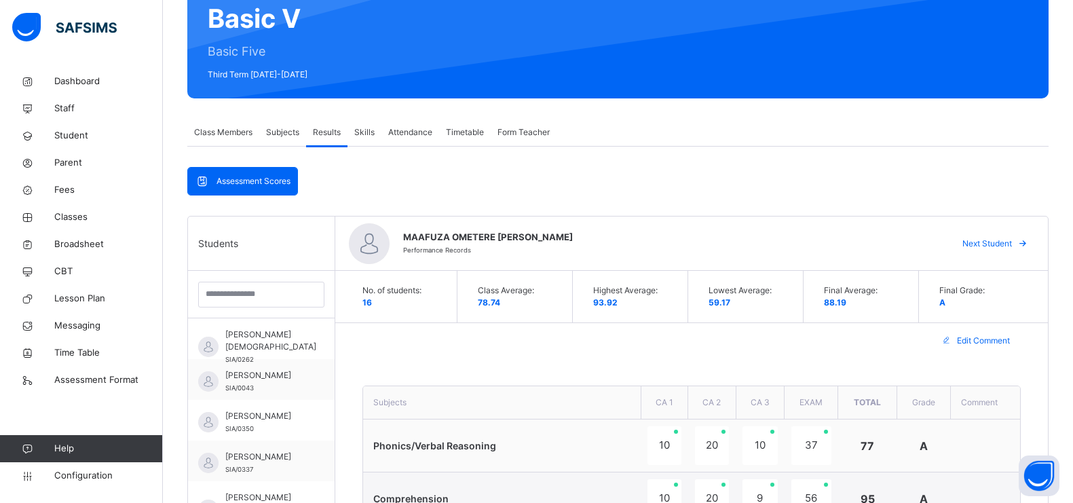
drag, startPoint x: 1146, startPoint y: 0, endPoint x: 749, endPoint y: 312, distance: 504.9
click at [749, 312] on div "Lowest Average: 59.17" at bounding box center [749, 297] width 109 height 52
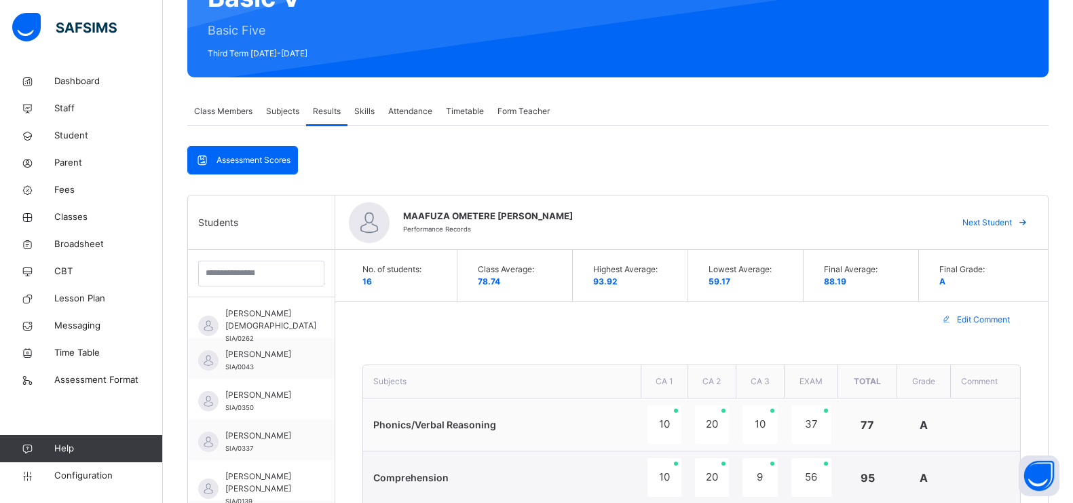
scroll to position [161, 0]
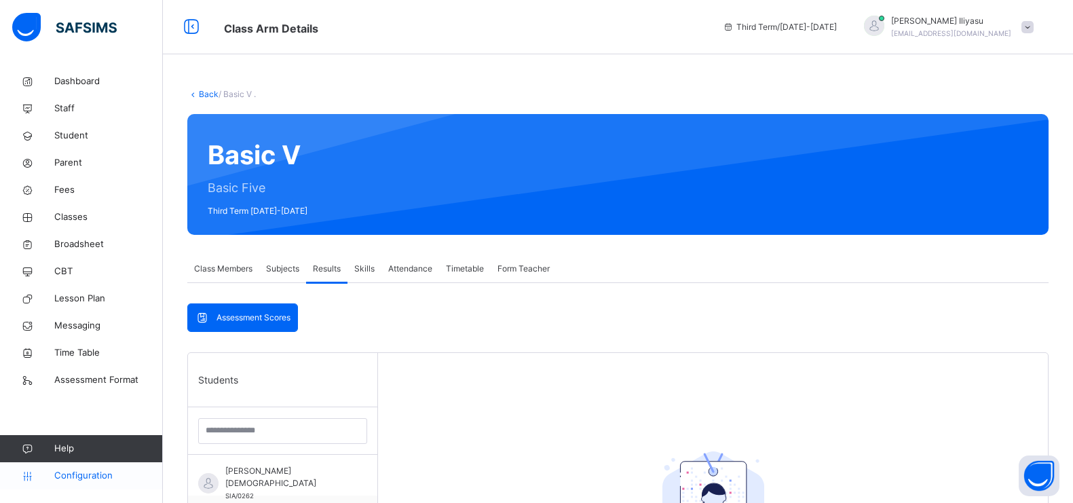
scroll to position [394, 0]
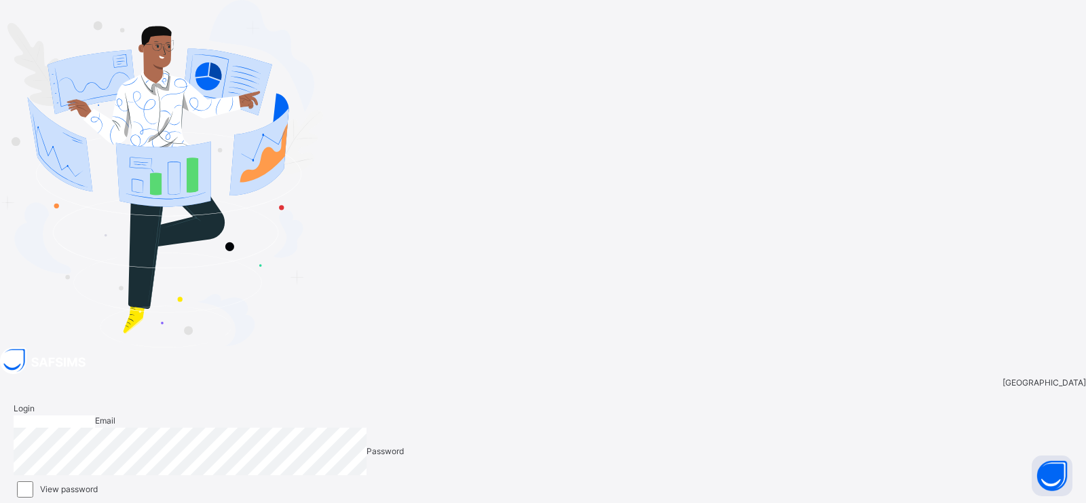
click at [95, 416] on input "email" at bounding box center [54, 422] width 81 height 12
type input "**********"
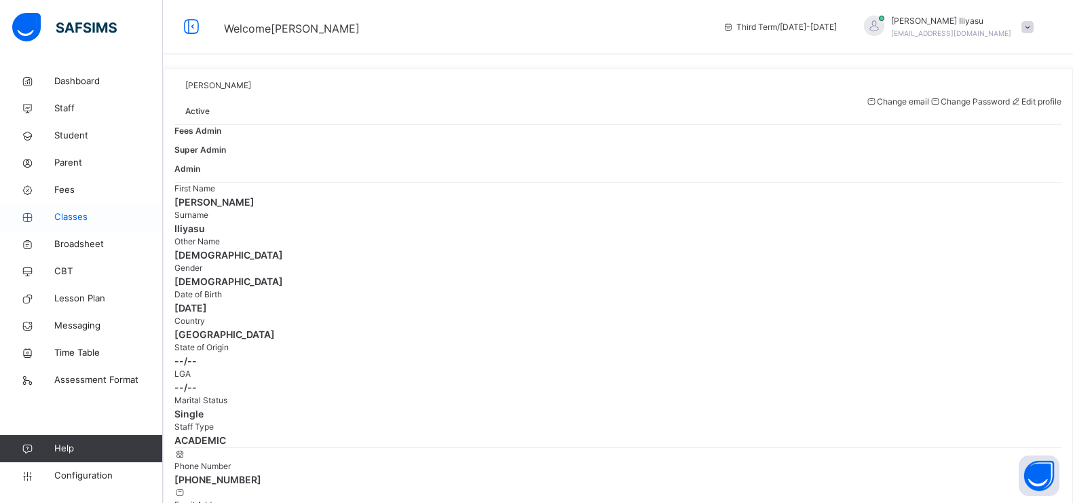
click at [67, 210] on span "Classes" at bounding box center [108, 217] width 109 height 14
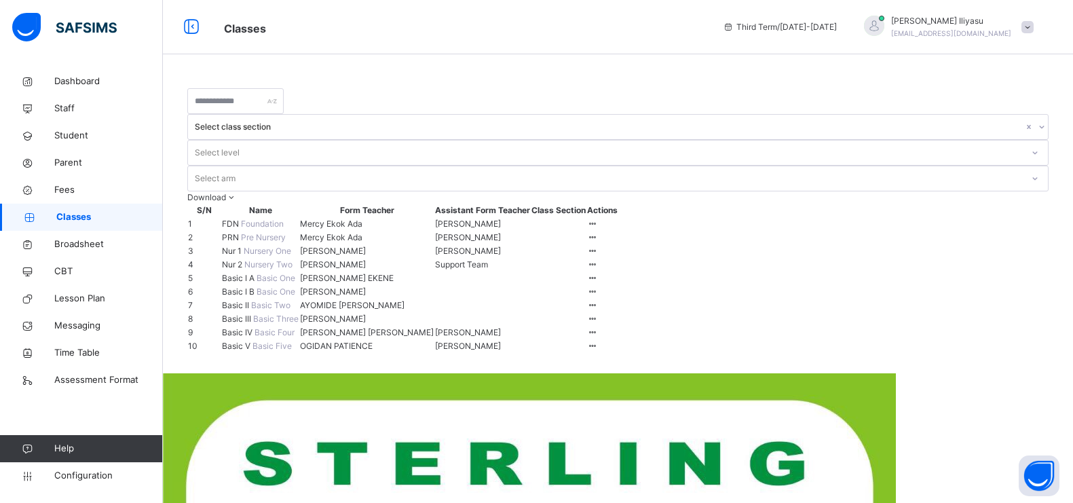
click at [271, 231] on td "PRN Pre Nursery" at bounding box center [260, 238] width 78 height 14
click at [241, 232] on span "PRN" at bounding box center [231, 237] width 19 height 10
click at [259, 219] on span "Foundation" at bounding box center [262, 224] width 43 height 10
click at [241, 219] on span "FDN" at bounding box center [231, 224] width 19 height 10
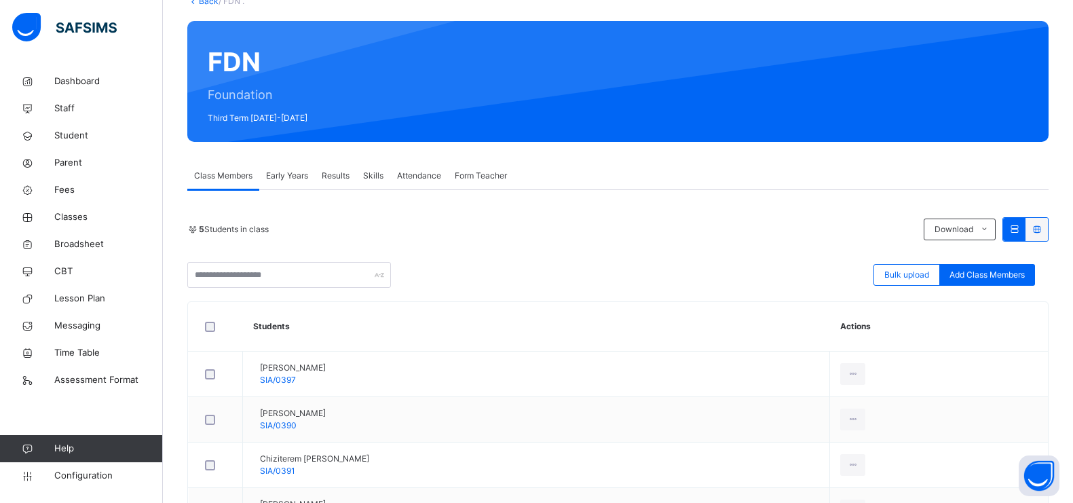
scroll to position [92, 0]
